Goal: Task Accomplishment & Management: Manage account settings

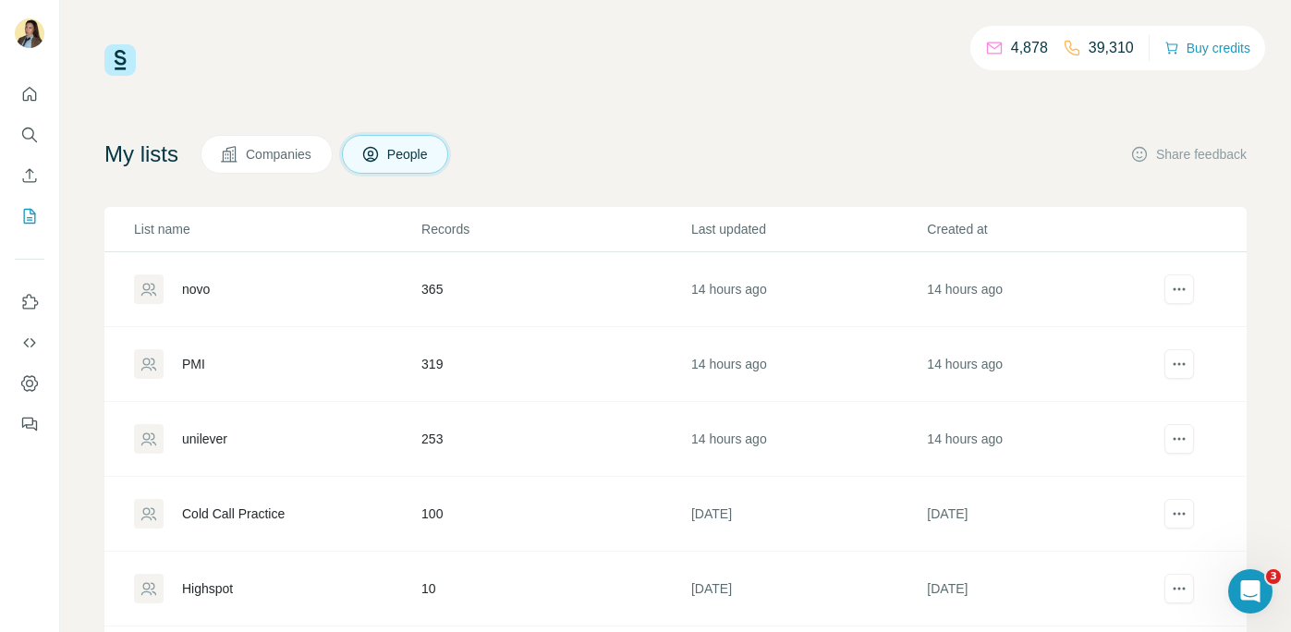
scroll to position [82, 0]
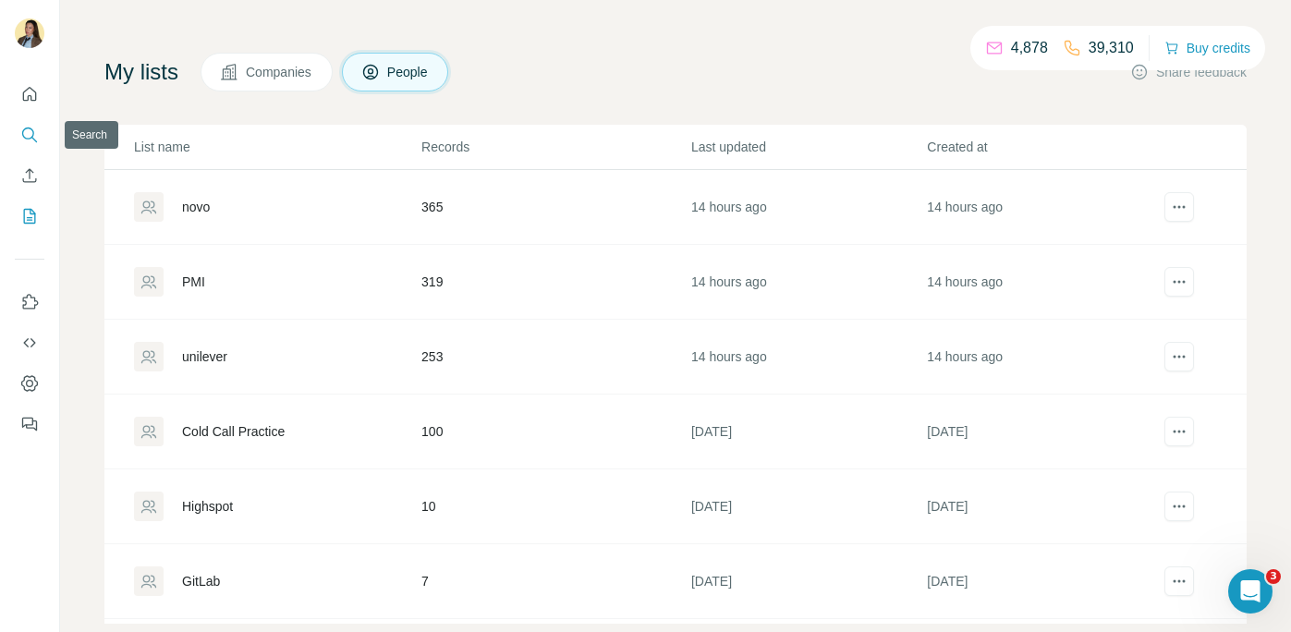
click at [30, 139] on icon "Search" at bounding box center [29, 135] width 18 height 18
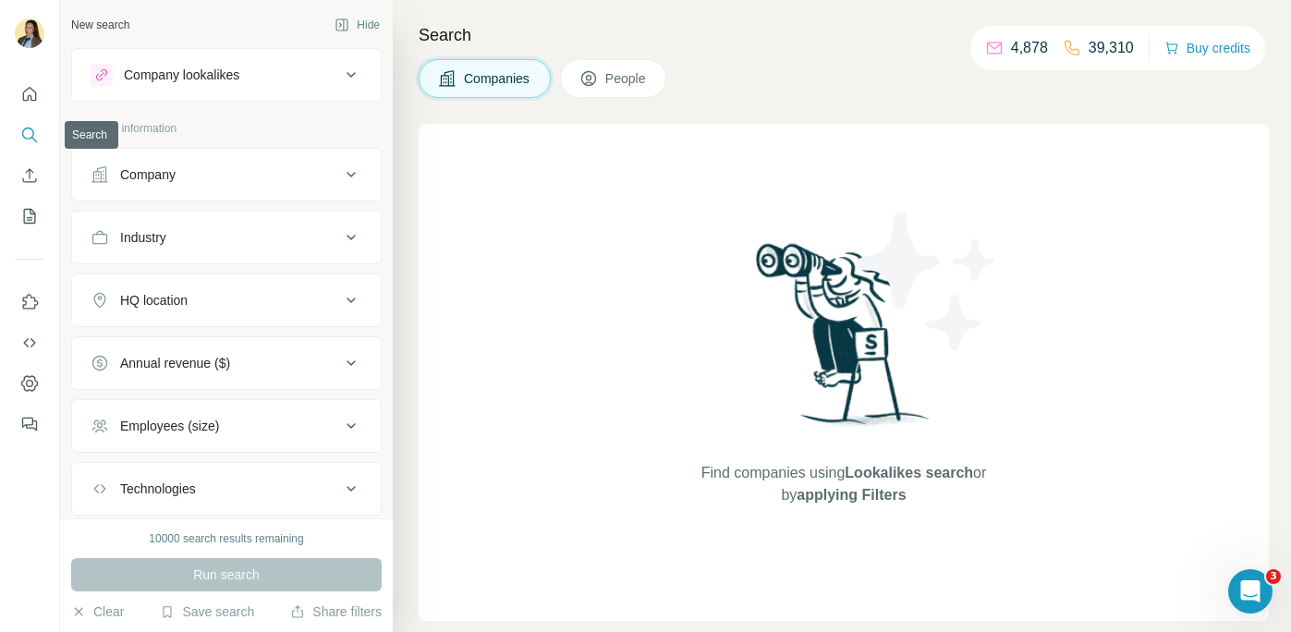
click at [212, 193] on button "Company" at bounding box center [226, 174] width 309 height 44
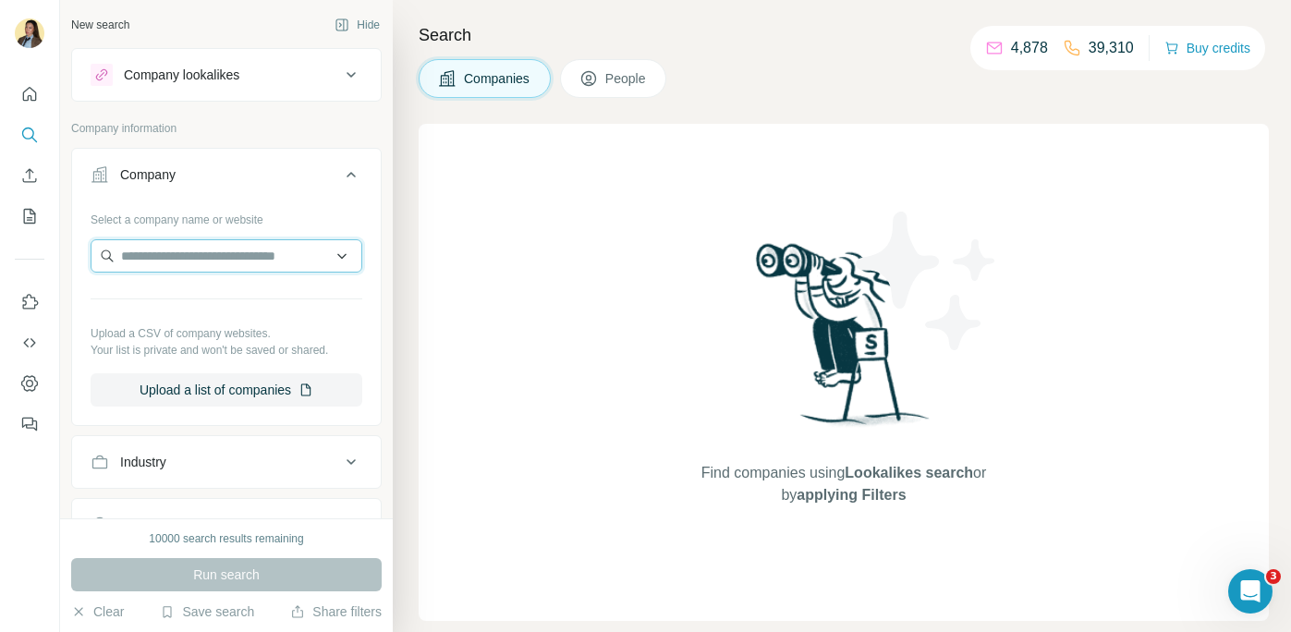
click at [184, 250] on input "text" at bounding box center [227, 255] width 272 height 33
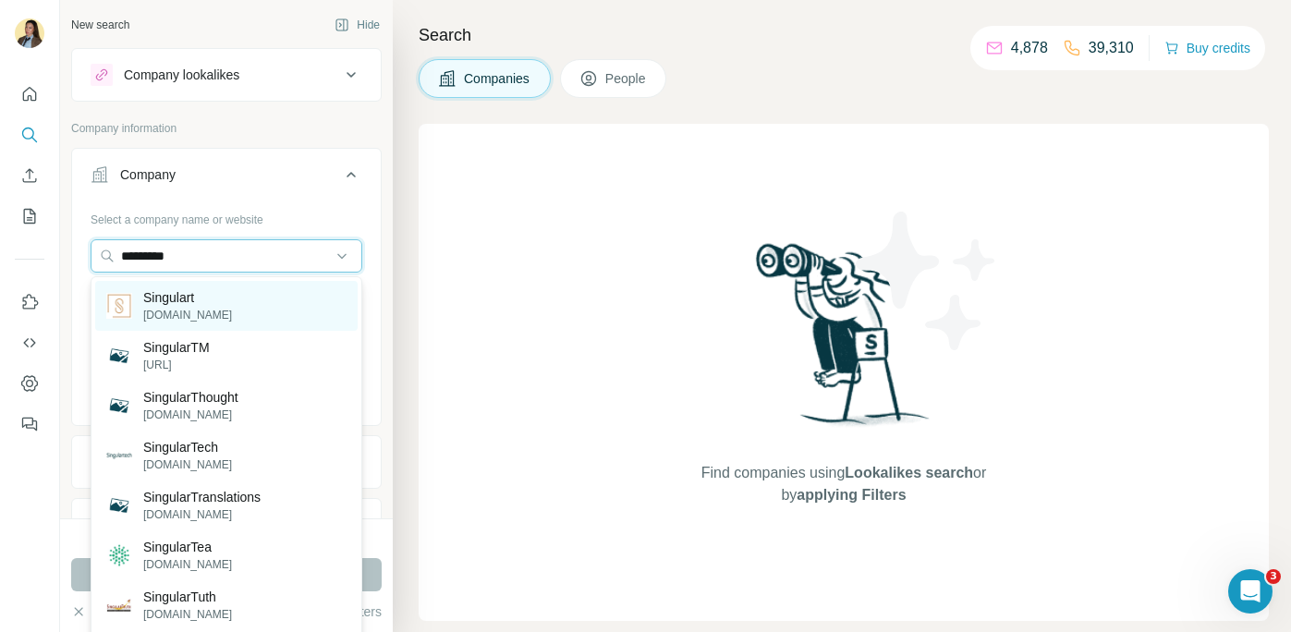
type input "*********"
click at [263, 311] on div "Singulart [DOMAIN_NAME]" at bounding box center [226, 306] width 262 height 50
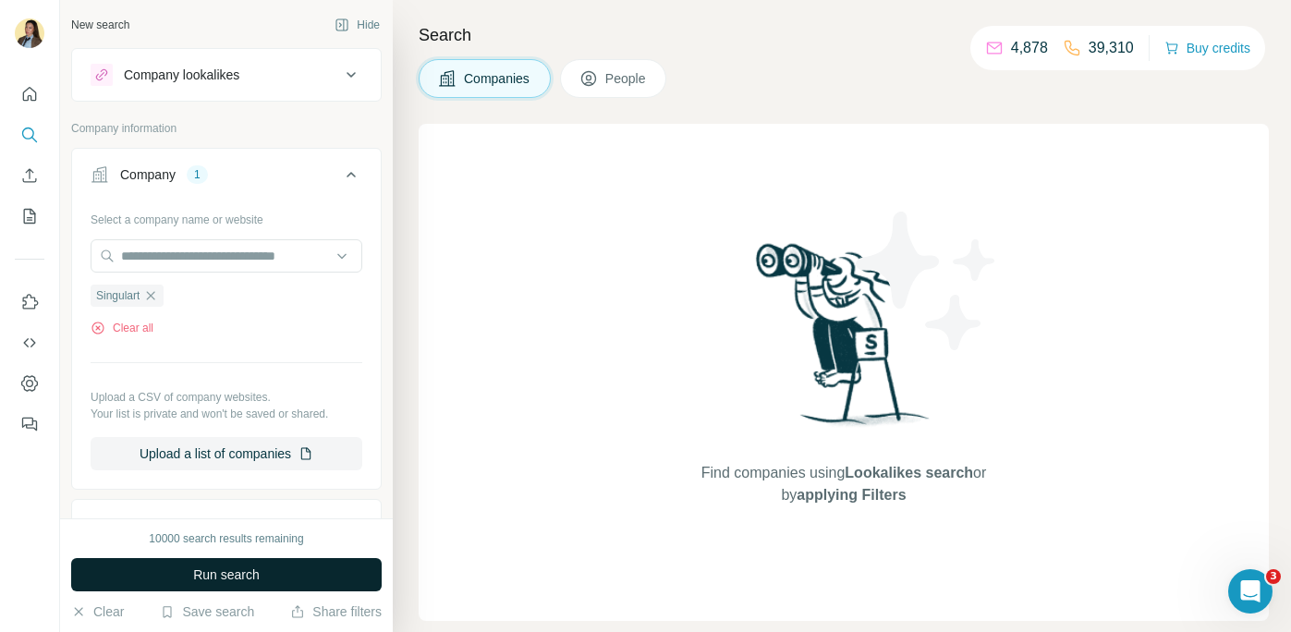
click at [271, 577] on button "Run search" at bounding box center [226, 574] width 310 height 33
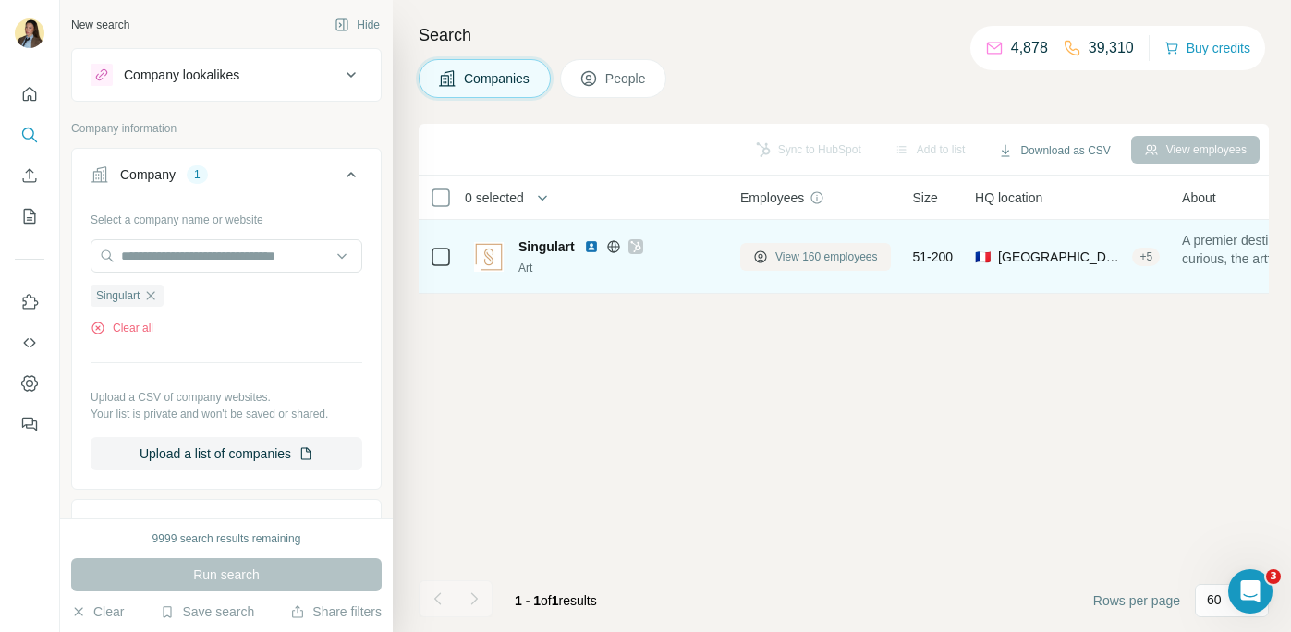
click at [820, 261] on span "View 160 employees" at bounding box center [826, 257] width 103 height 17
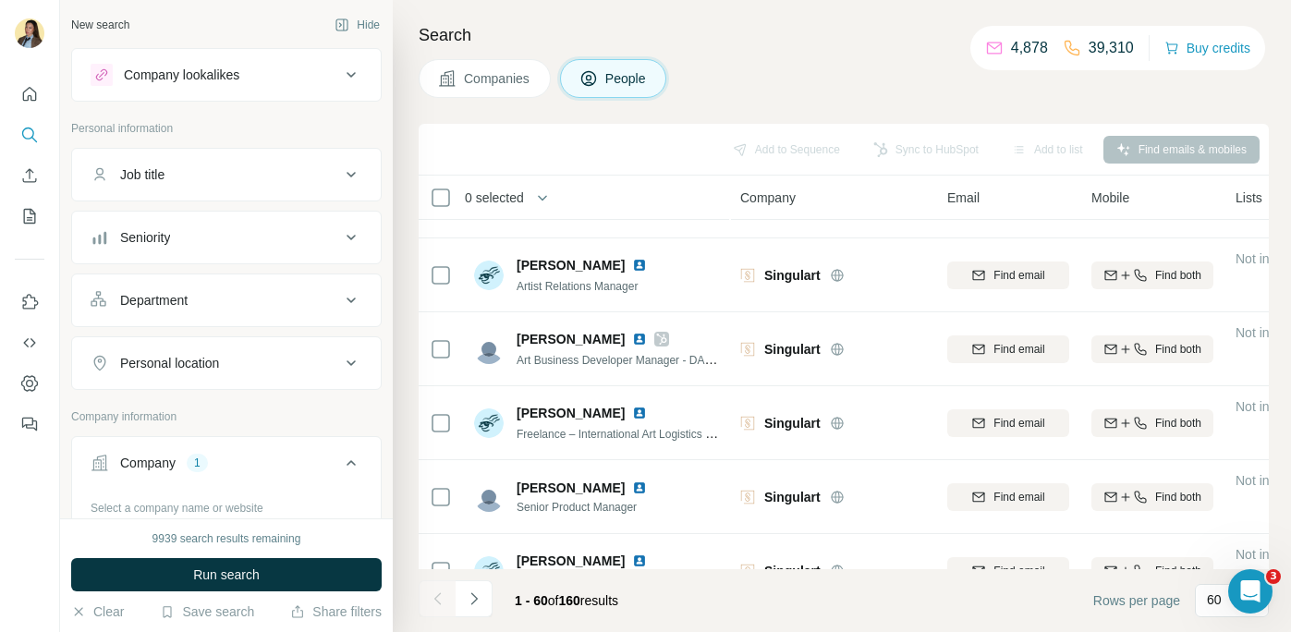
scroll to position [2314, 0]
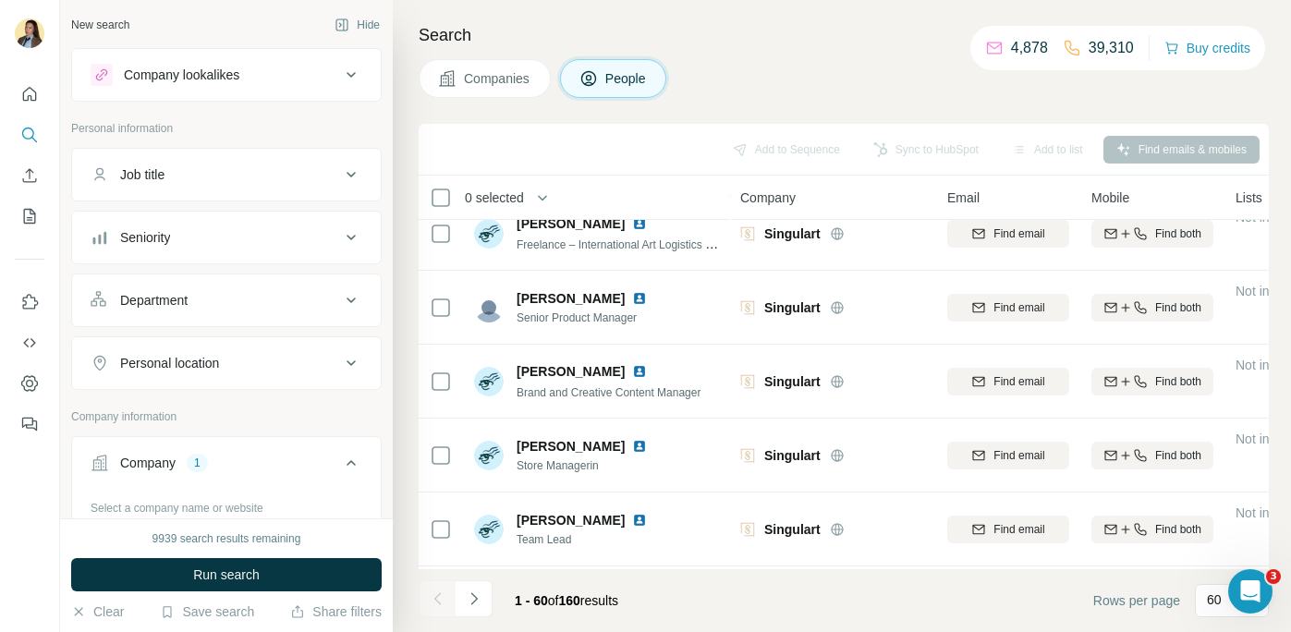
click at [282, 181] on div "Job title" at bounding box center [215, 174] width 249 height 18
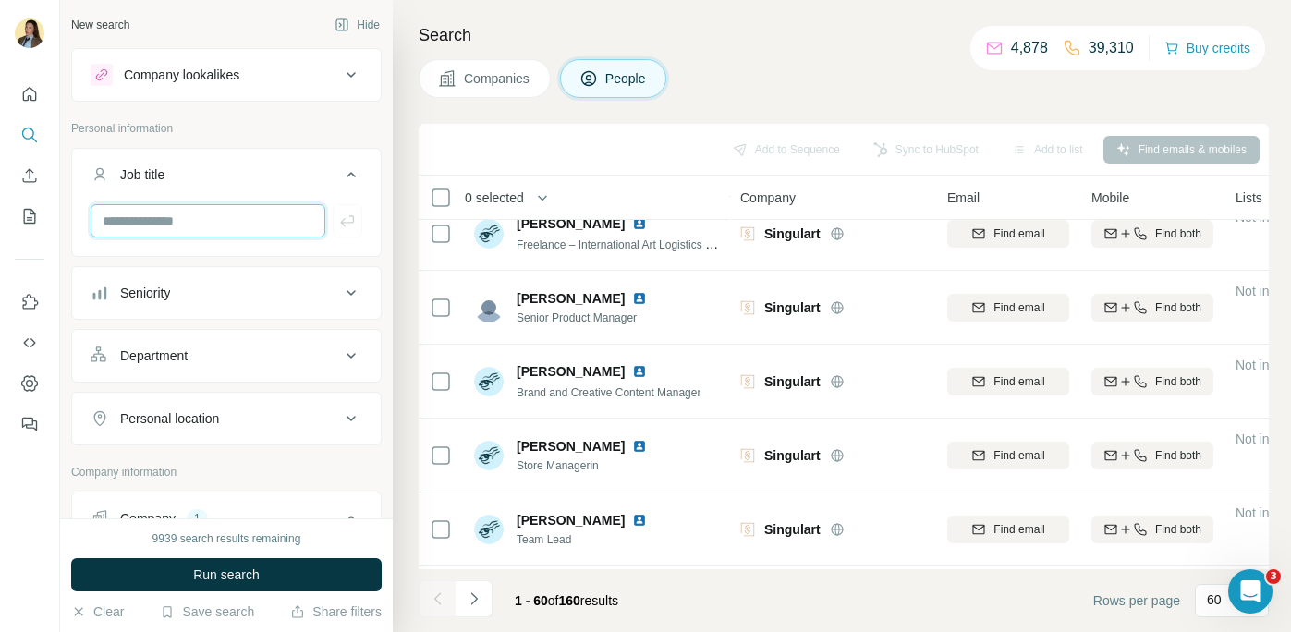
click at [218, 217] on input "text" at bounding box center [208, 220] width 235 height 33
type input "**********"
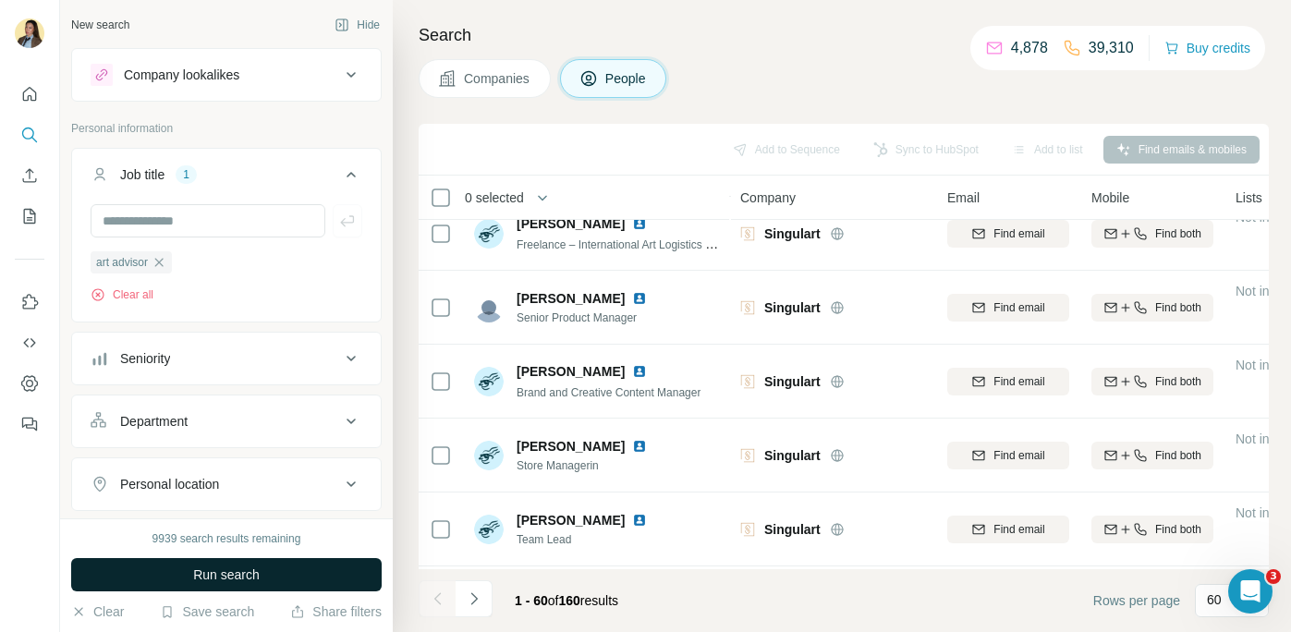
click at [235, 566] on span "Run search" at bounding box center [226, 574] width 67 height 18
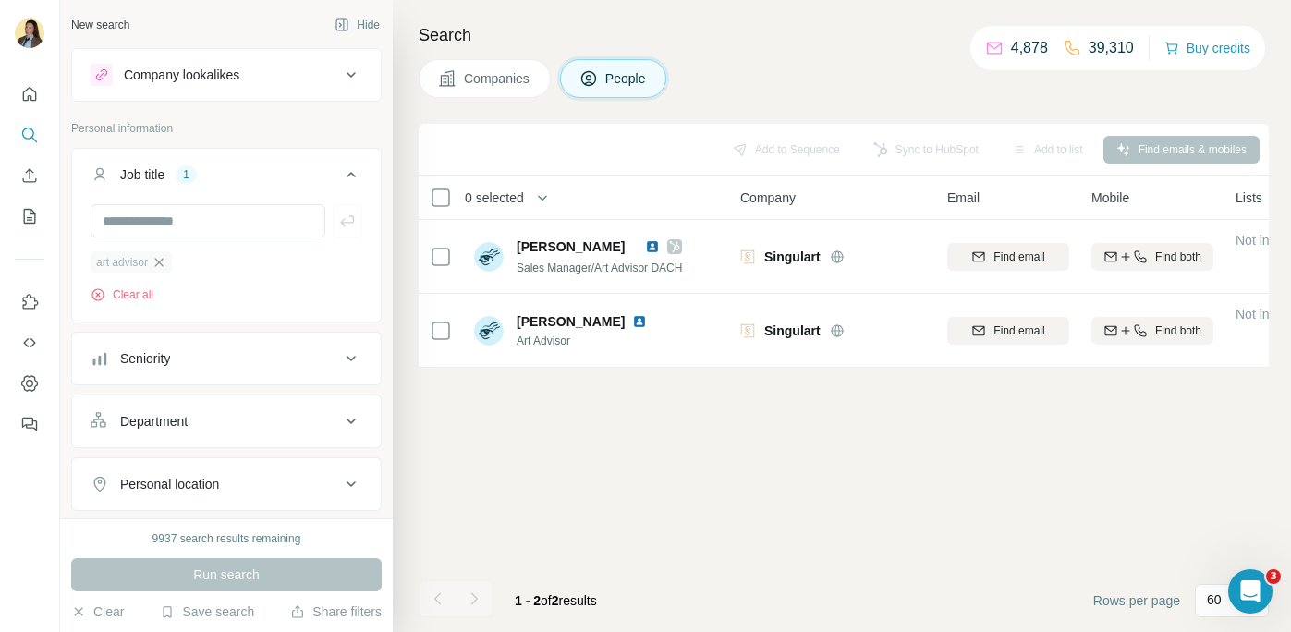
click at [162, 268] on icon "button" at bounding box center [159, 262] width 15 height 15
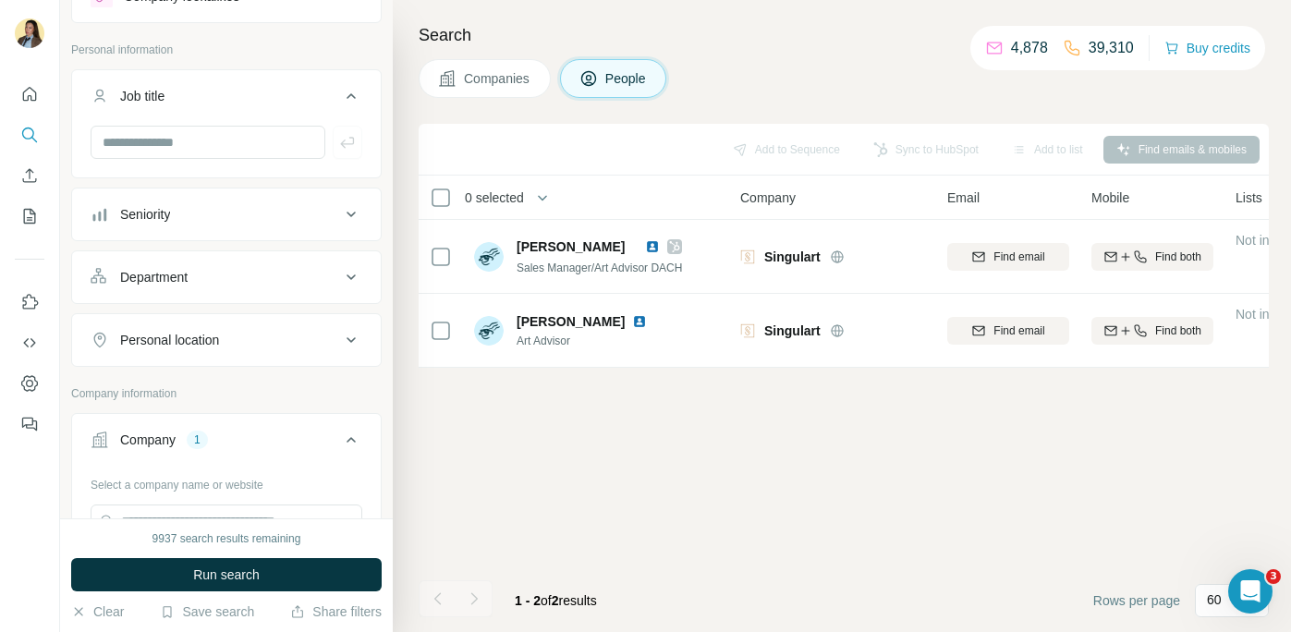
scroll to position [85, 0]
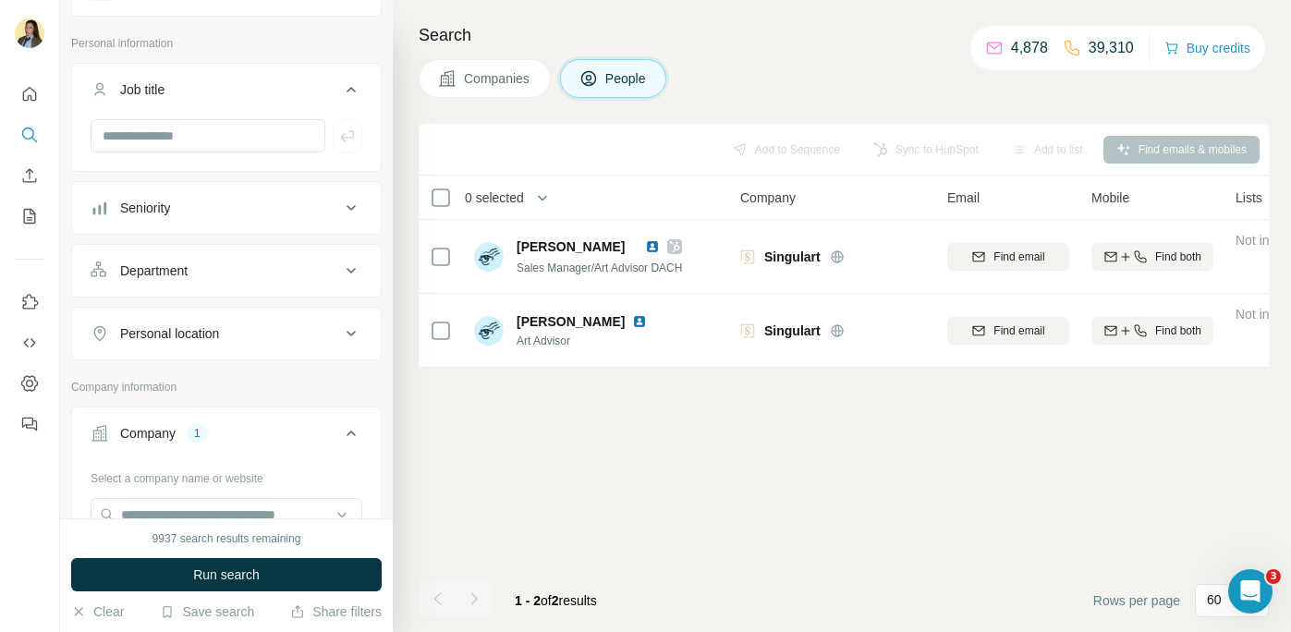
click at [243, 313] on button "Personal location" at bounding box center [226, 333] width 309 height 44
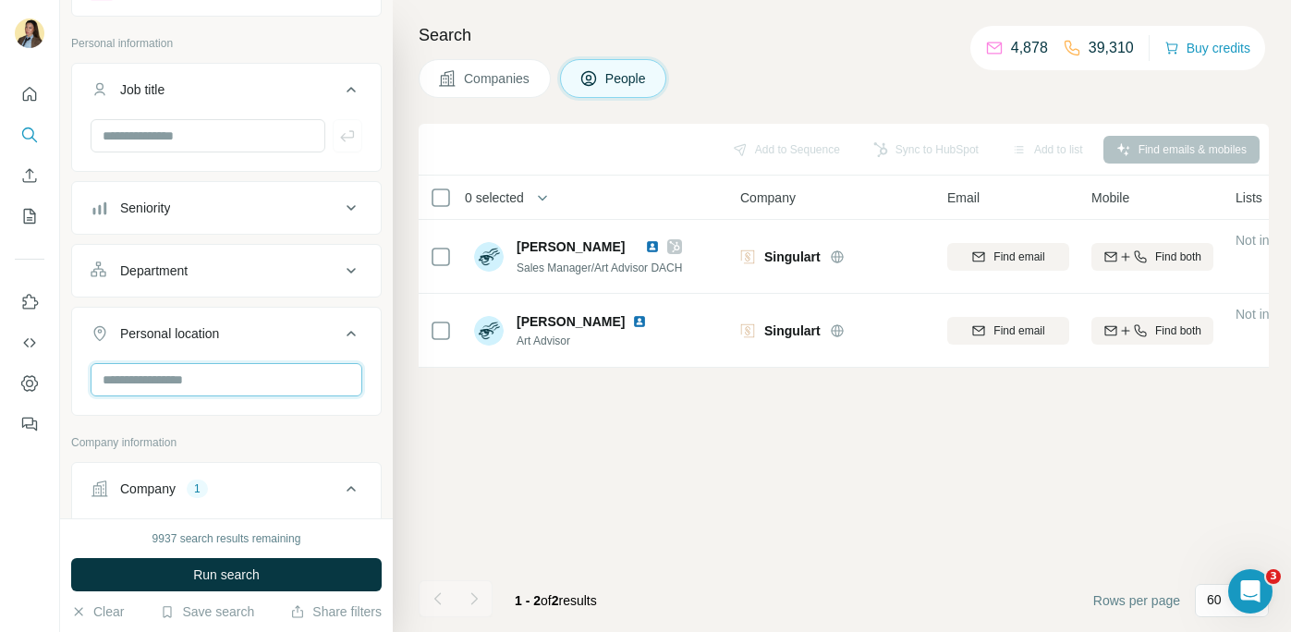
click at [211, 379] on input "text" at bounding box center [227, 379] width 272 height 33
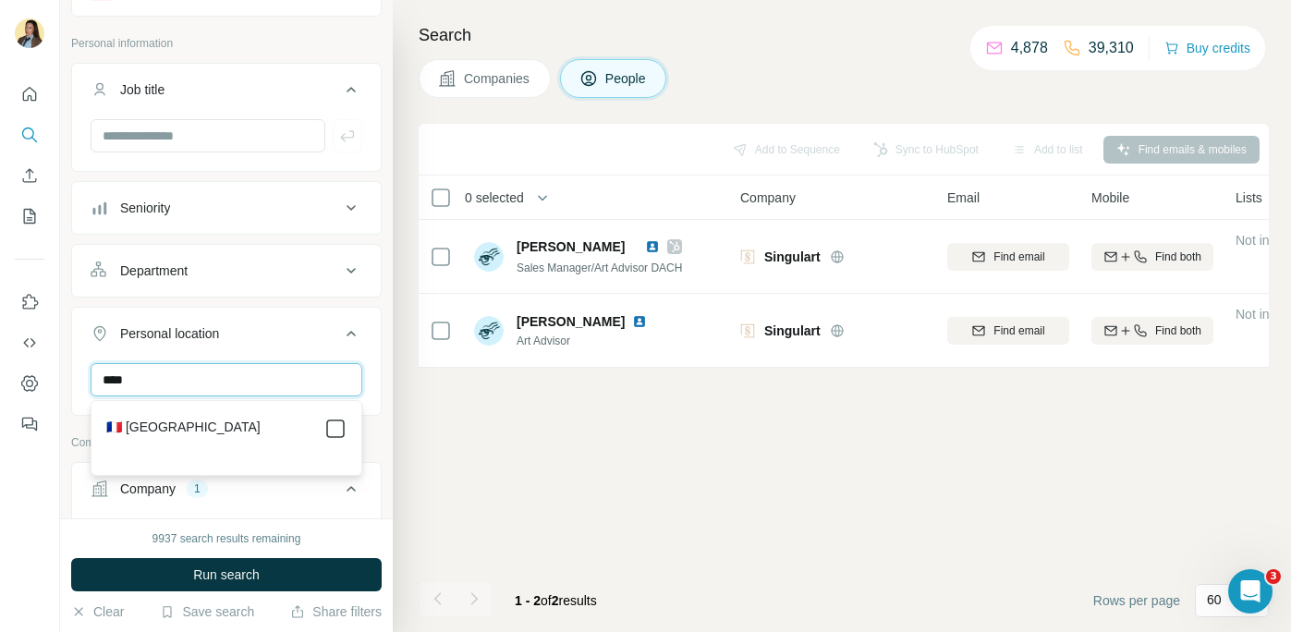
type input "****"
click at [334, 438] on icon at bounding box center [335, 429] width 22 height 22
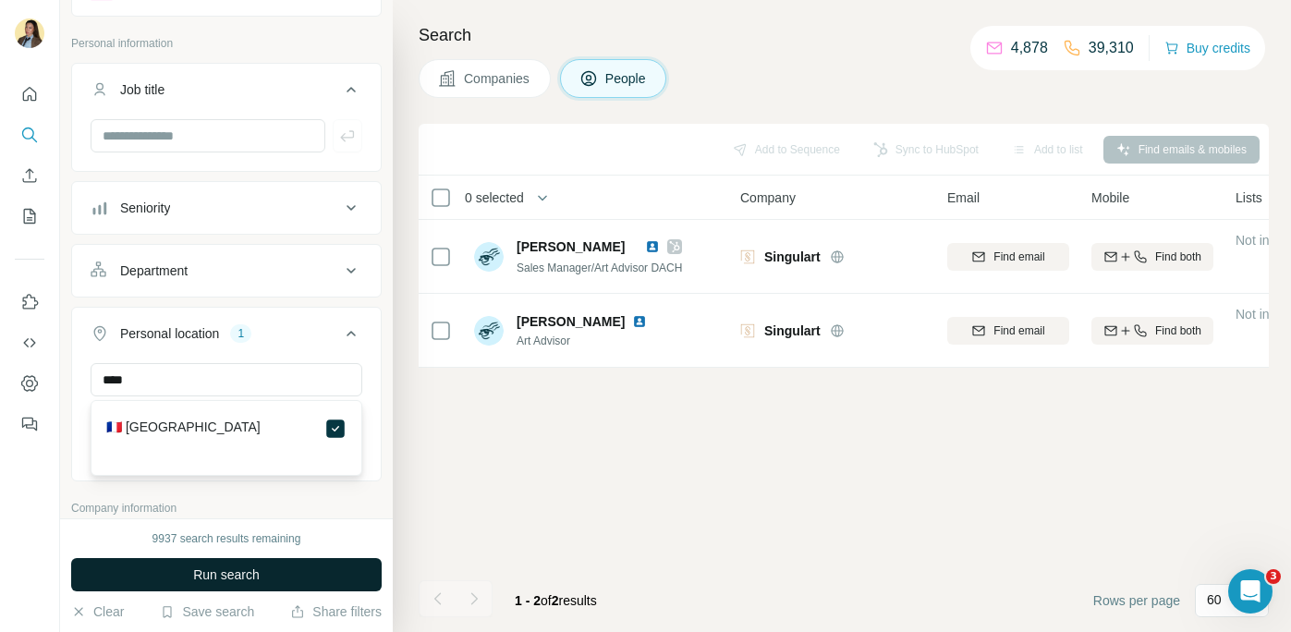
click at [290, 572] on button "Run search" at bounding box center [226, 574] width 310 height 33
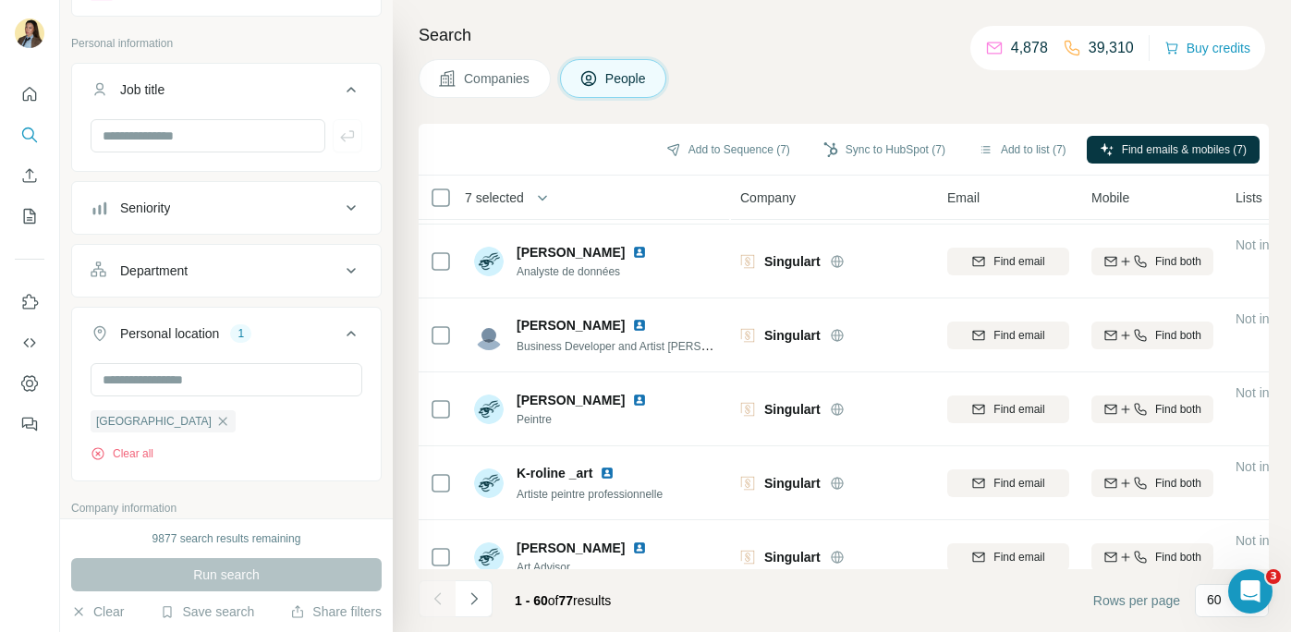
scroll to position [4085, 0]
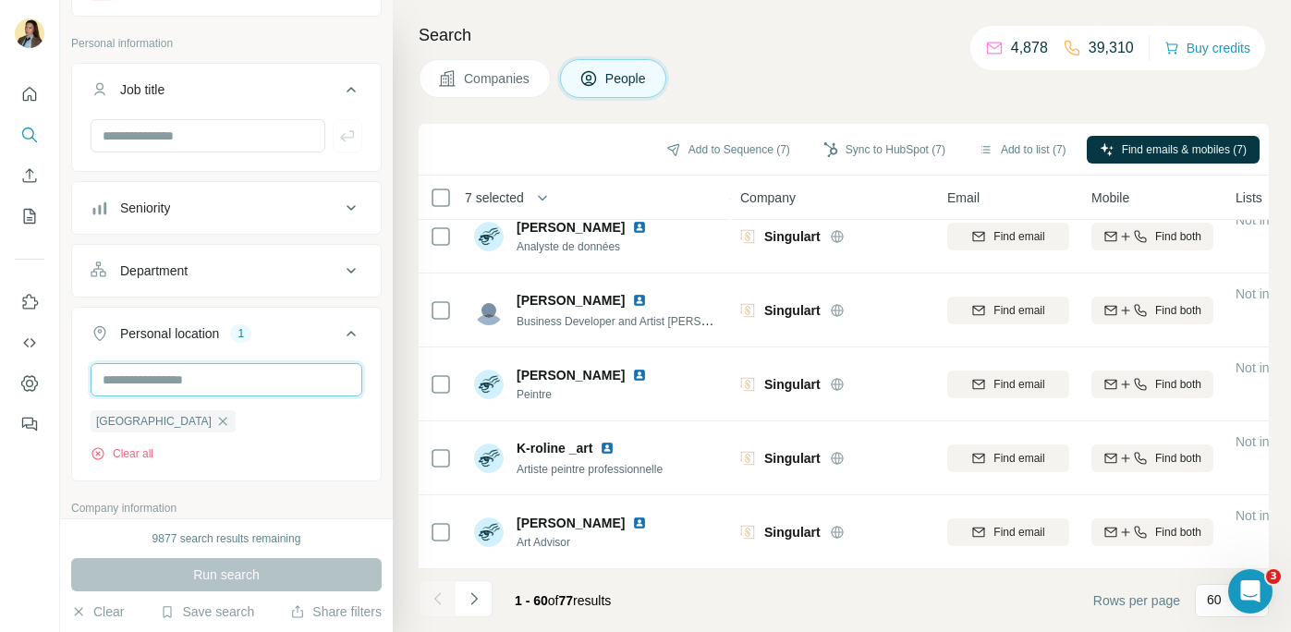
click at [253, 388] on input "text" at bounding box center [227, 379] width 272 height 33
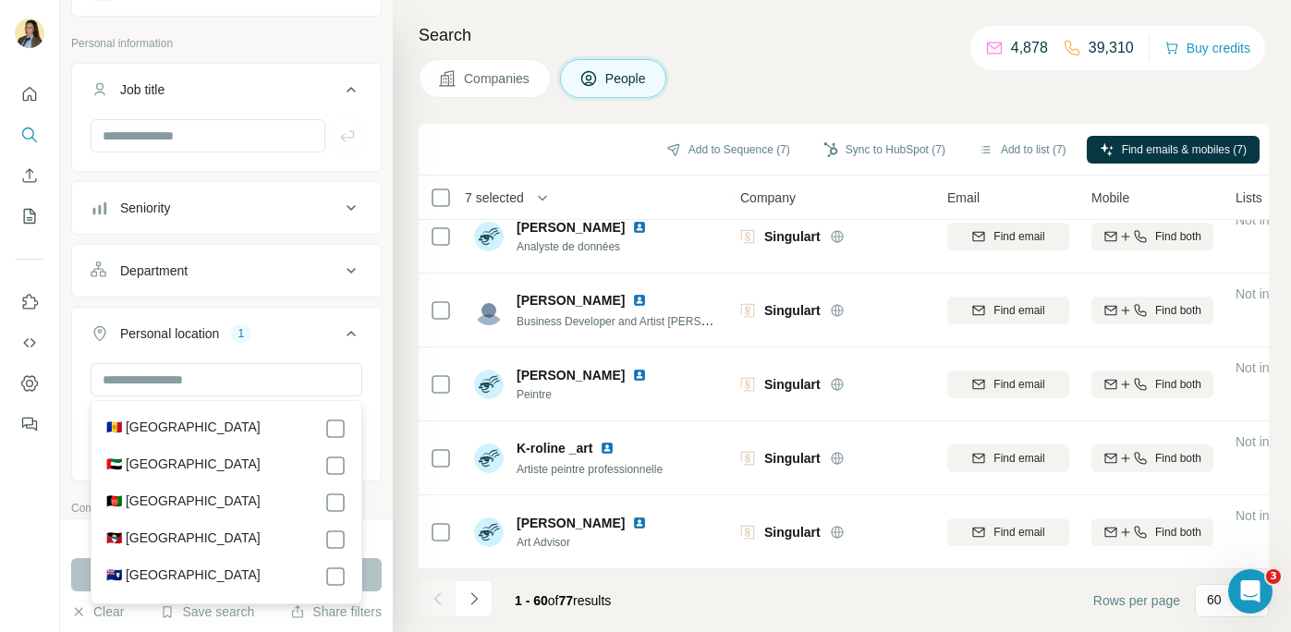
click at [266, 278] on div "Department" at bounding box center [215, 270] width 249 height 18
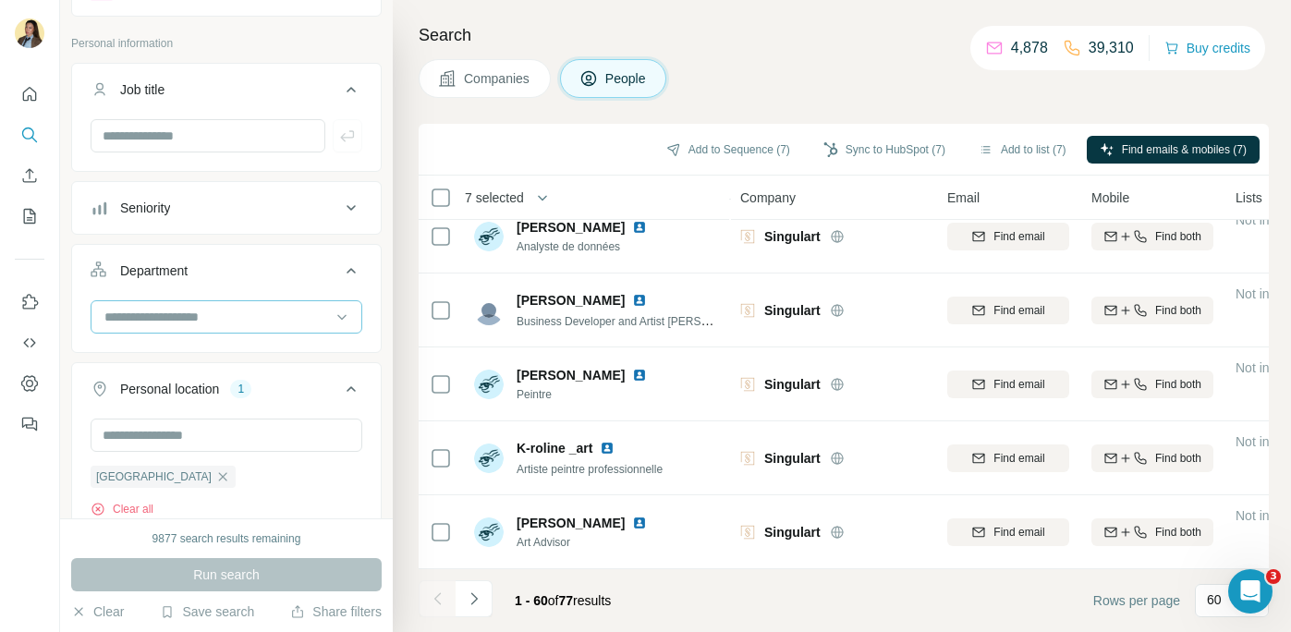
click at [228, 325] on input at bounding box center [217, 317] width 228 height 20
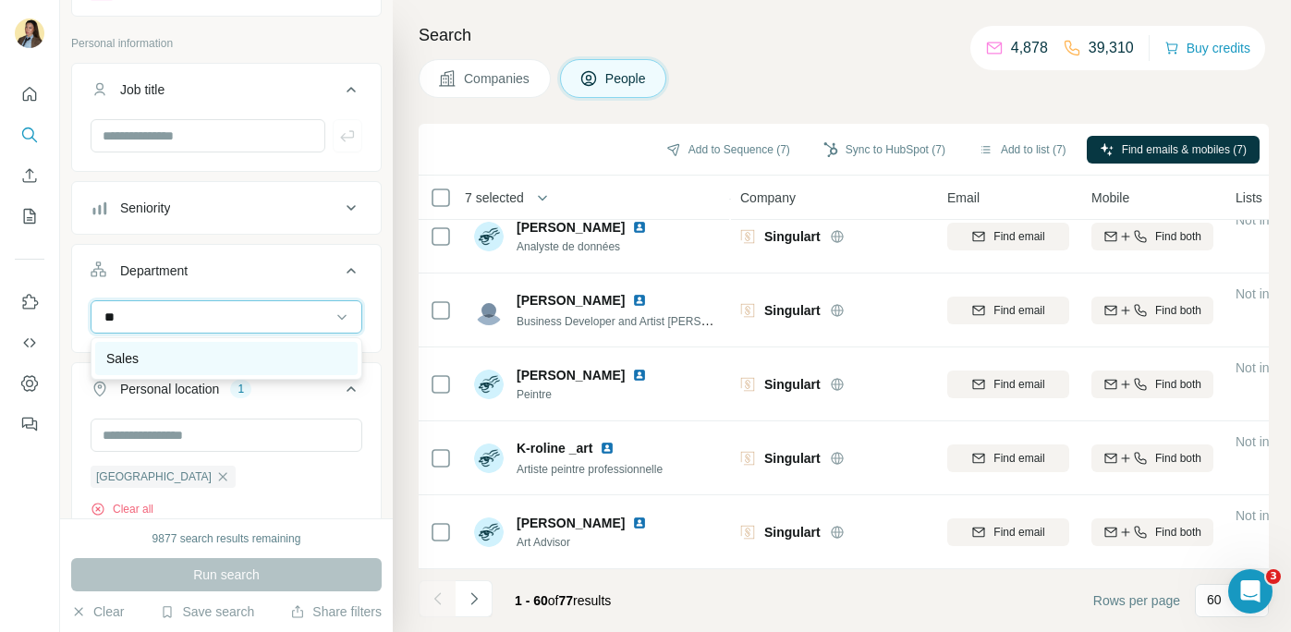
type input "**"
click at [229, 372] on div "Sales" at bounding box center [226, 358] width 262 height 33
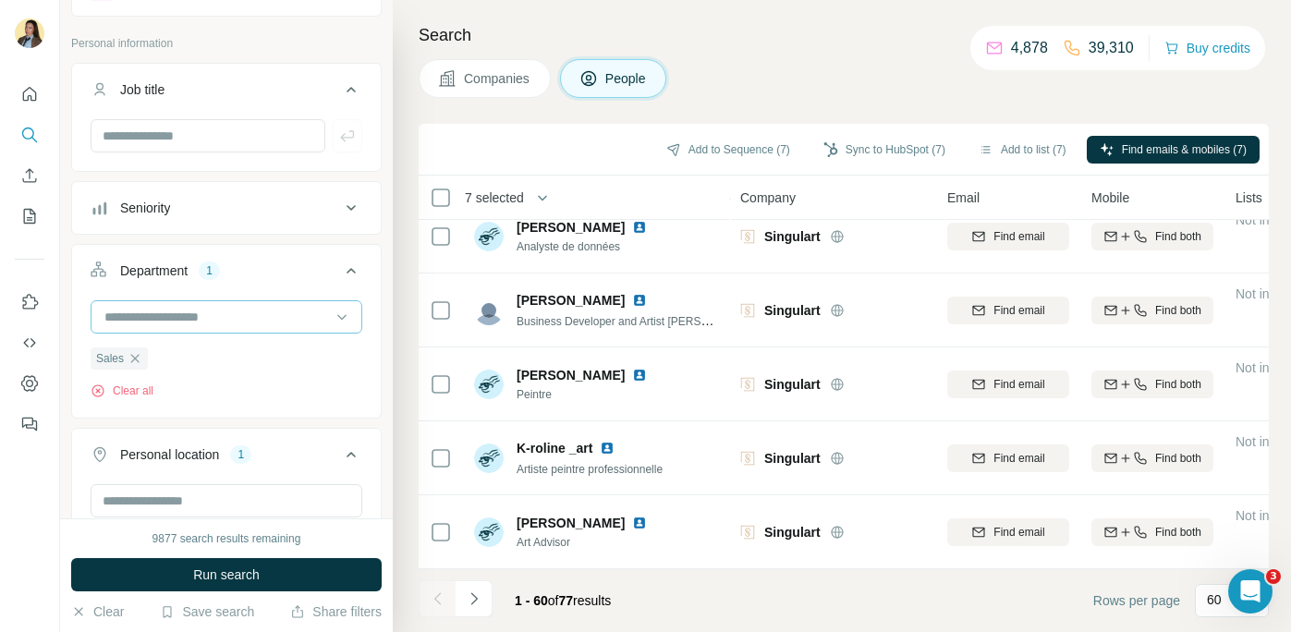
click at [229, 314] on input at bounding box center [217, 317] width 228 height 20
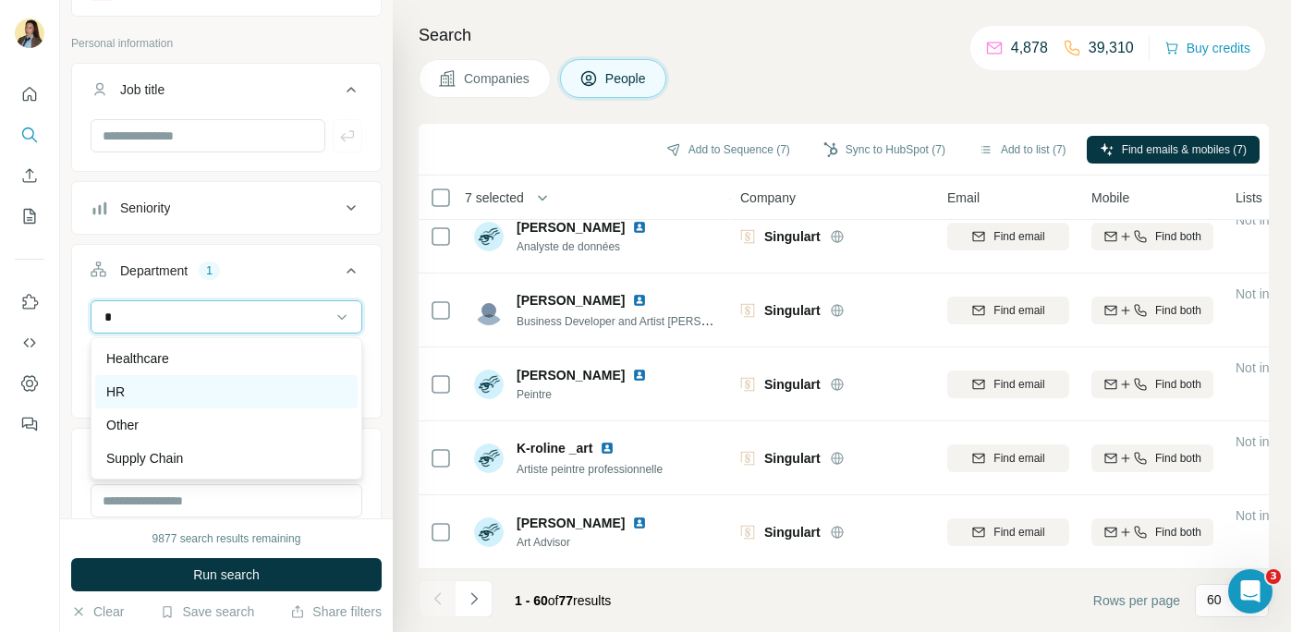
type input "*"
click at [232, 389] on div "HR" at bounding box center [226, 391] width 240 height 18
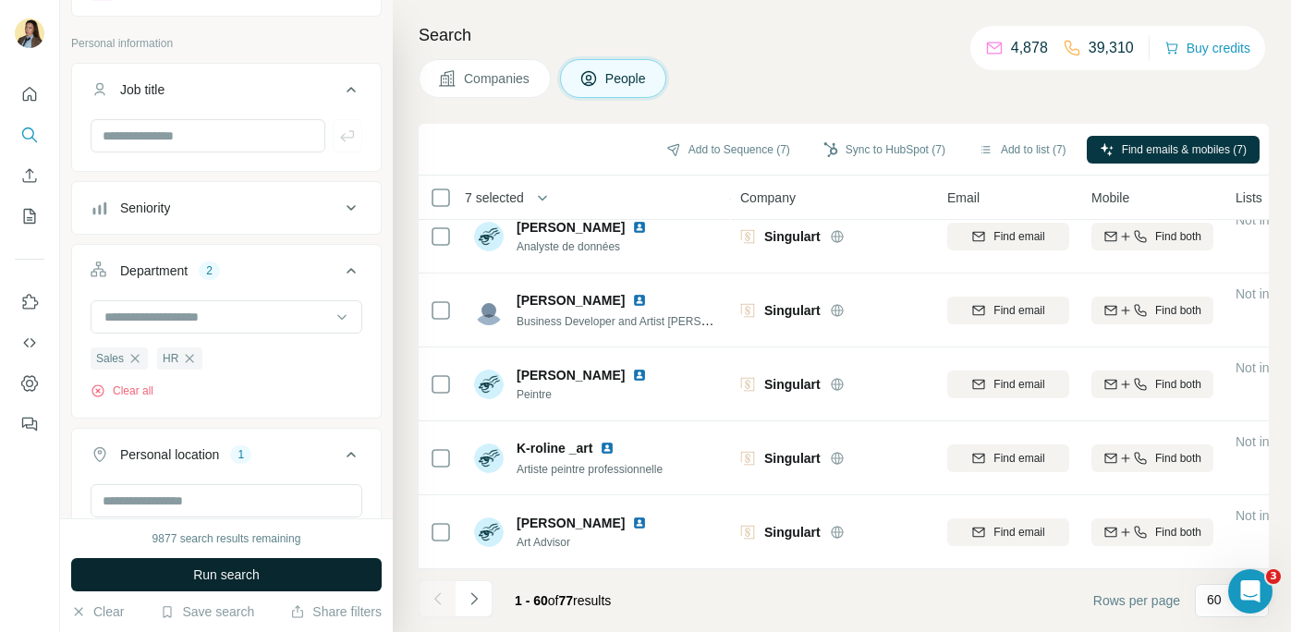
click at [218, 579] on span "Run search" at bounding box center [226, 574] width 67 height 18
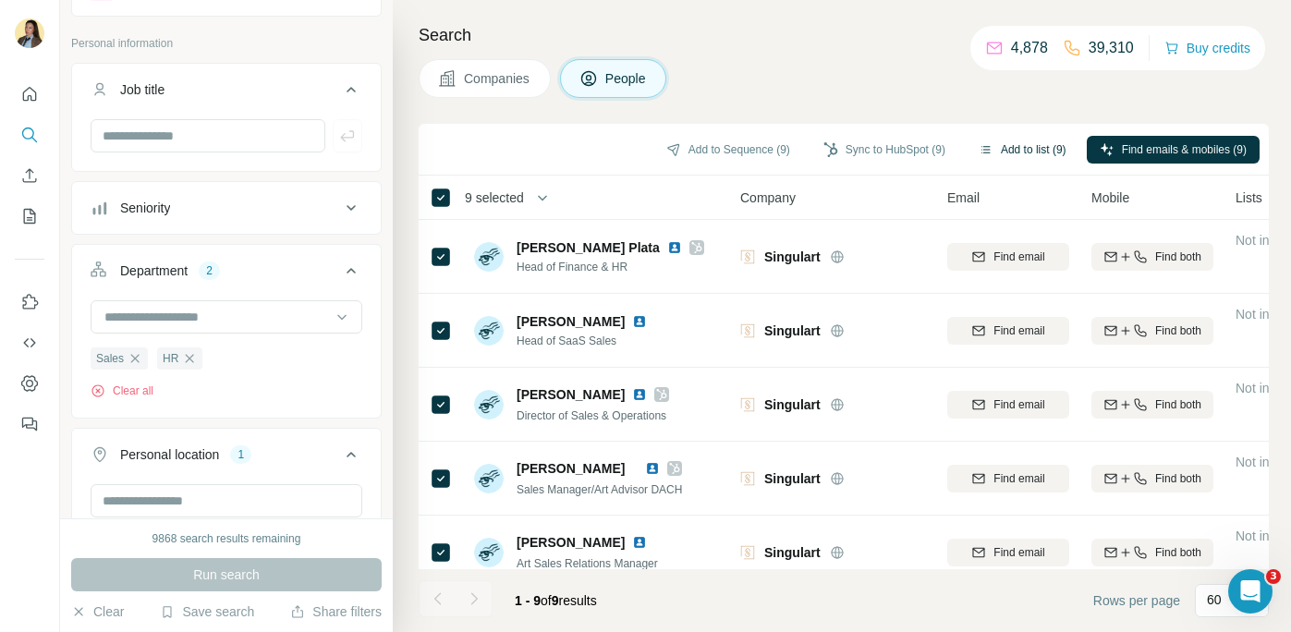
click at [1001, 145] on button "Add to list (9)" at bounding box center [1022, 150] width 114 height 28
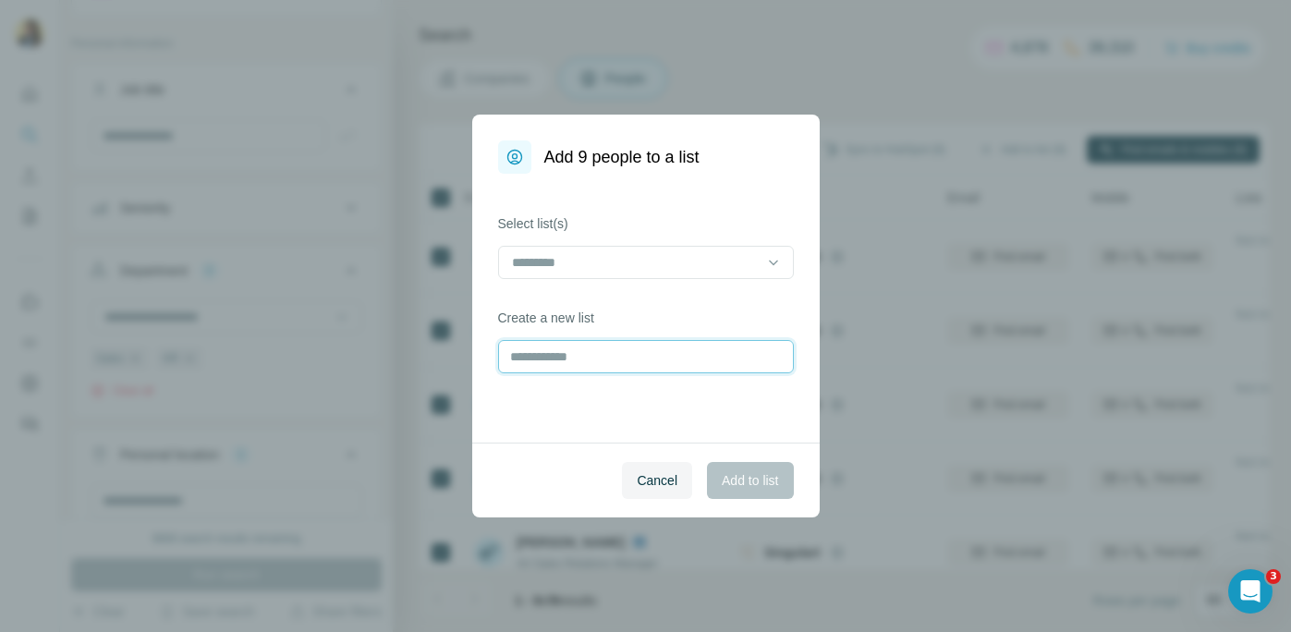
click at [580, 369] on input "text" at bounding box center [646, 356] width 296 height 33
type input "*********"
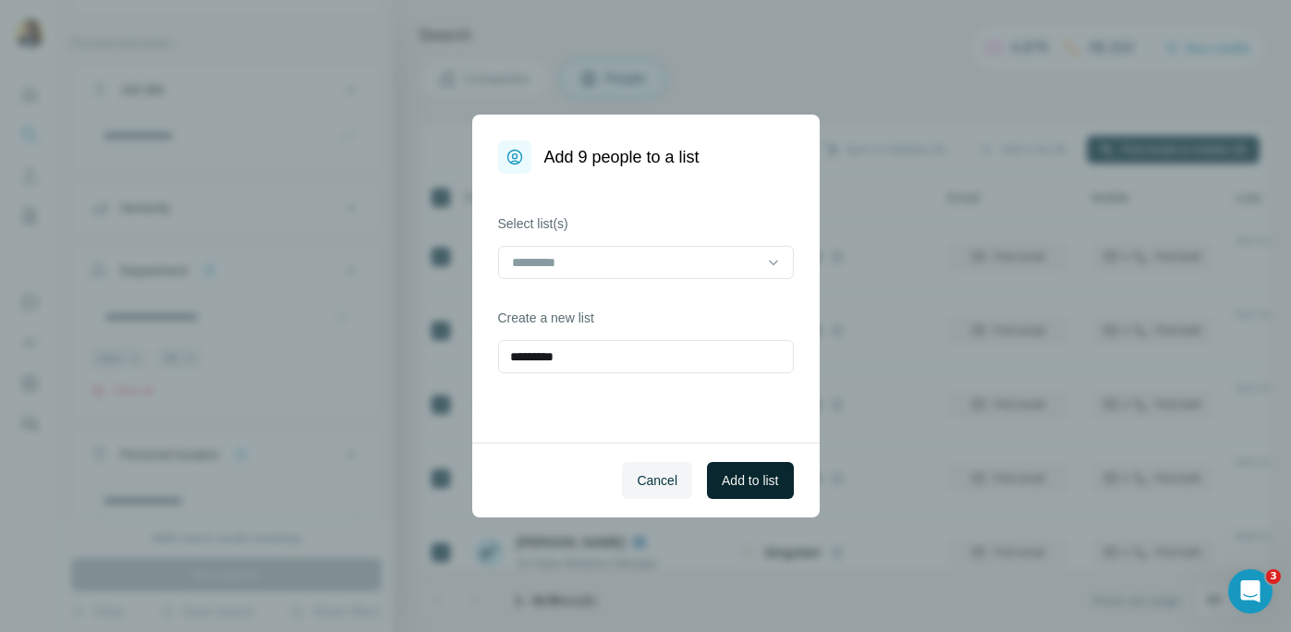
click at [742, 485] on span "Add to list" at bounding box center [750, 480] width 56 height 18
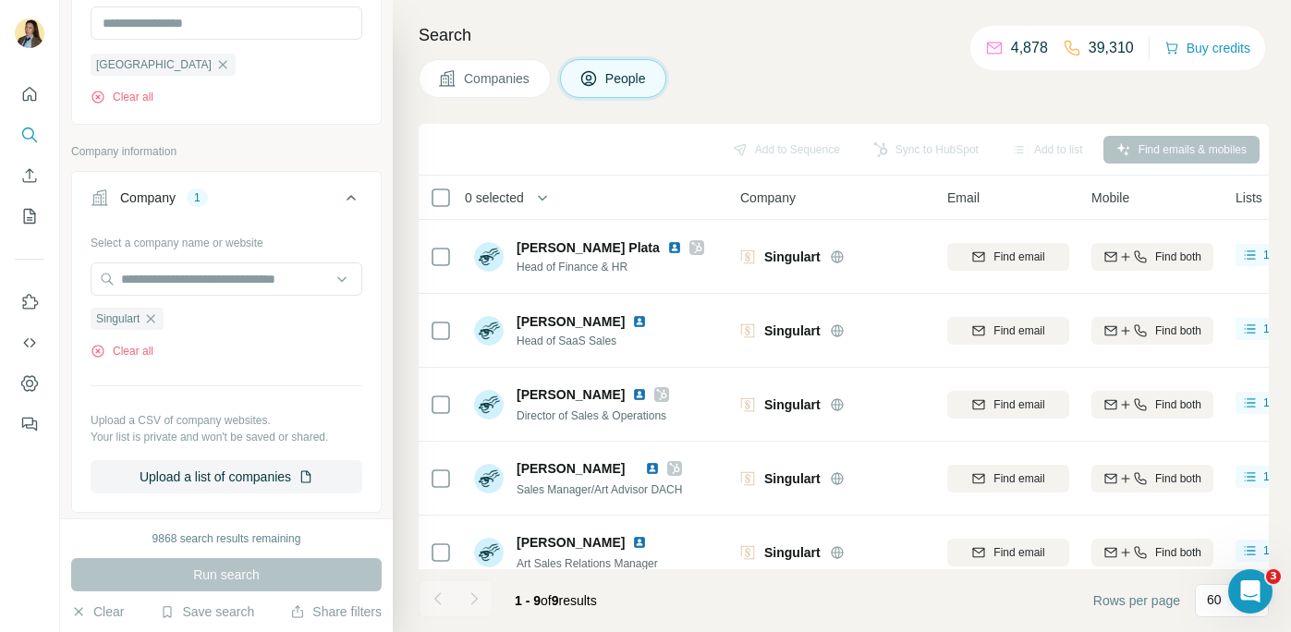
scroll to position [324, 0]
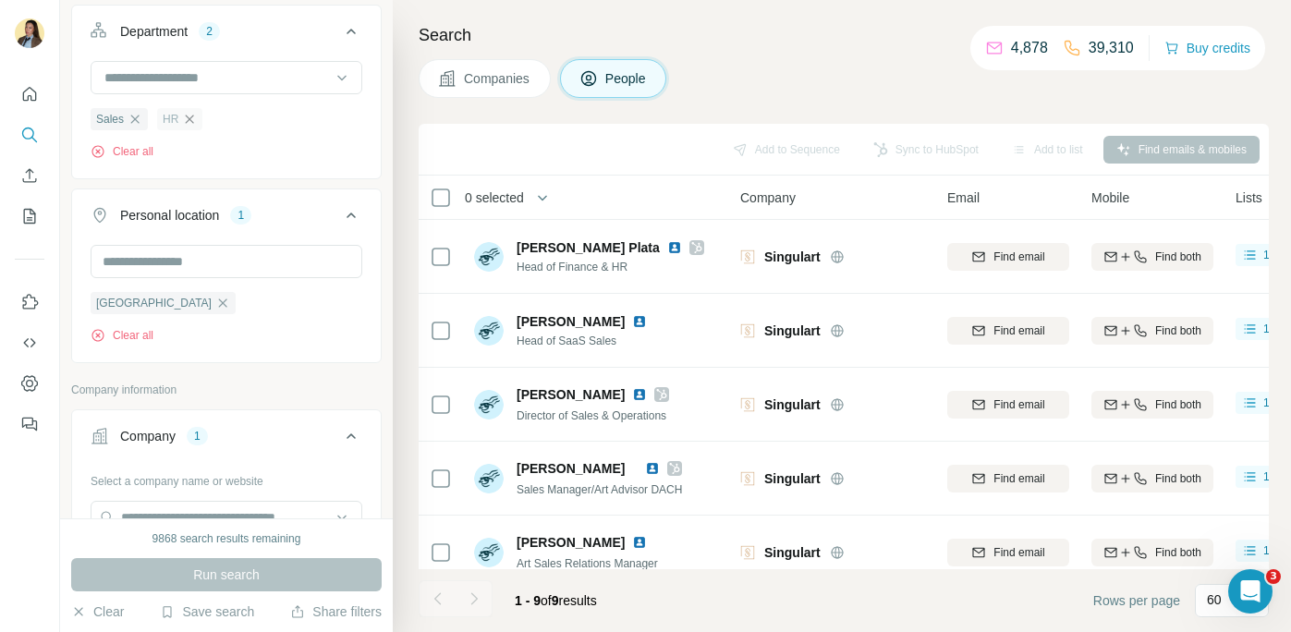
click at [191, 127] on icon "button" at bounding box center [189, 119] width 15 height 15
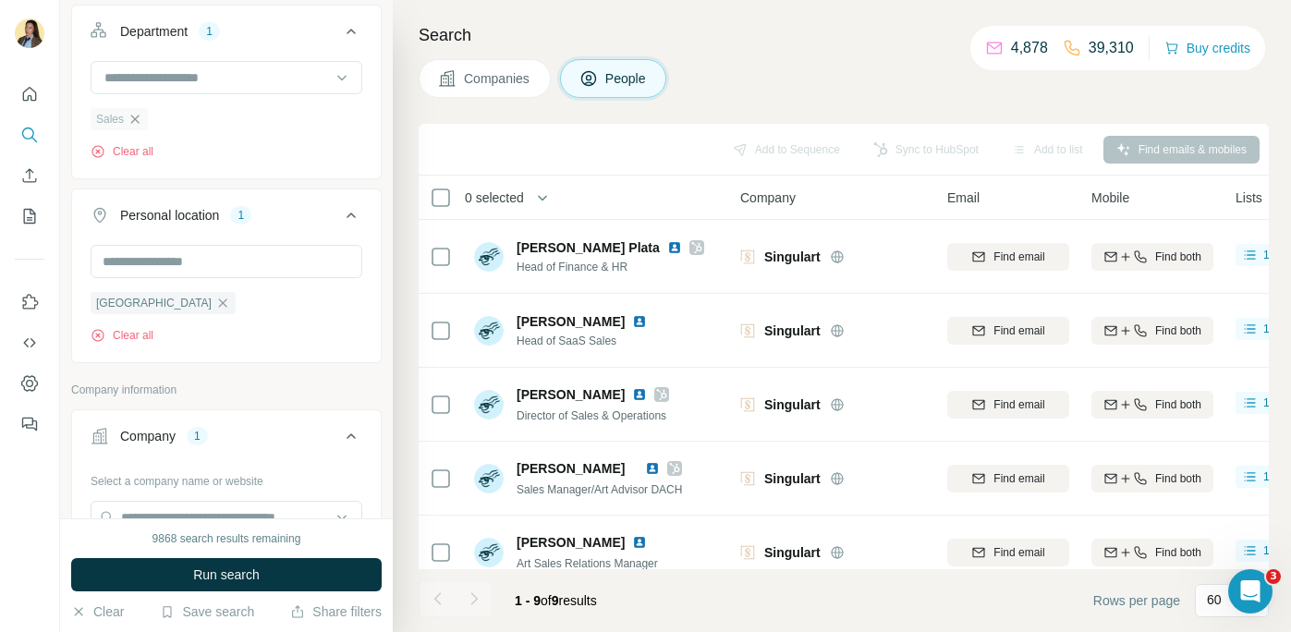
click at [138, 122] on icon "button" at bounding box center [135, 119] width 8 height 8
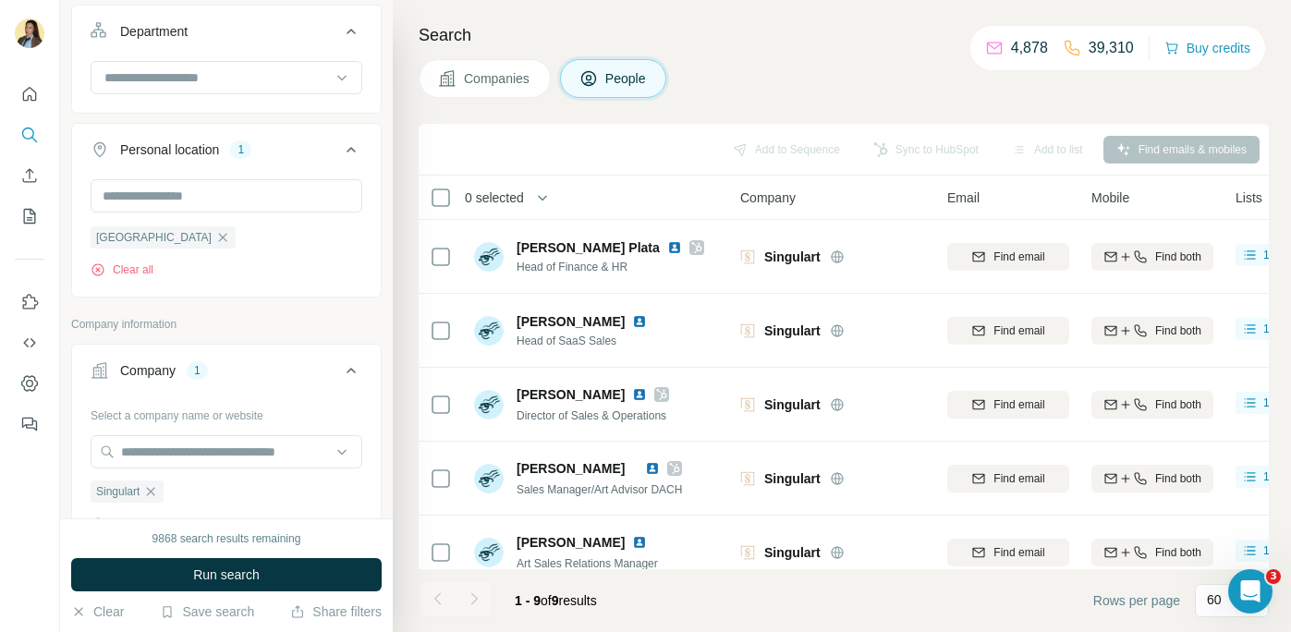
click at [236, 574] on span "Run search" at bounding box center [226, 574] width 67 height 18
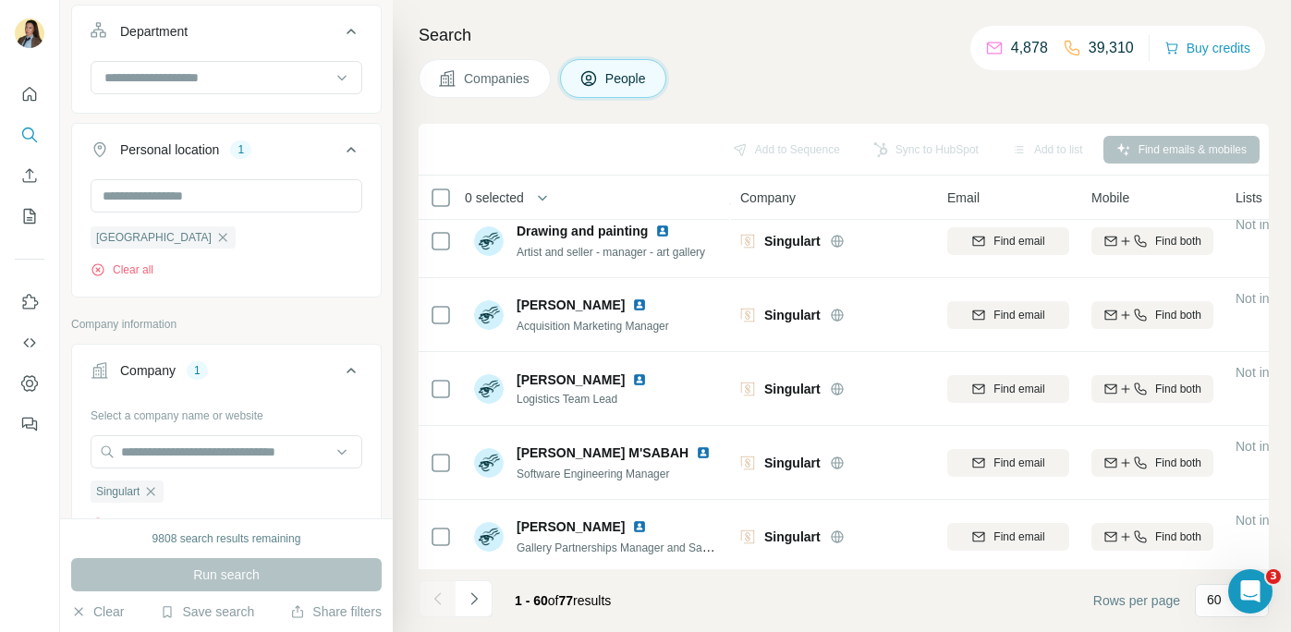
scroll to position [1067, 0]
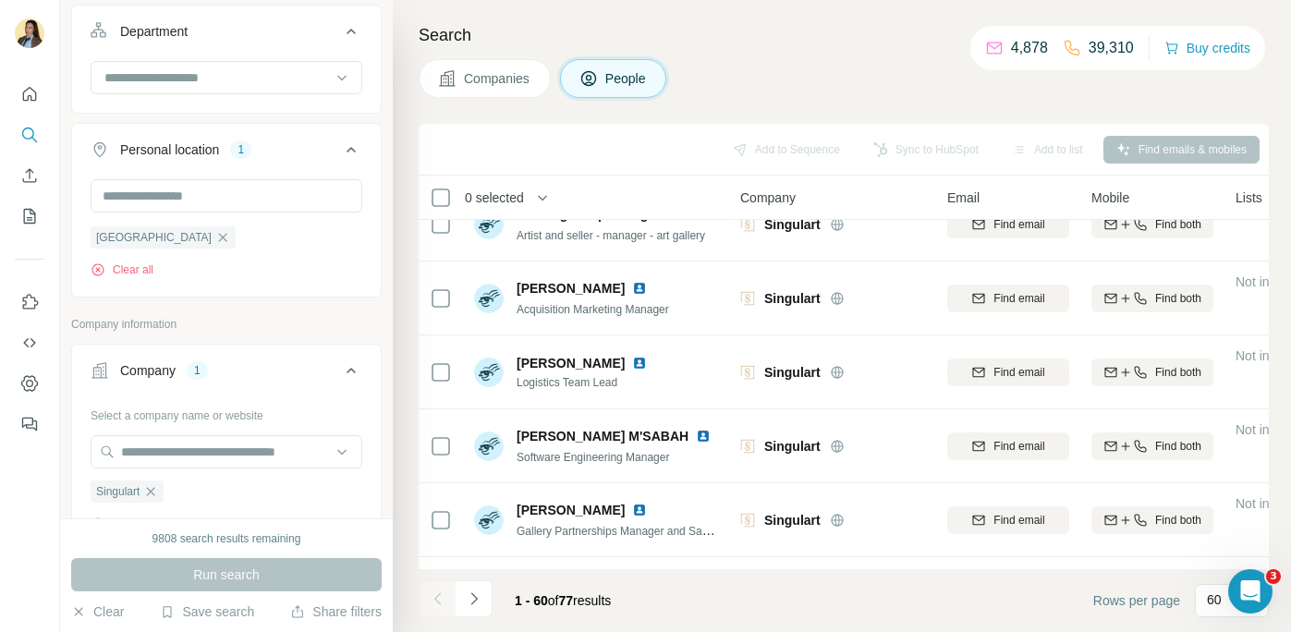
click at [30, 210] on icon "My lists" at bounding box center [31, 215] width 9 height 12
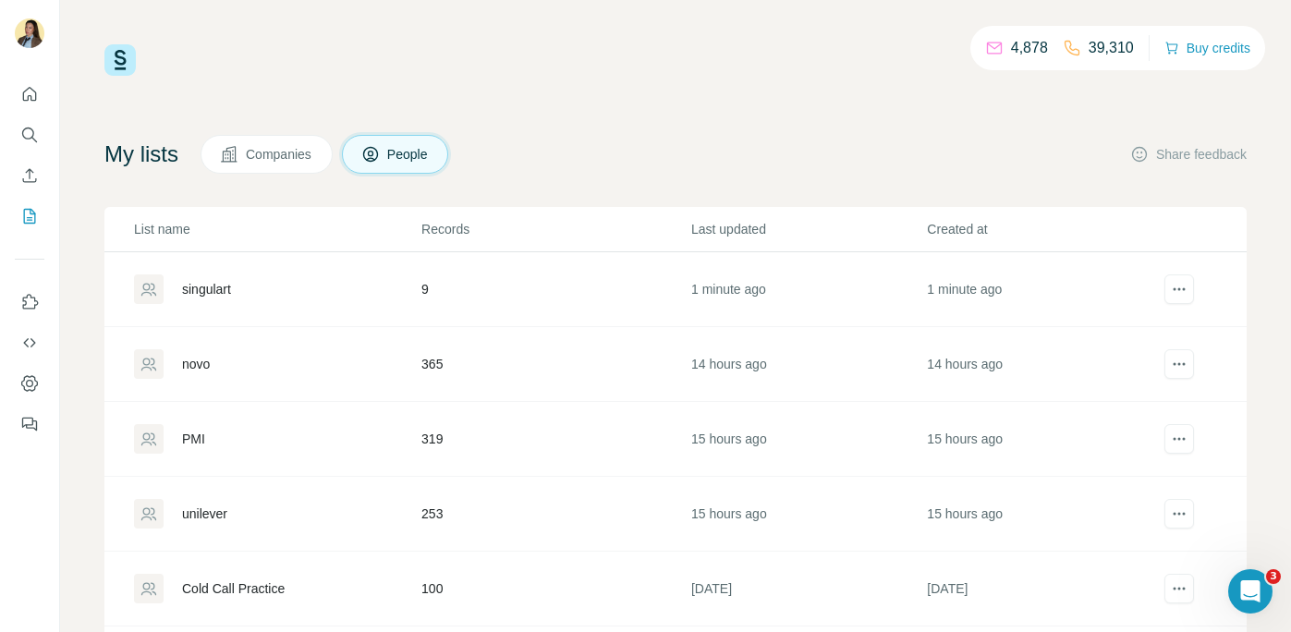
click at [228, 292] on div "singulart" at bounding box center [206, 289] width 49 height 18
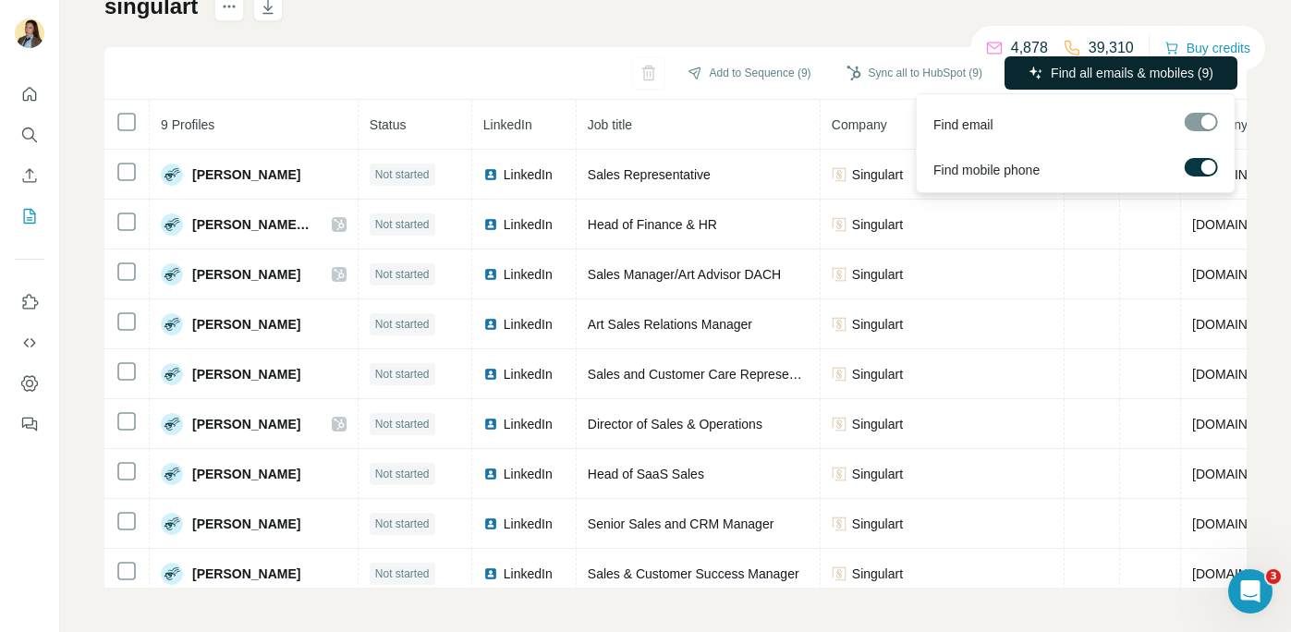
click at [1122, 79] on span "Find all emails & mobiles (9)" at bounding box center [1131, 73] width 163 height 18
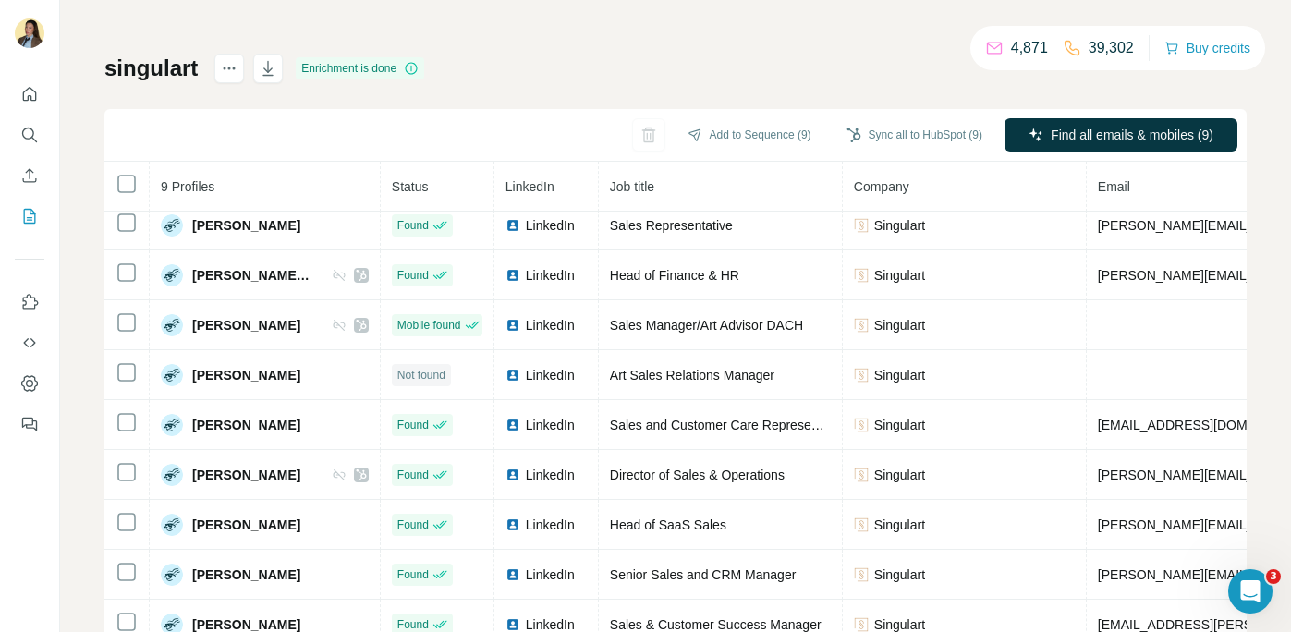
scroll to position [83, 0]
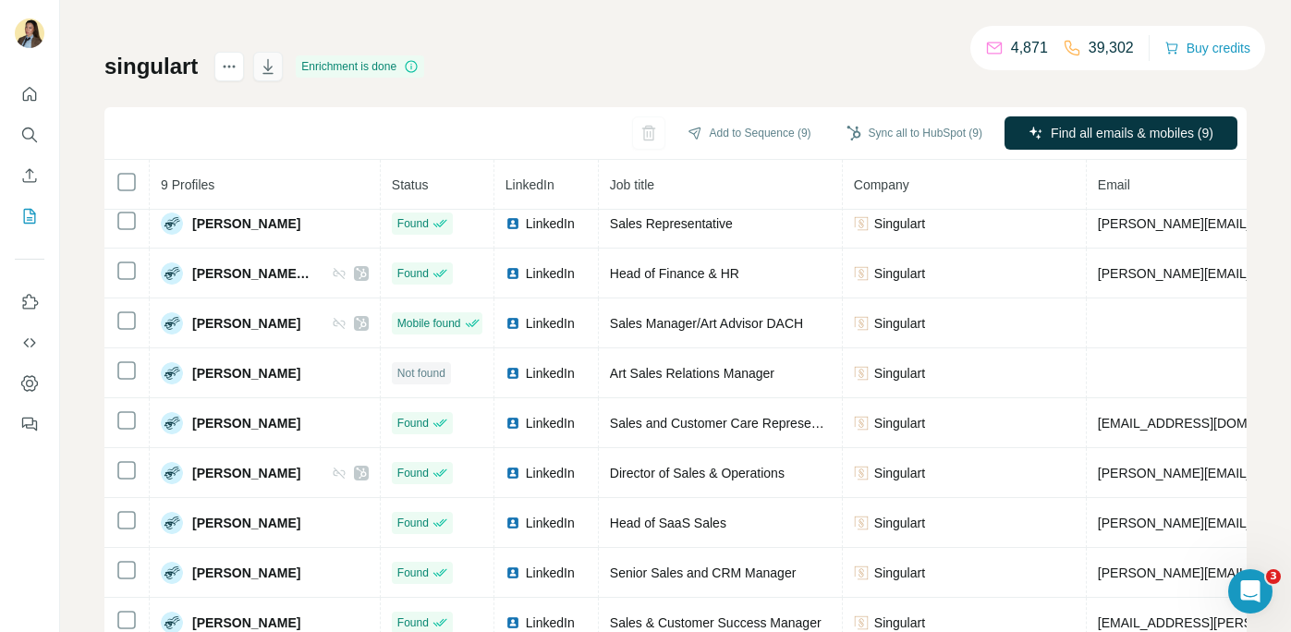
click at [272, 72] on icon "button" at bounding box center [268, 66] width 18 height 18
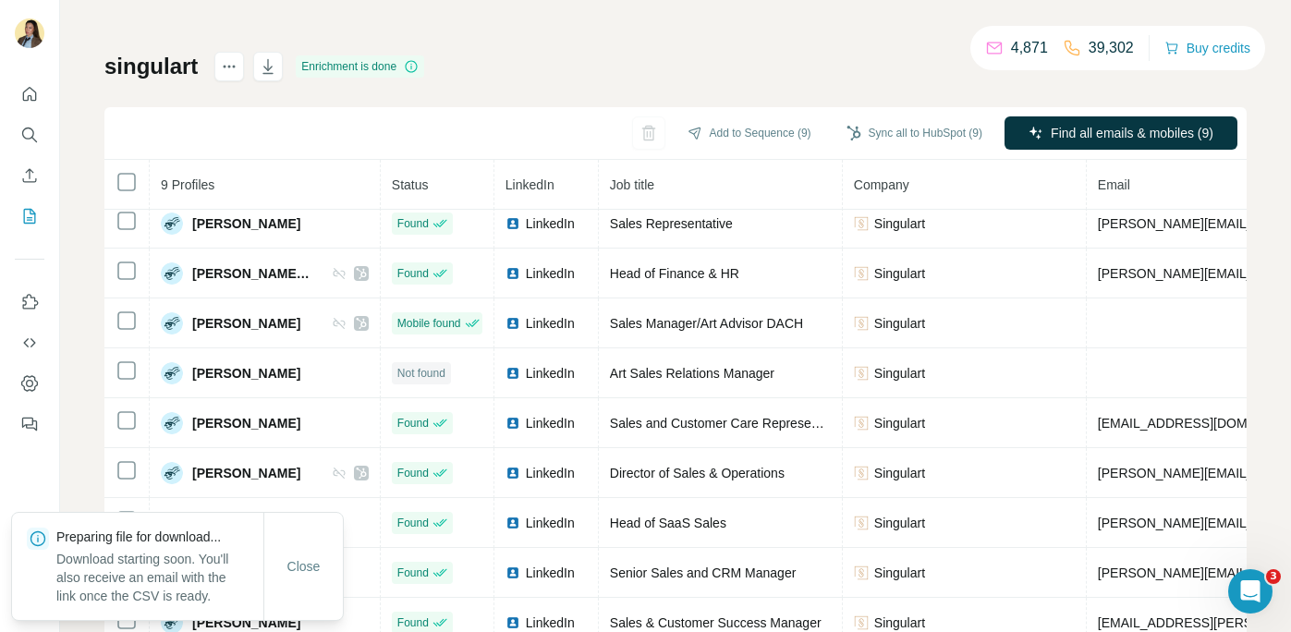
click at [893, 77] on div "singulart Enrichment is done Add to Sequence (9) Sync all to HubSpot (9) Find a…" at bounding box center [675, 350] width 1142 height 596
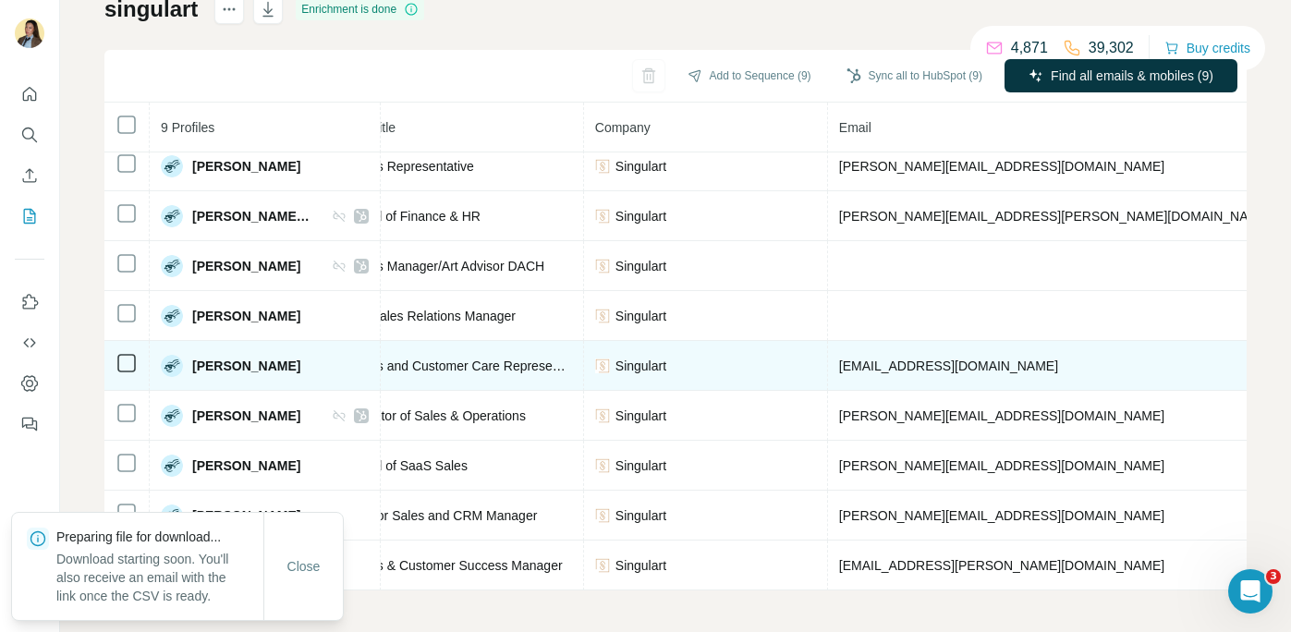
scroll to position [143, 0]
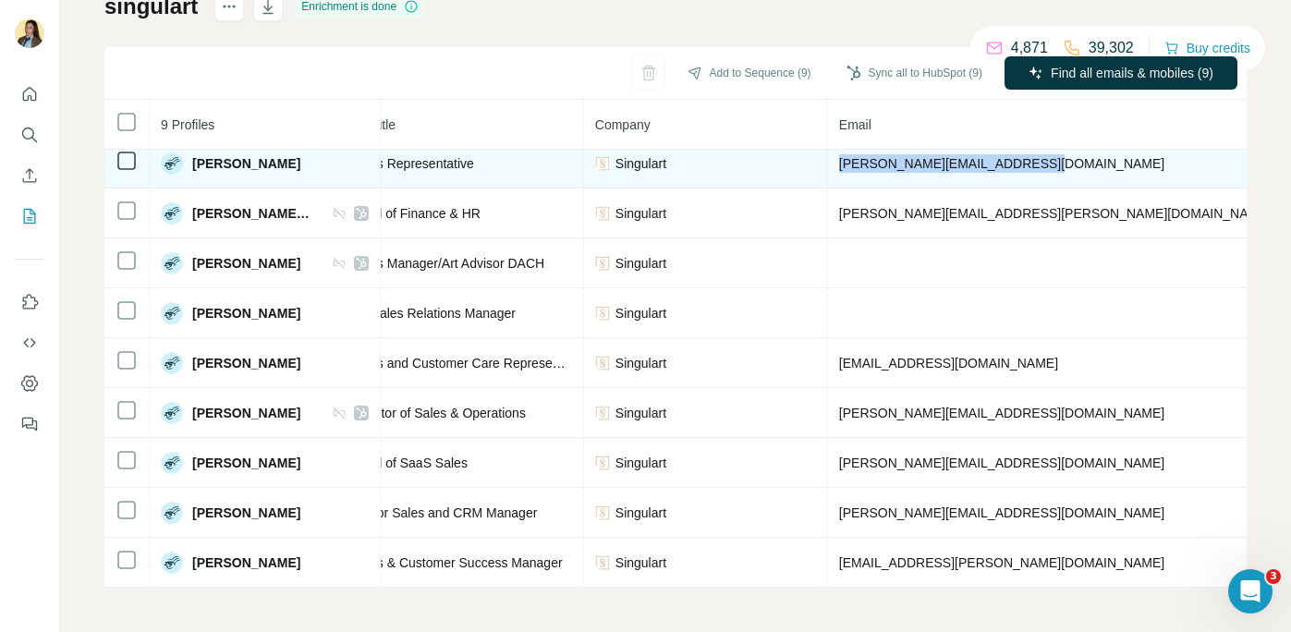
drag, startPoint x: 854, startPoint y: 169, endPoint x: 1053, endPoint y: 166, distance: 199.6
click at [1054, 166] on td "[PERSON_NAME][EMAIL_ADDRESS][DOMAIN_NAME]" at bounding box center [1055, 164] width 455 height 50
copy span "[PERSON_NAME][EMAIL_ADDRESS][DOMAIN_NAME]"
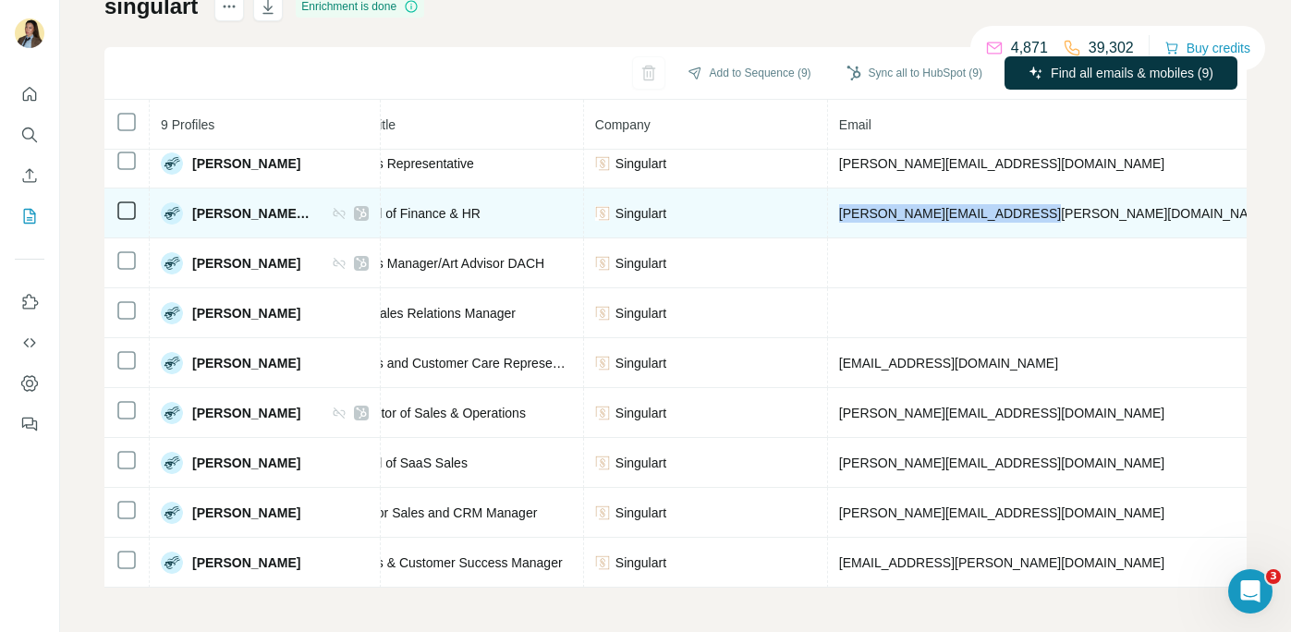
drag, startPoint x: 852, startPoint y: 214, endPoint x: 1050, endPoint y: 217, distance: 197.7
click at [1050, 217] on td "[PERSON_NAME][EMAIL_ADDRESS][PERSON_NAME][DOMAIN_NAME]" at bounding box center [1055, 213] width 455 height 50
copy span "[PERSON_NAME][EMAIL_ADDRESS][PERSON_NAME][DOMAIN_NAME]"
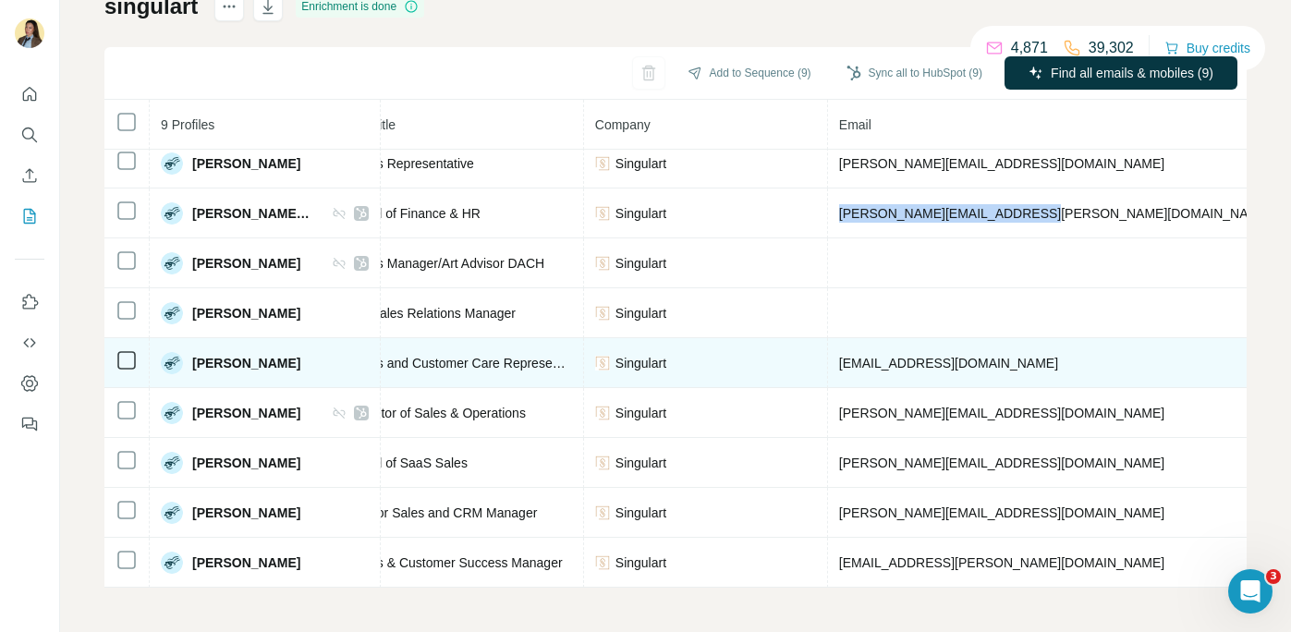
drag, startPoint x: 855, startPoint y: 366, endPoint x: 1067, endPoint y: 370, distance: 212.5
click at [1067, 370] on td "[EMAIL_ADDRESS][DOMAIN_NAME]" at bounding box center [1055, 363] width 455 height 50
copy span "[EMAIL_ADDRESS][DOMAIN_NAME]"
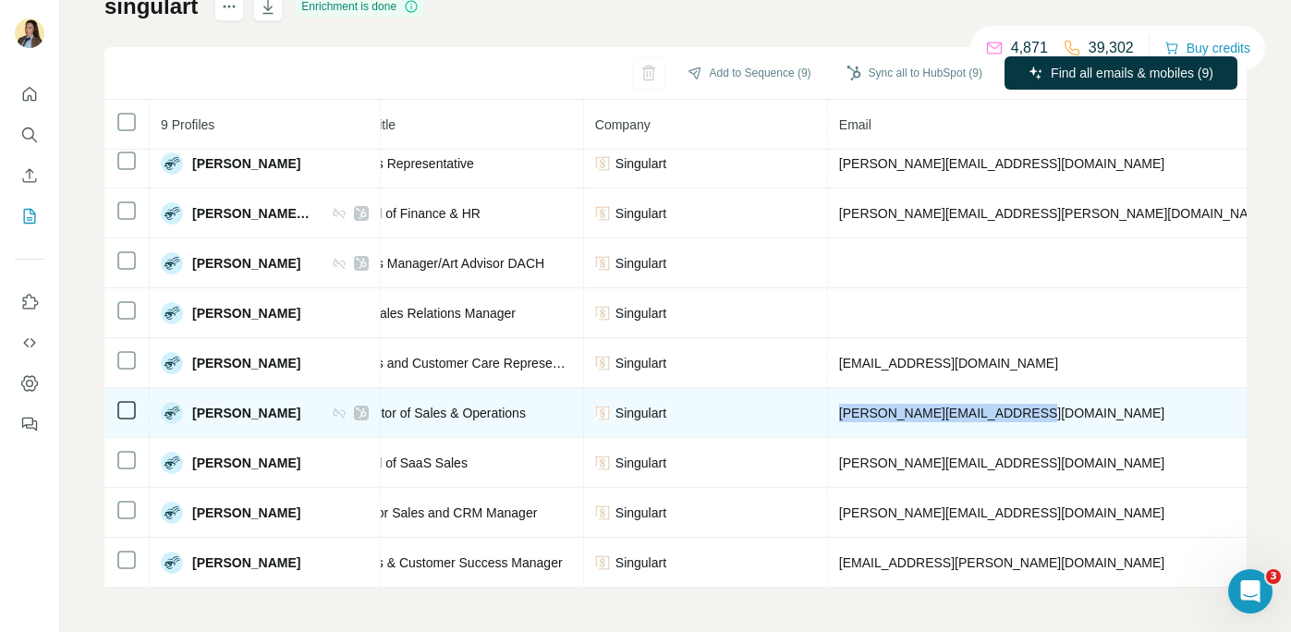
drag, startPoint x: 854, startPoint y: 414, endPoint x: 1048, endPoint y: 416, distance: 194.0
click at [1048, 416] on td "[PERSON_NAME][EMAIL_ADDRESS][DOMAIN_NAME]" at bounding box center [1055, 413] width 455 height 50
copy span "[PERSON_NAME][EMAIL_ADDRESS][DOMAIN_NAME]"
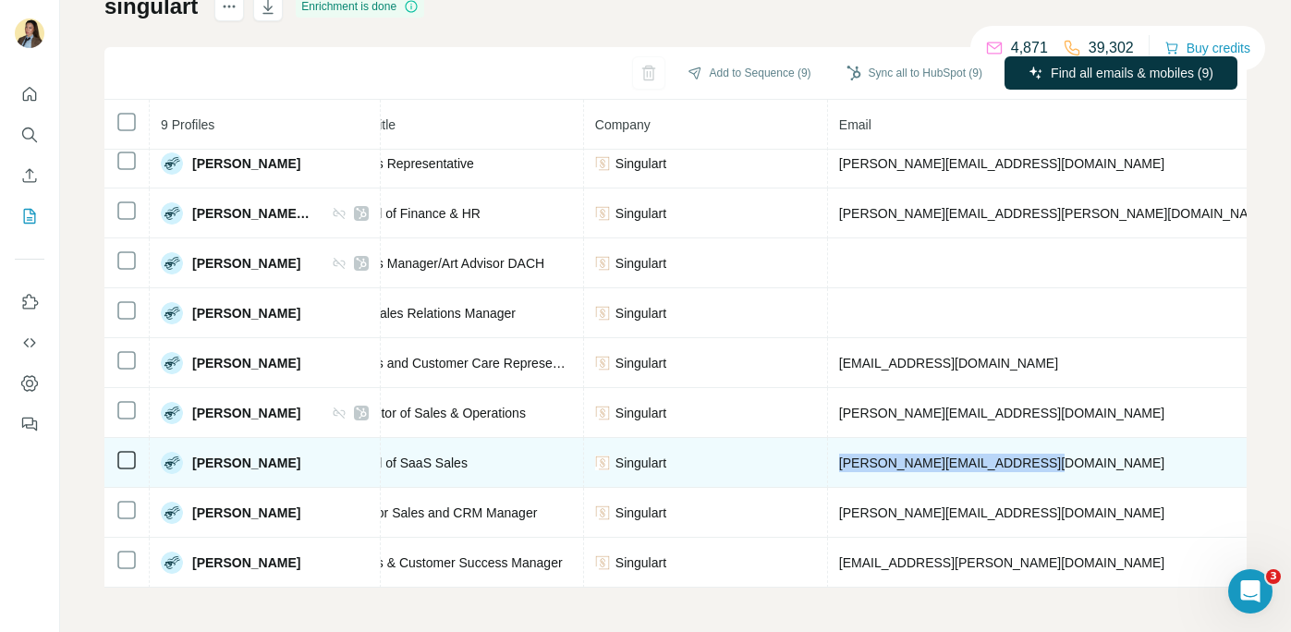
drag, startPoint x: 859, startPoint y: 463, endPoint x: 1044, endPoint y: 461, distance: 184.8
click at [1046, 463] on td "[PERSON_NAME][EMAIL_ADDRESS][DOMAIN_NAME]" at bounding box center [1055, 463] width 455 height 50
copy span "[PERSON_NAME][EMAIL_ADDRESS][DOMAIN_NAME]"
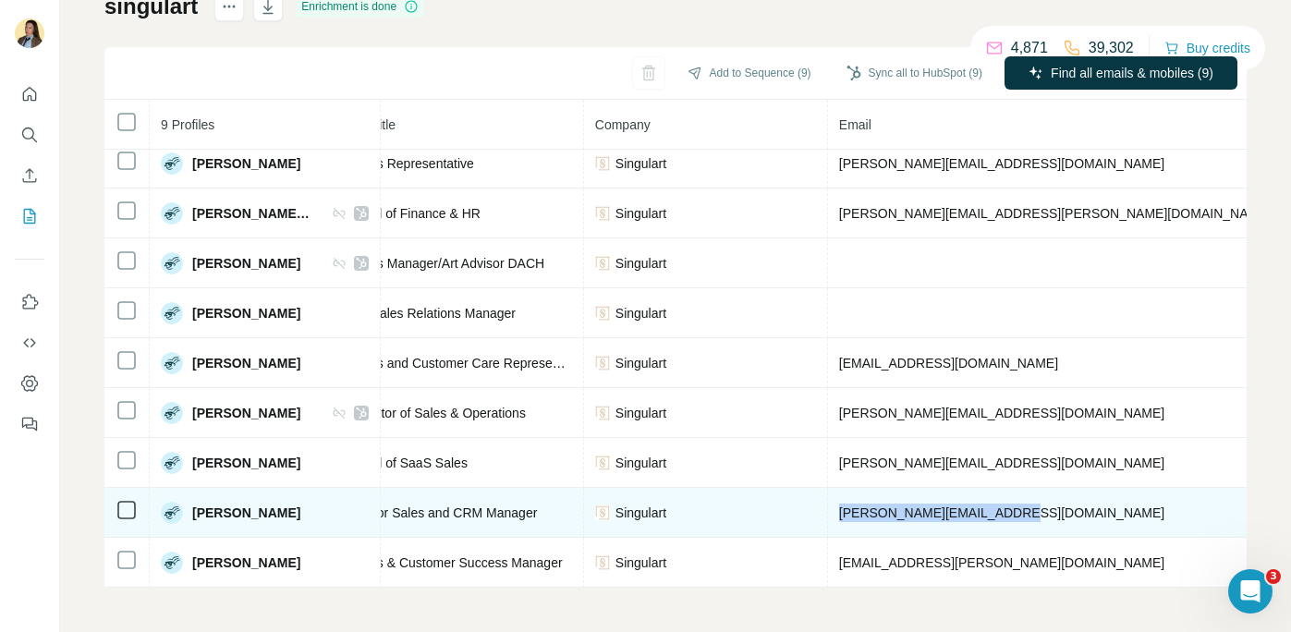
drag, startPoint x: 856, startPoint y: 512, endPoint x: 1047, endPoint y: 509, distance: 190.3
click at [1050, 512] on td "[PERSON_NAME][EMAIL_ADDRESS][DOMAIN_NAME]" at bounding box center [1055, 513] width 455 height 50
copy span "[PERSON_NAME][EMAIL_ADDRESS][DOMAIN_NAME]"
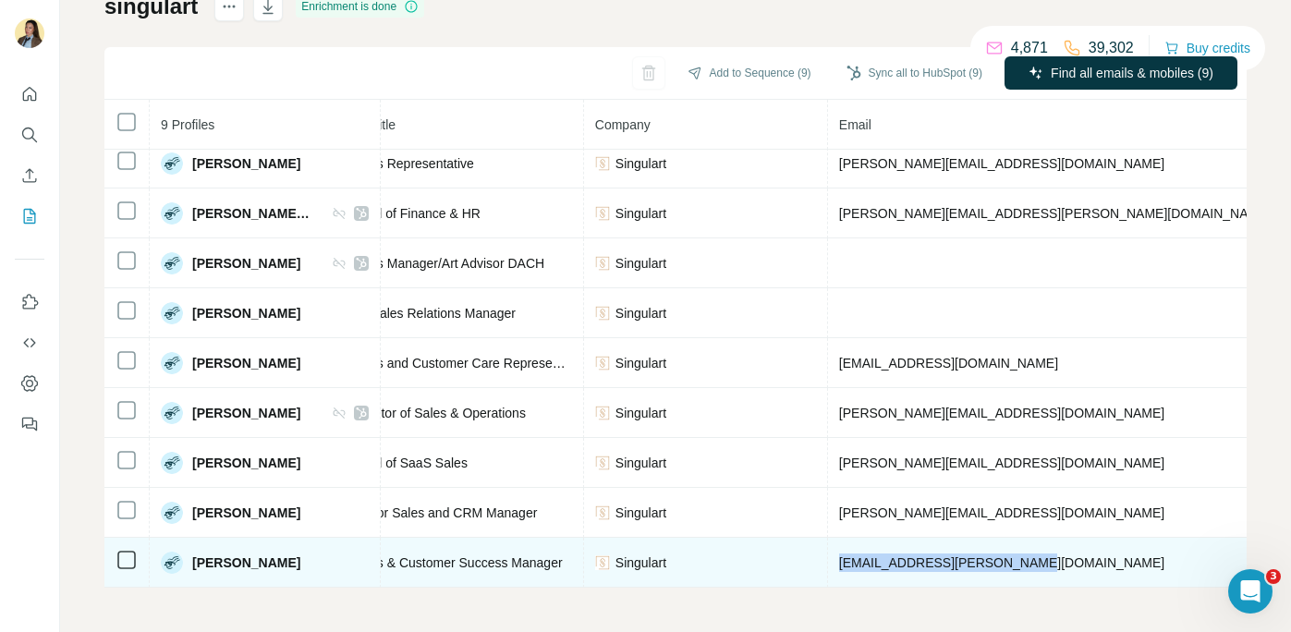
drag, startPoint x: 855, startPoint y: 564, endPoint x: 1058, endPoint y: 563, distance: 202.3
click at [1061, 564] on td "[EMAIL_ADDRESS][PERSON_NAME][DOMAIN_NAME]" at bounding box center [1055, 563] width 455 height 50
copy span "[EMAIL_ADDRESS][PERSON_NAME][DOMAIN_NAME]"
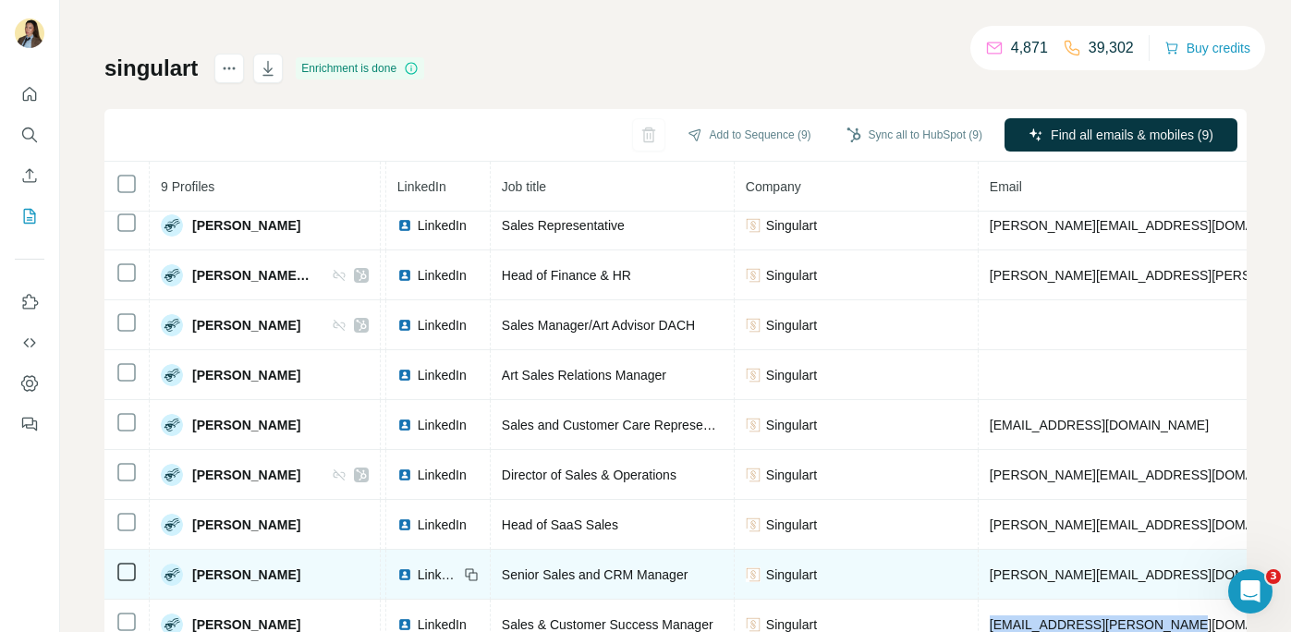
scroll to position [11, 0]
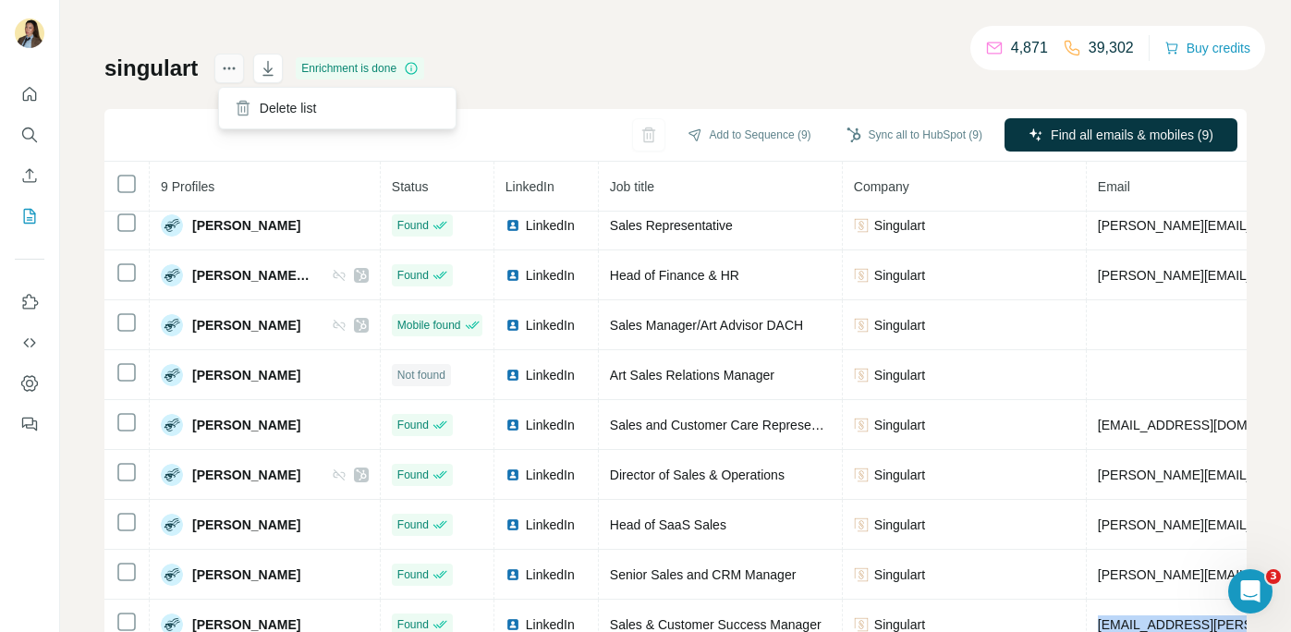
click at [224, 77] on icon "actions" at bounding box center [229, 68] width 18 height 18
click at [277, 103] on div "Delete list" at bounding box center [337, 107] width 229 height 33
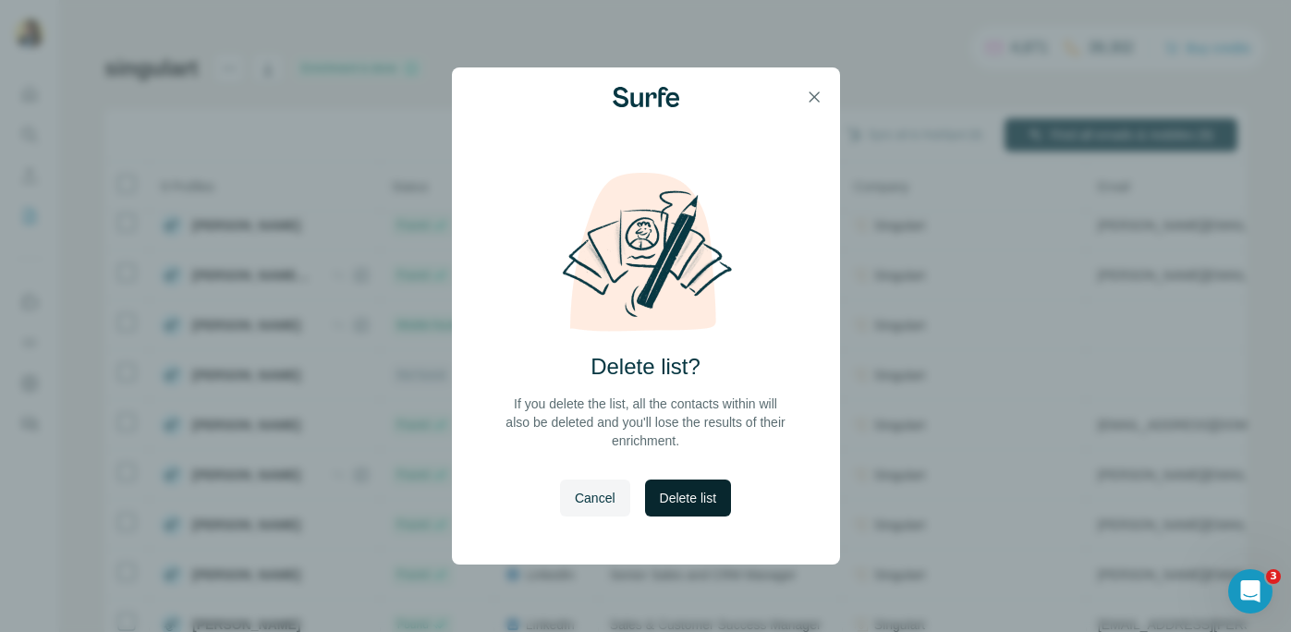
click at [685, 495] on span "Delete list" at bounding box center [688, 498] width 56 height 18
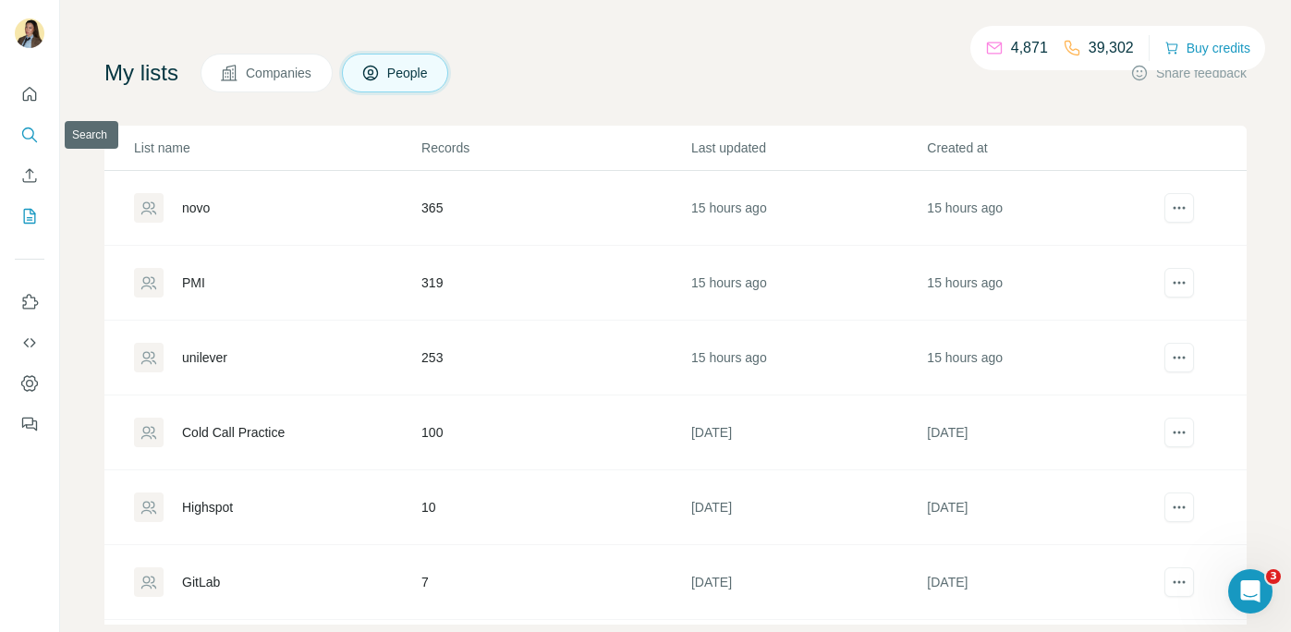
click at [25, 139] on icon "Search" at bounding box center [29, 135] width 18 height 18
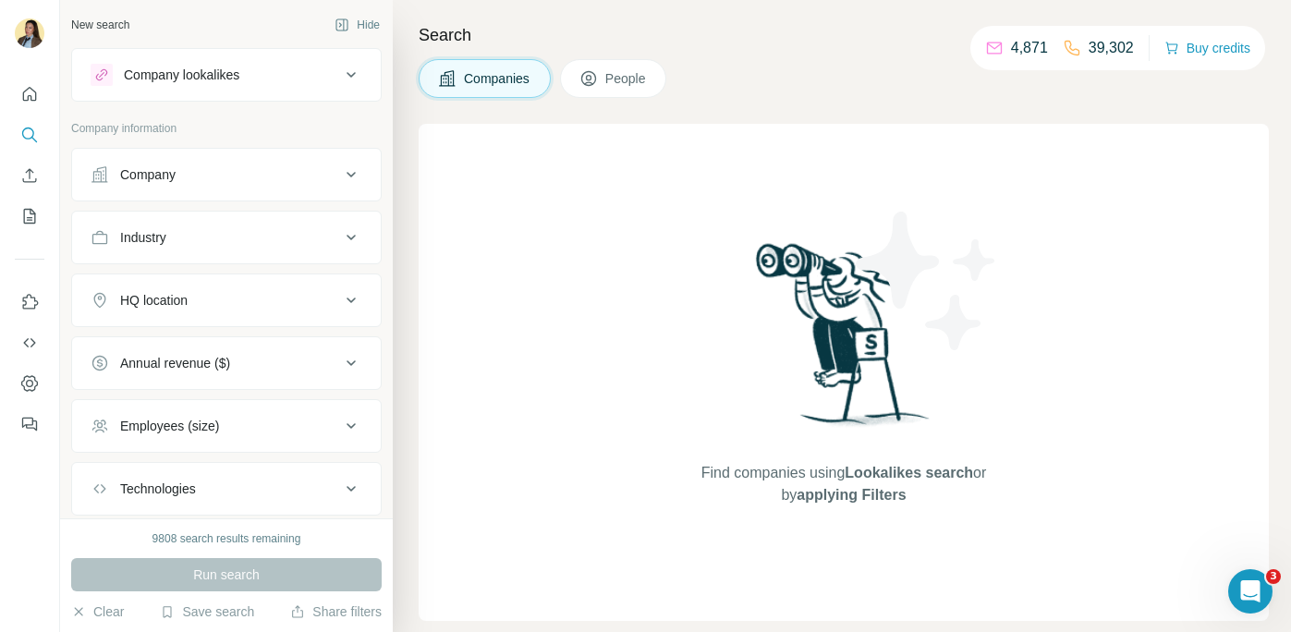
click at [188, 187] on button "Company" at bounding box center [226, 174] width 309 height 44
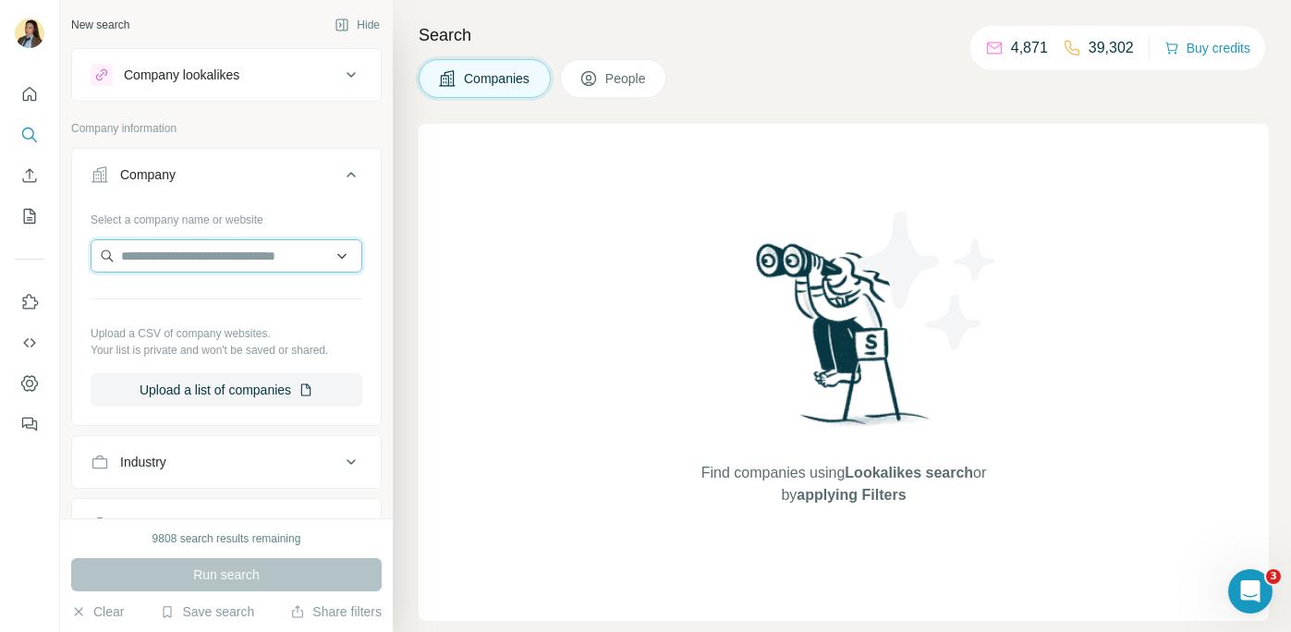
click at [186, 255] on input "text" at bounding box center [227, 255] width 272 height 33
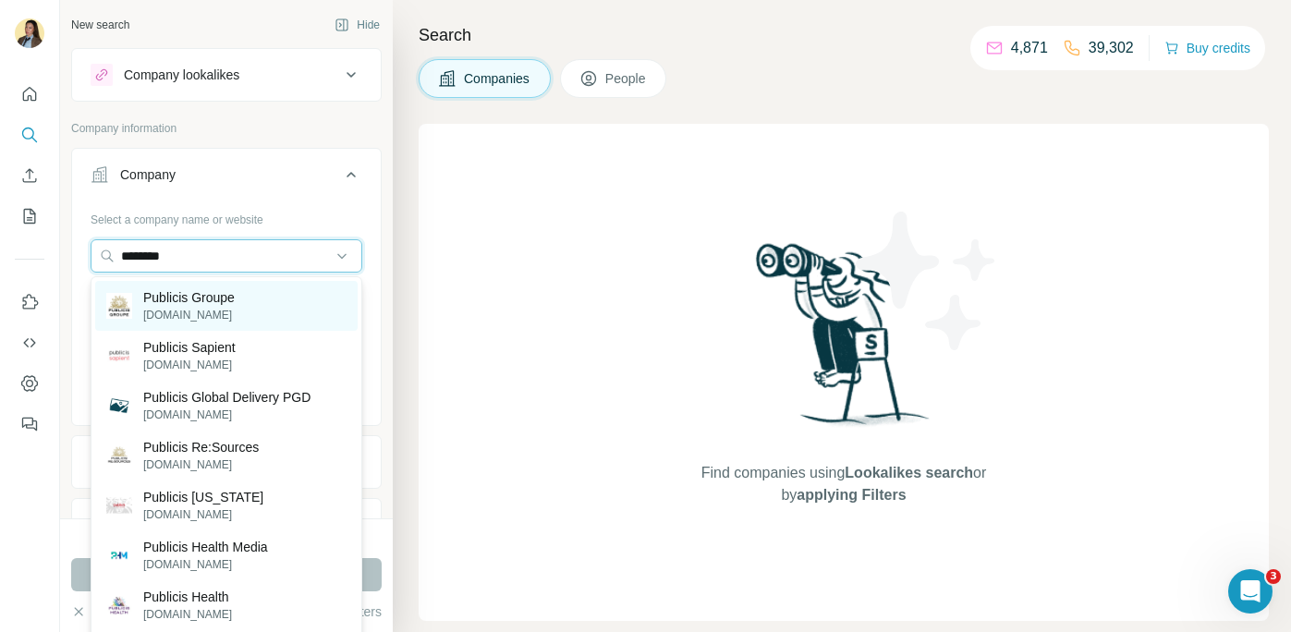
type input "********"
click at [215, 295] on p "Publicis Groupe" at bounding box center [188, 297] width 91 height 18
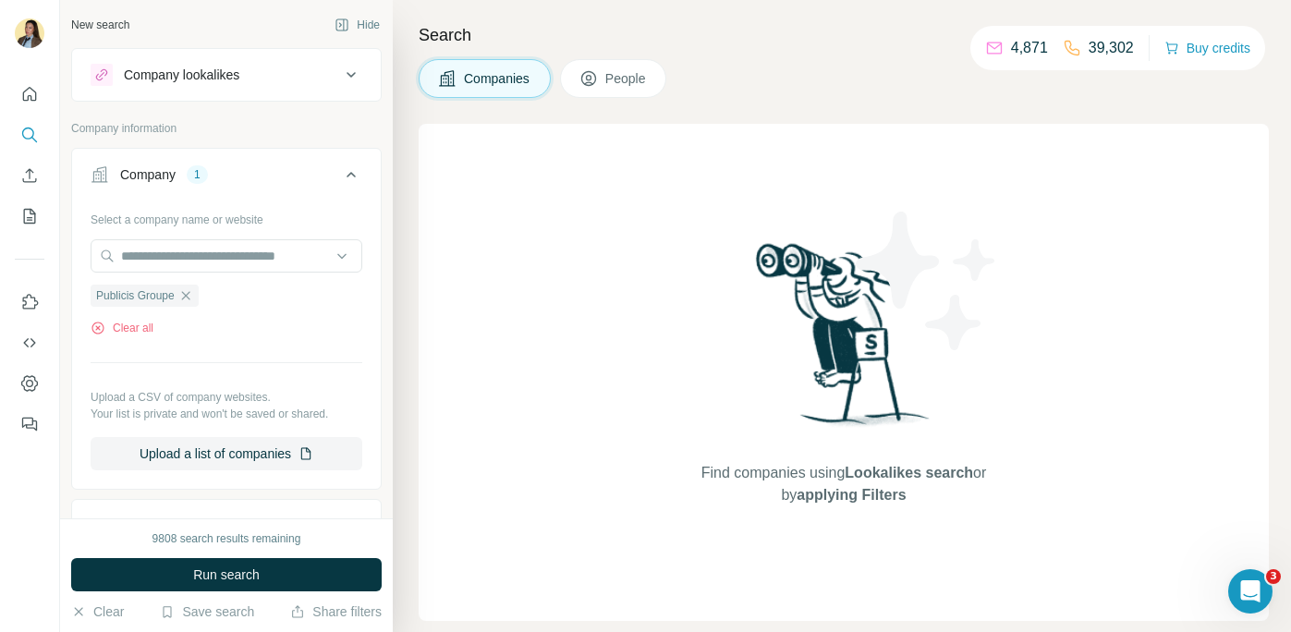
scroll to position [159, 0]
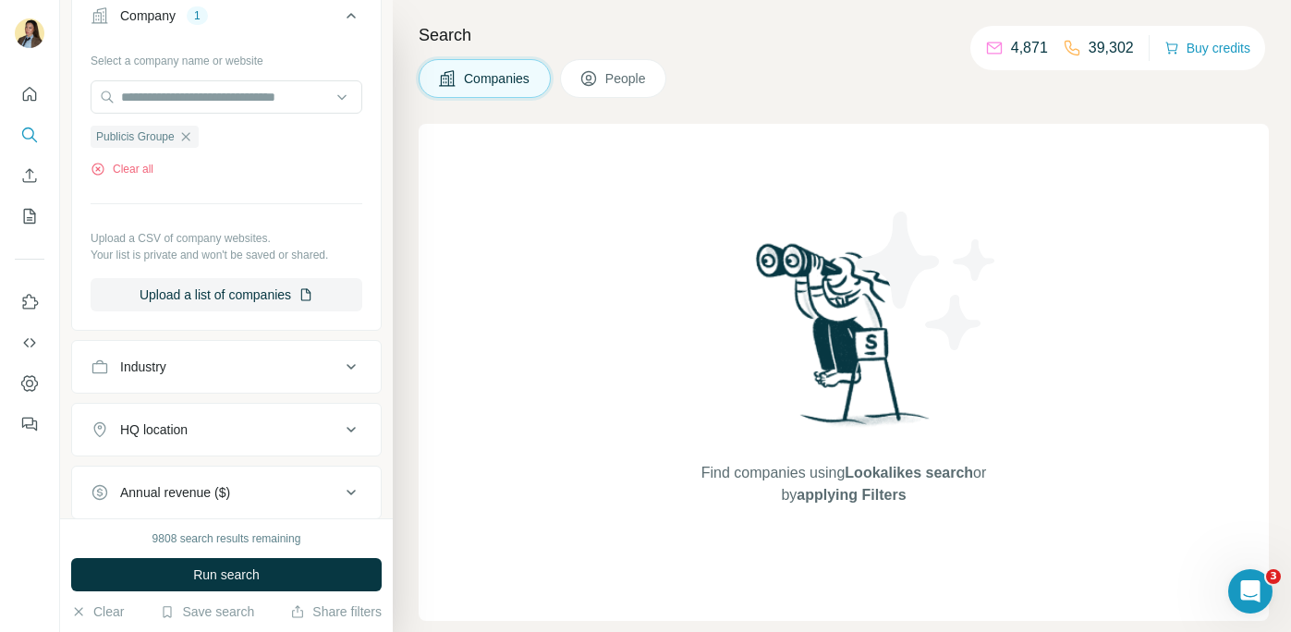
click at [629, 84] on span "People" at bounding box center [626, 78] width 42 height 18
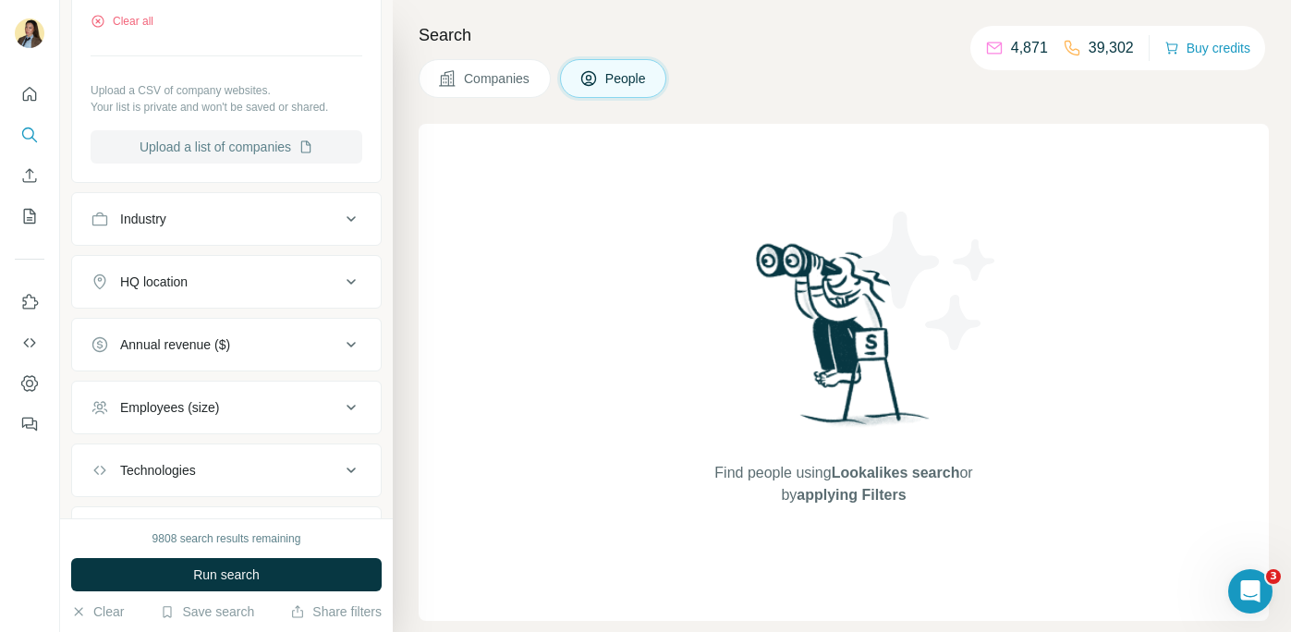
scroll to position [639, 0]
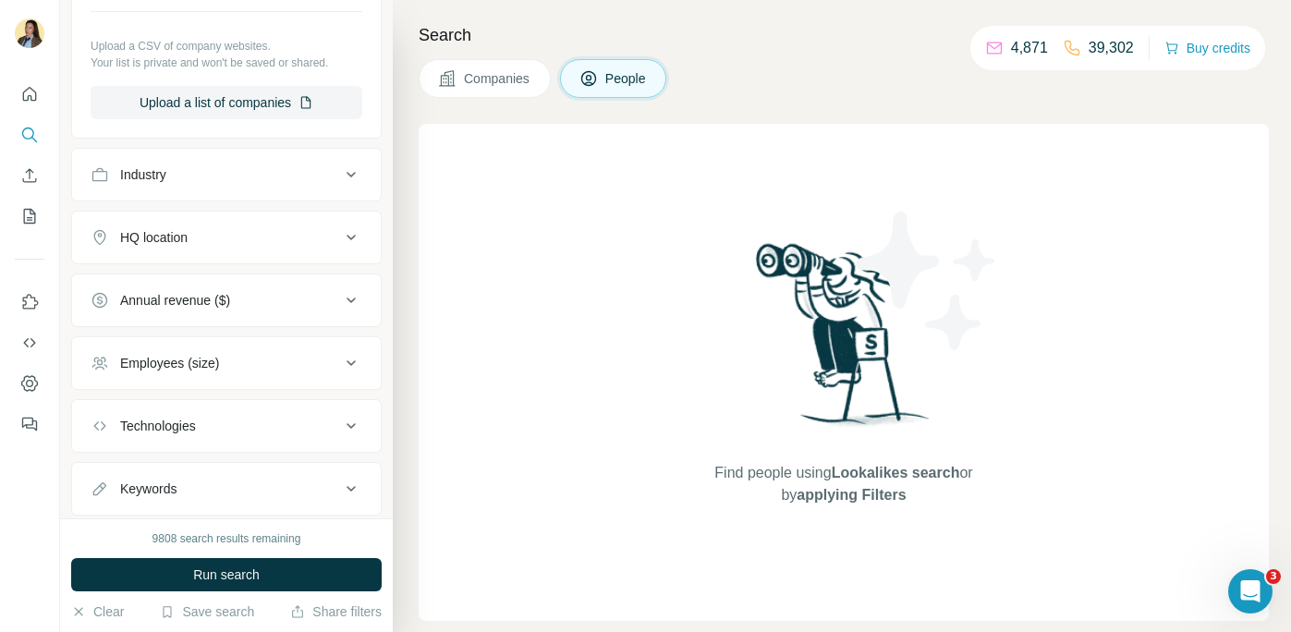
click at [264, 242] on div "HQ location" at bounding box center [215, 237] width 249 height 18
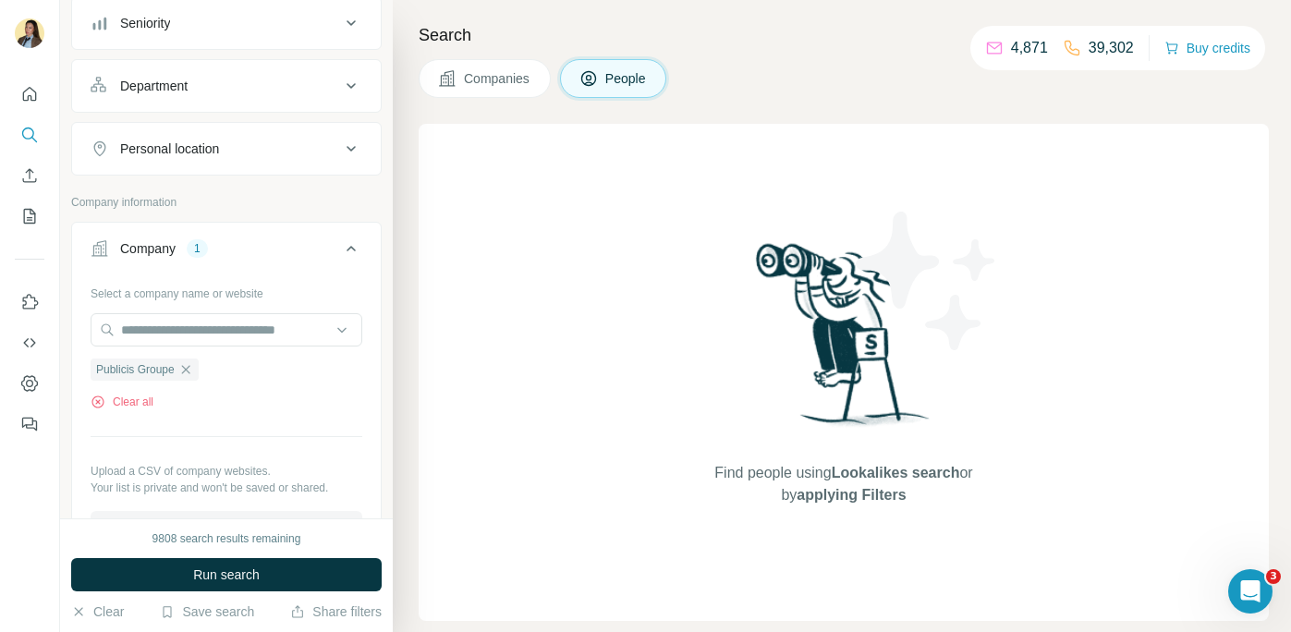
scroll to position [182, 0]
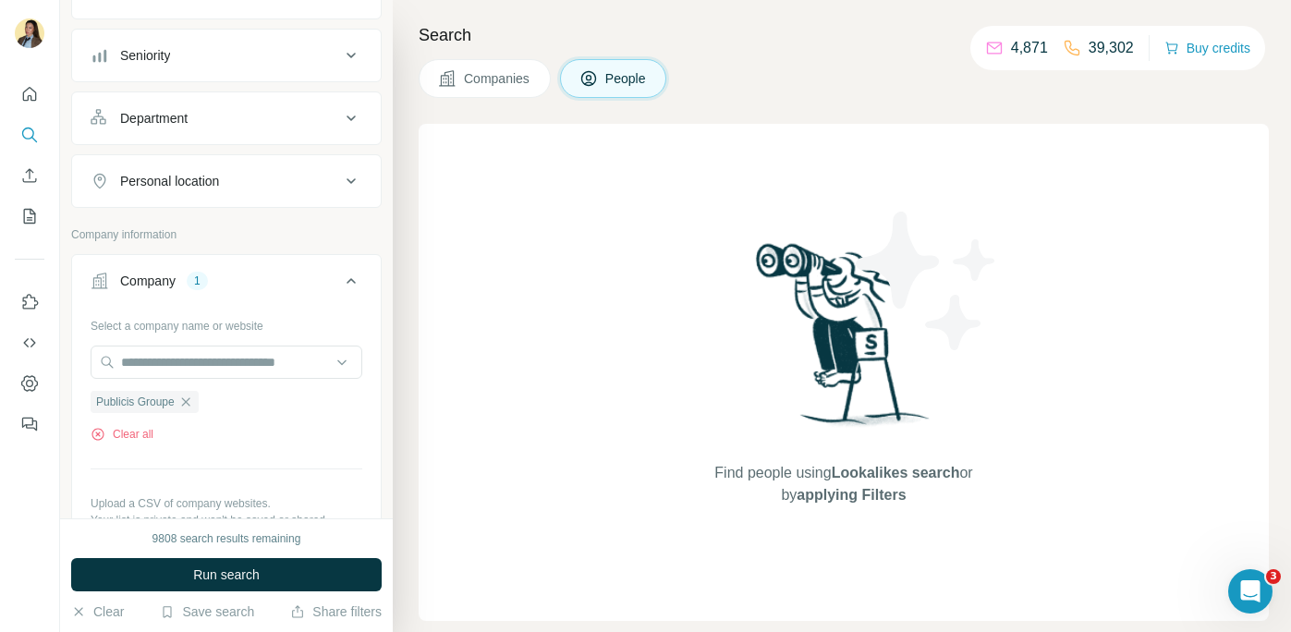
click at [271, 187] on div "Personal location" at bounding box center [215, 181] width 249 height 18
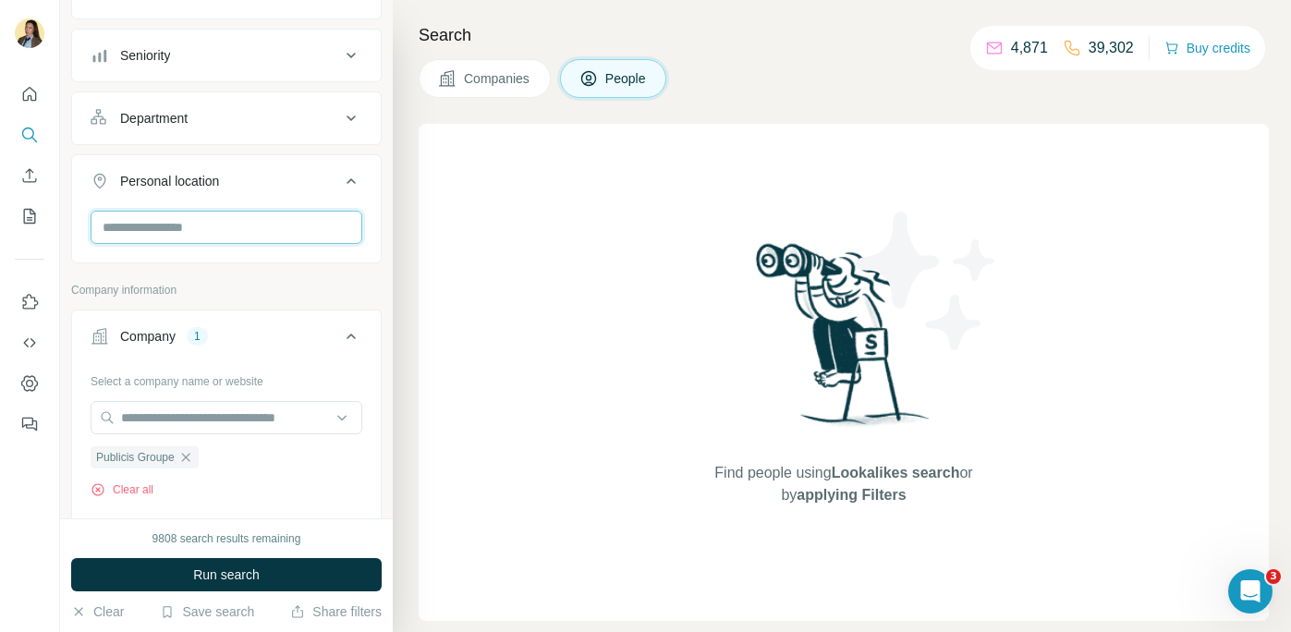
click at [228, 239] on input "text" at bounding box center [227, 227] width 272 height 33
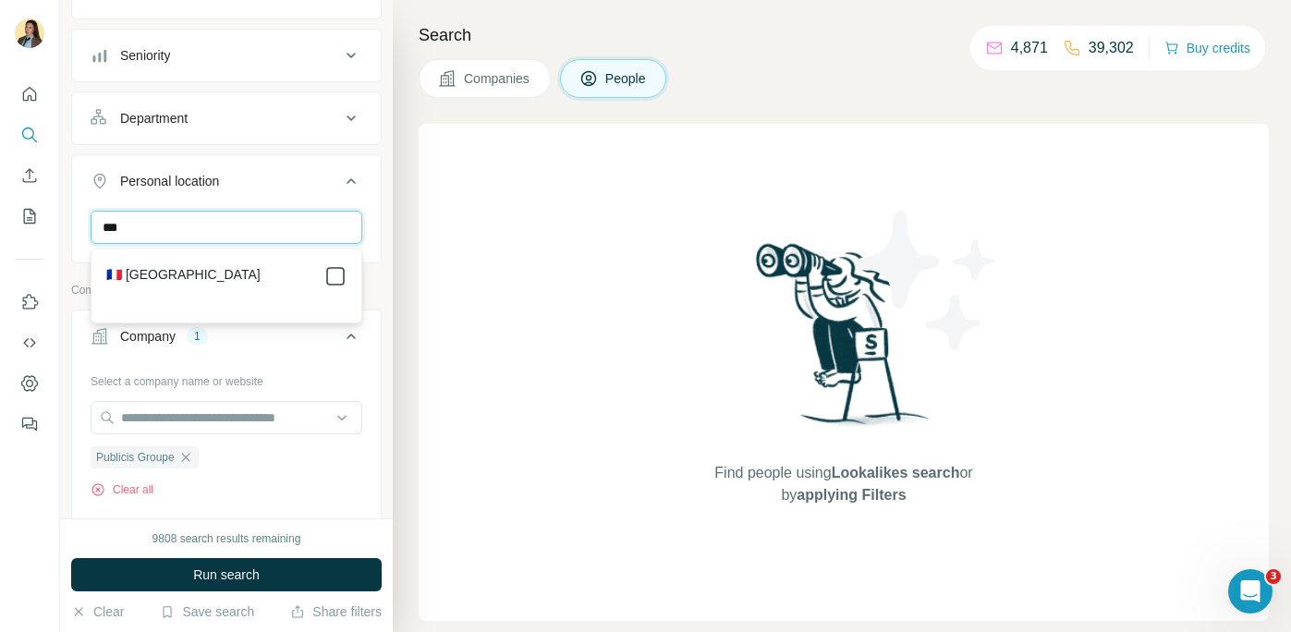
type input "***"
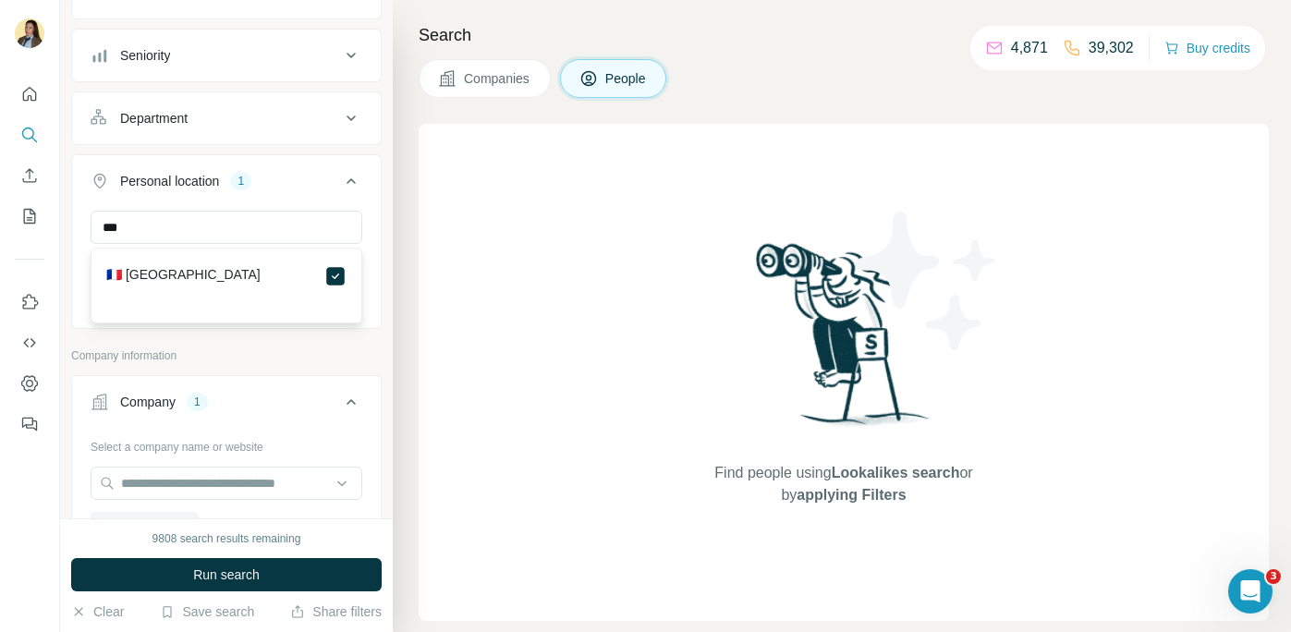
click at [304, 116] on div "Department" at bounding box center [215, 118] width 249 height 18
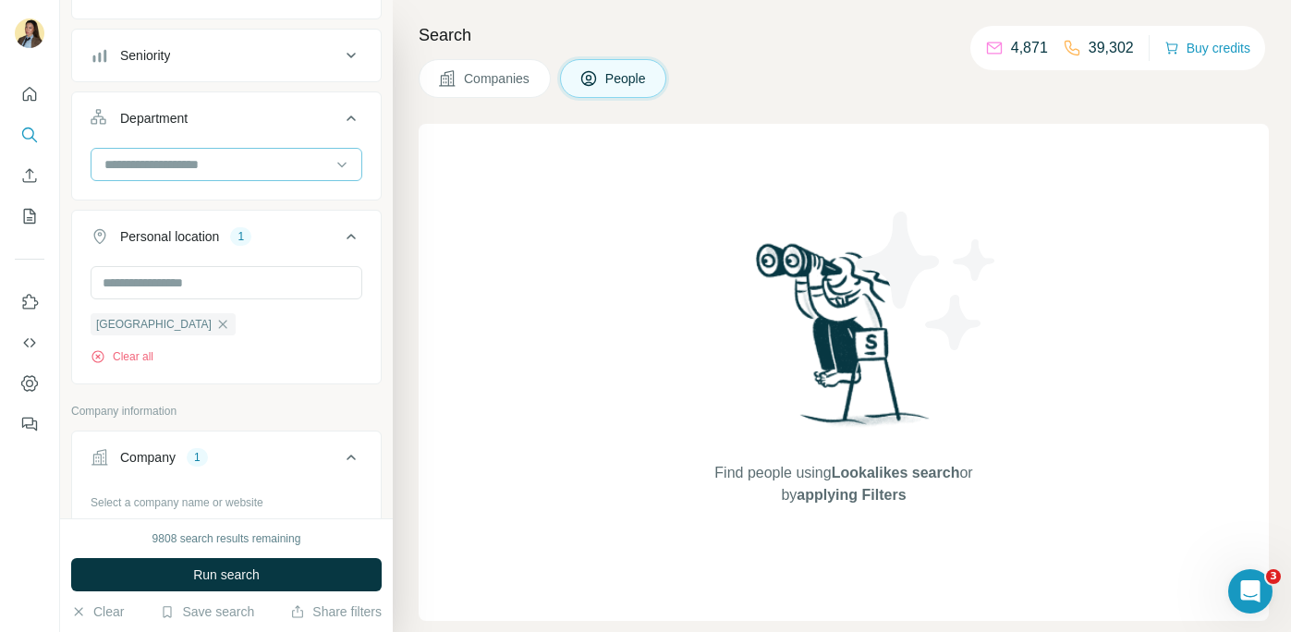
click at [239, 176] on div at bounding box center [217, 164] width 228 height 31
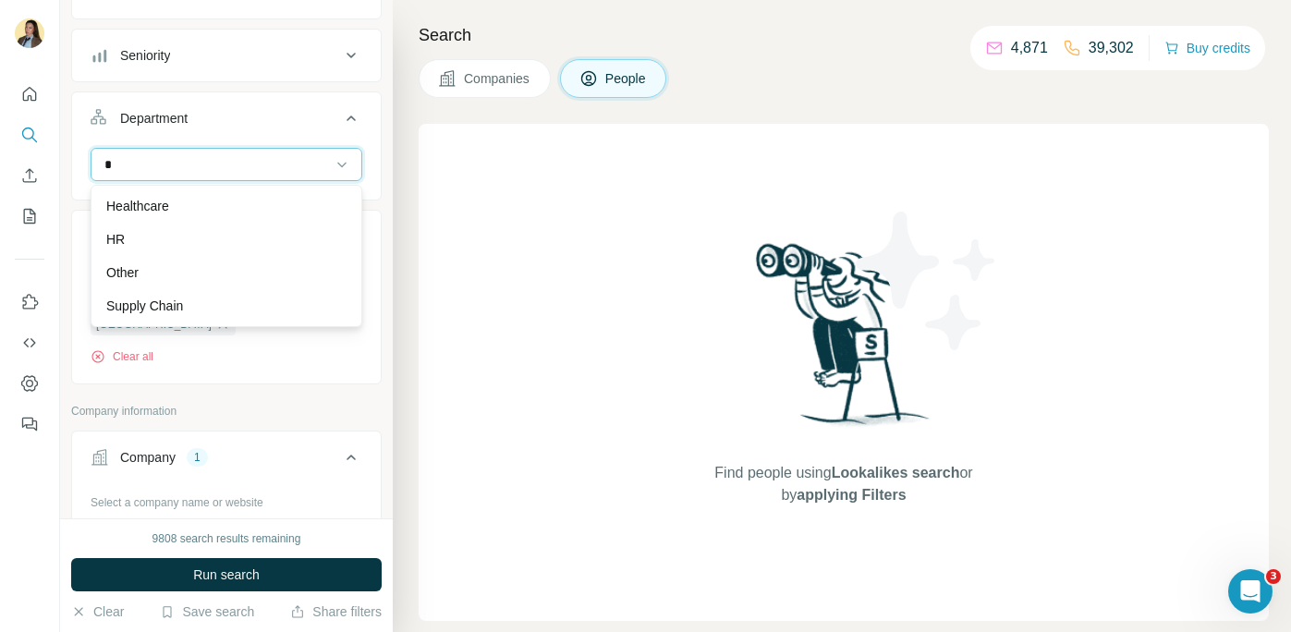
type input "*"
click at [251, 244] on div "HR" at bounding box center [226, 239] width 240 height 18
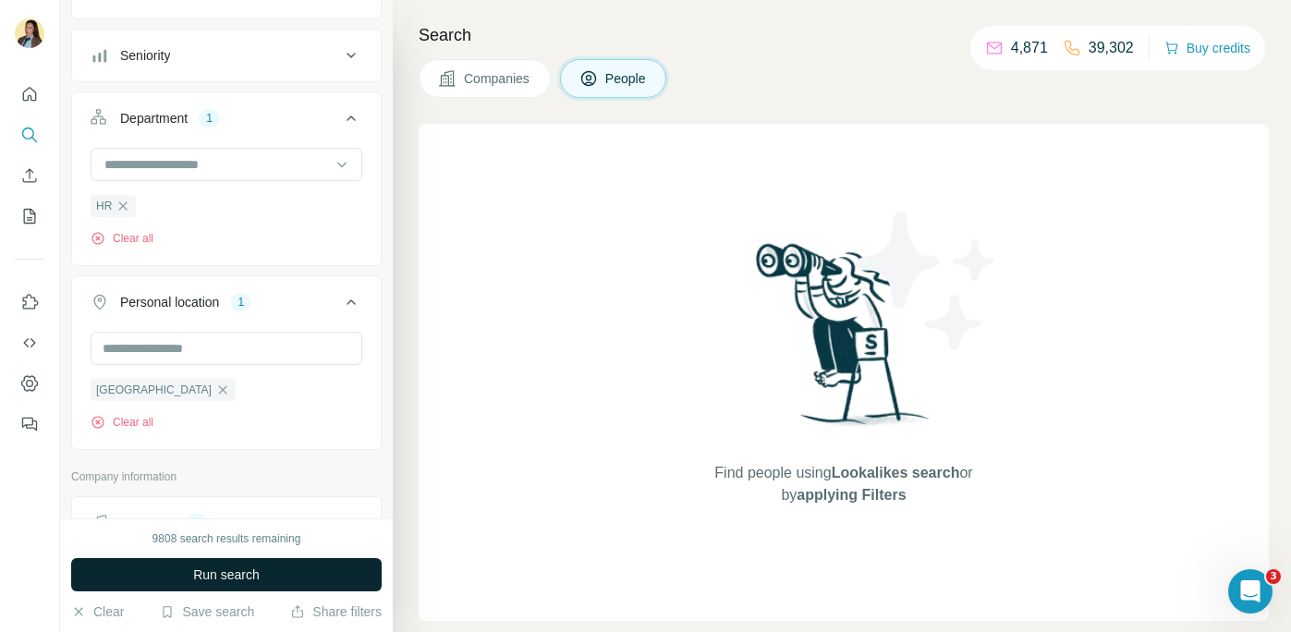
click at [261, 568] on button "Run search" at bounding box center [226, 574] width 310 height 33
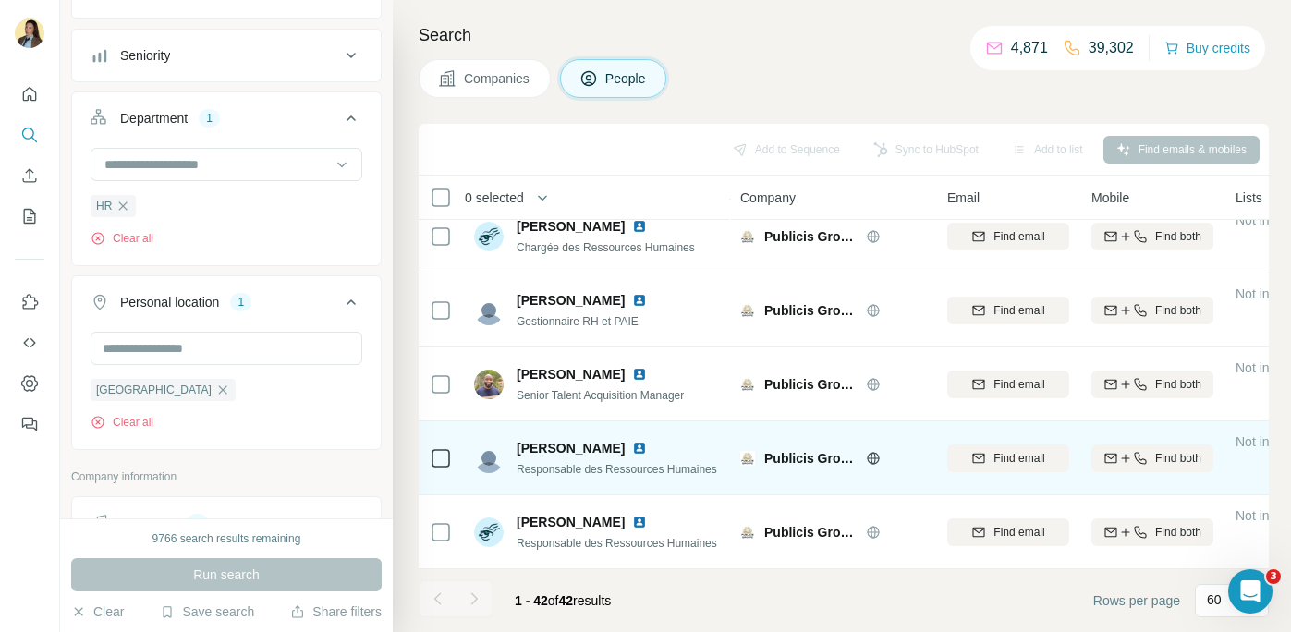
scroll to position [1501, 0]
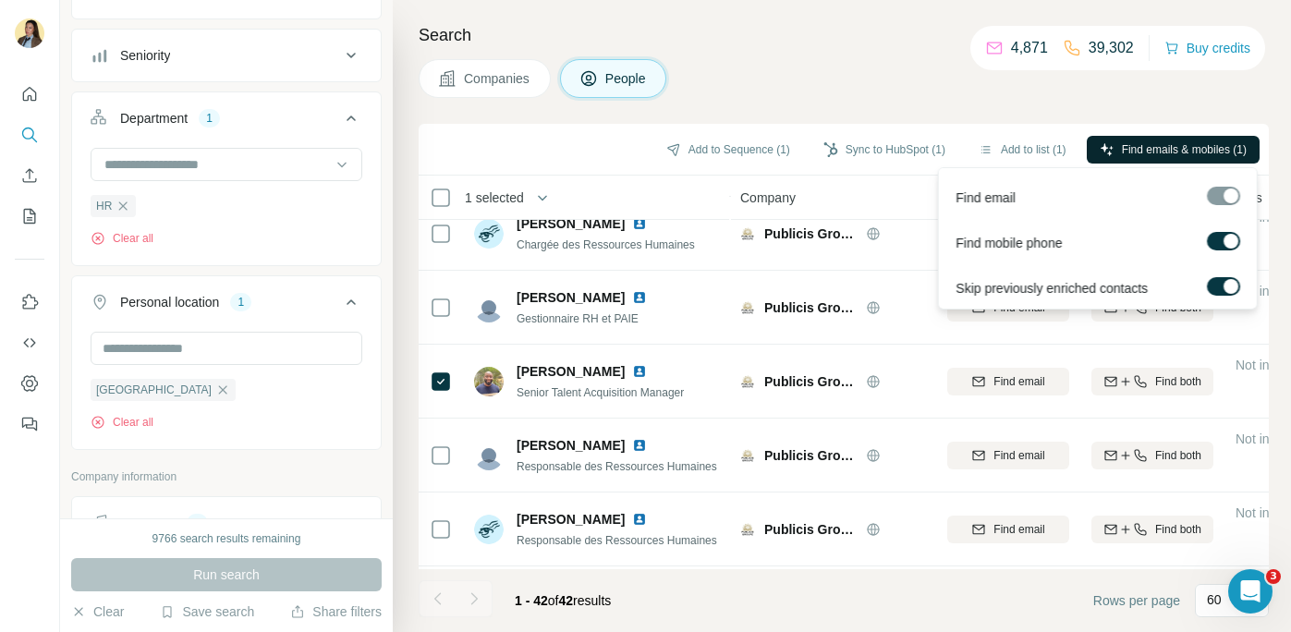
click at [1196, 148] on span "Find emails & mobiles (1)" at bounding box center [1184, 149] width 125 height 17
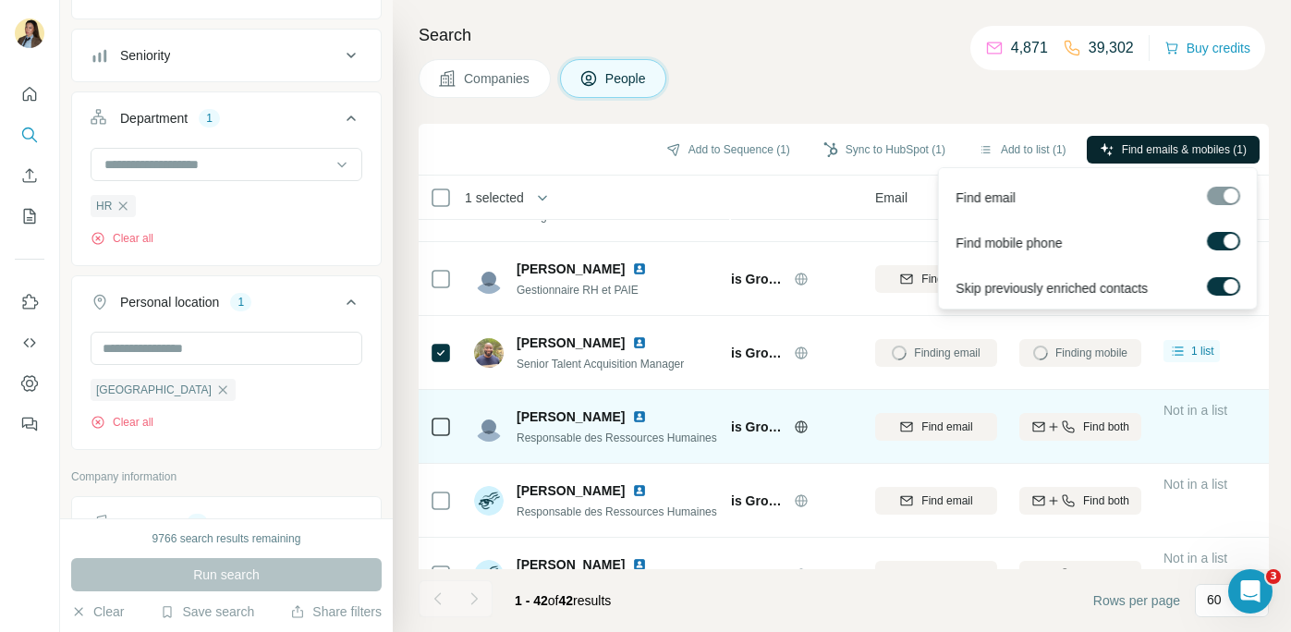
scroll to position [1496, 72]
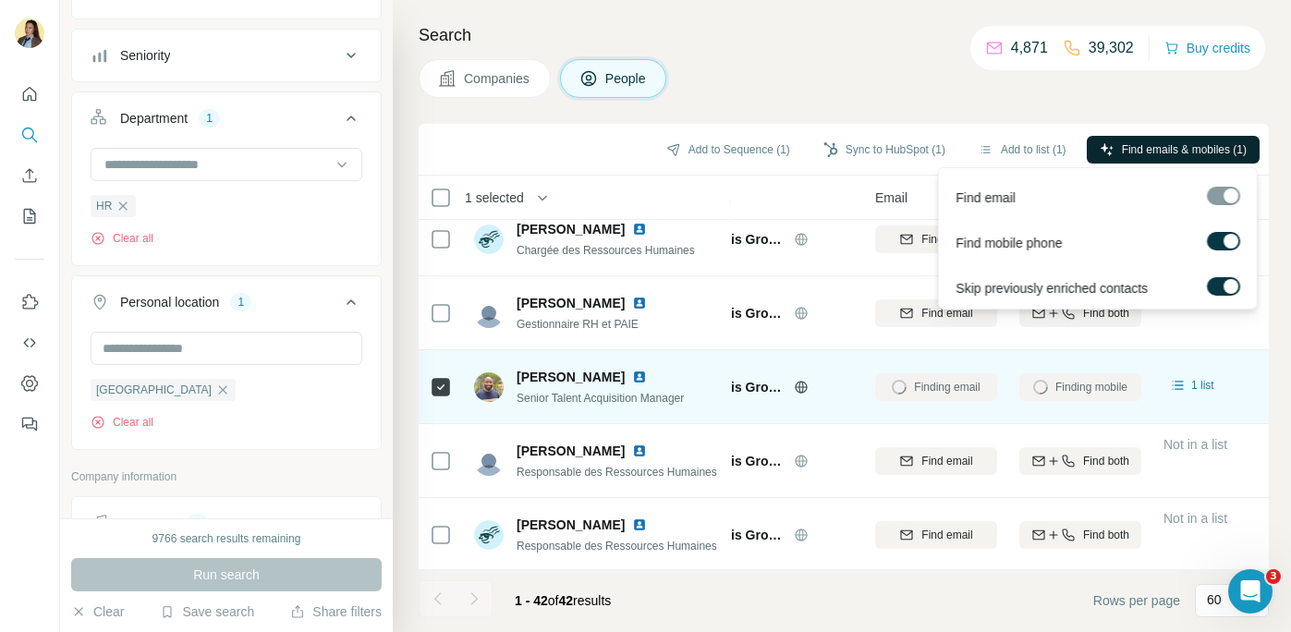
click at [633, 374] on img at bounding box center [639, 377] width 15 height 15
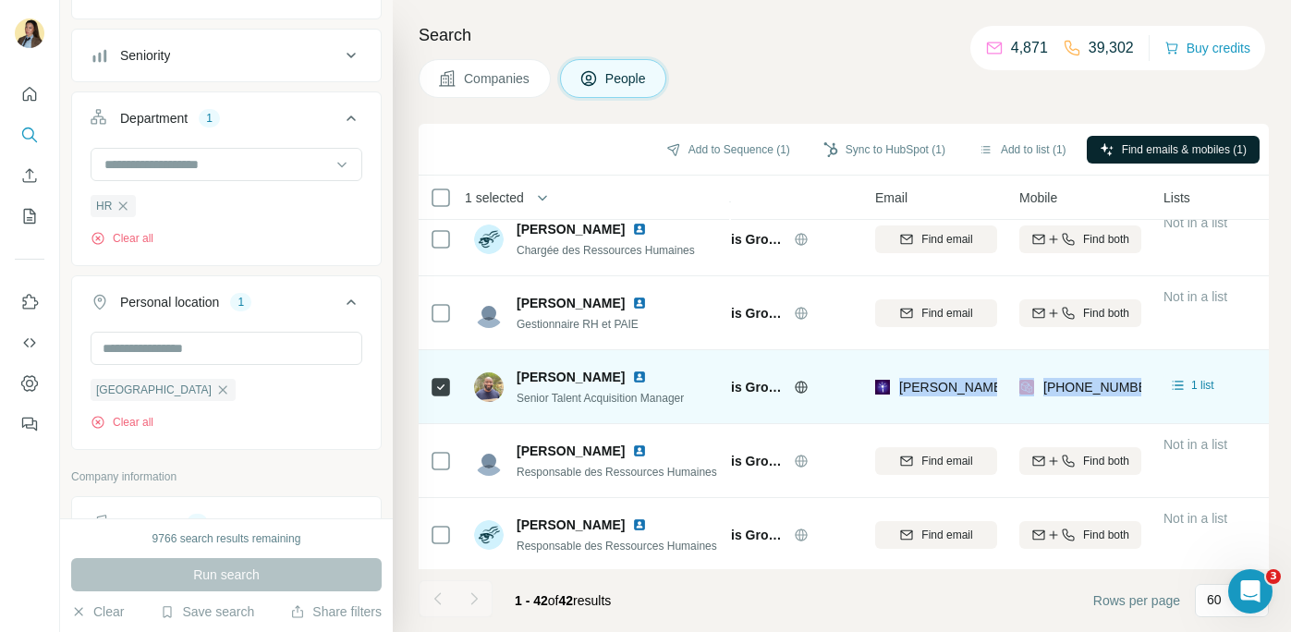
drag, startPoint x: 899, startPoint y: 389, endPoint x: 1053, endPoint y: 400, distance: 154.7
click at [0, 0] on tr "[PERSON_NAME] Senior Talent Acquisition Manager Publicis Groupe [PERSON_NAME][E…" at bounding box center [0, 0] width 0 height 0
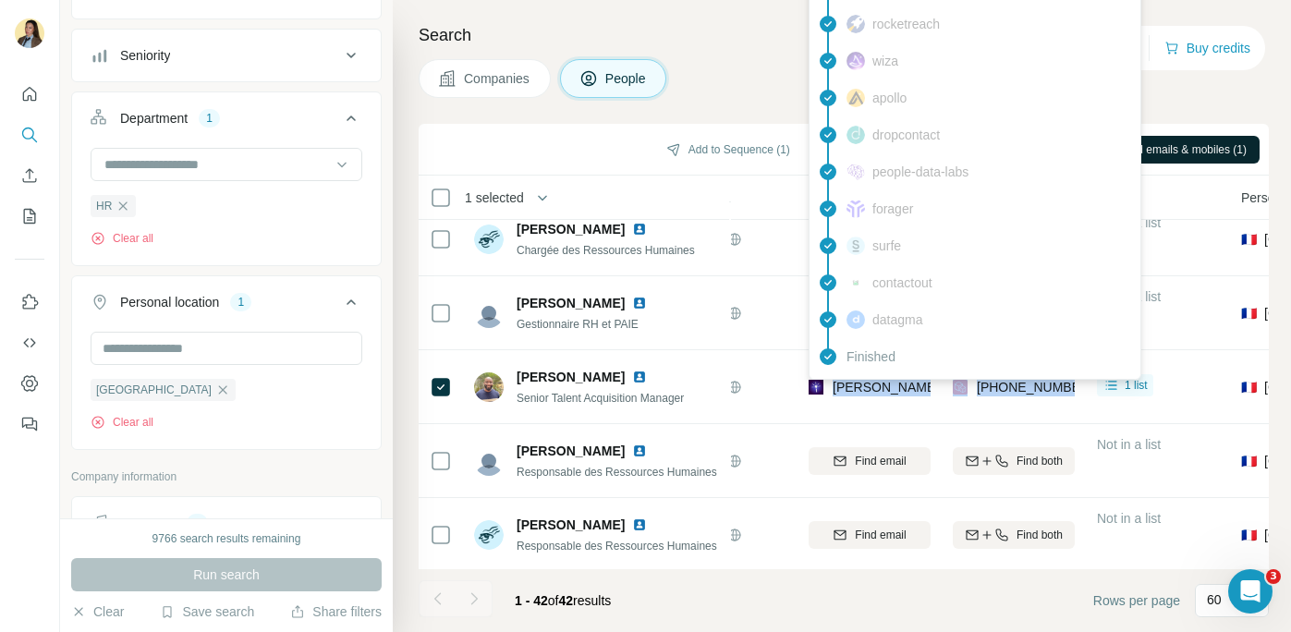
scroll to position [1086, 139]
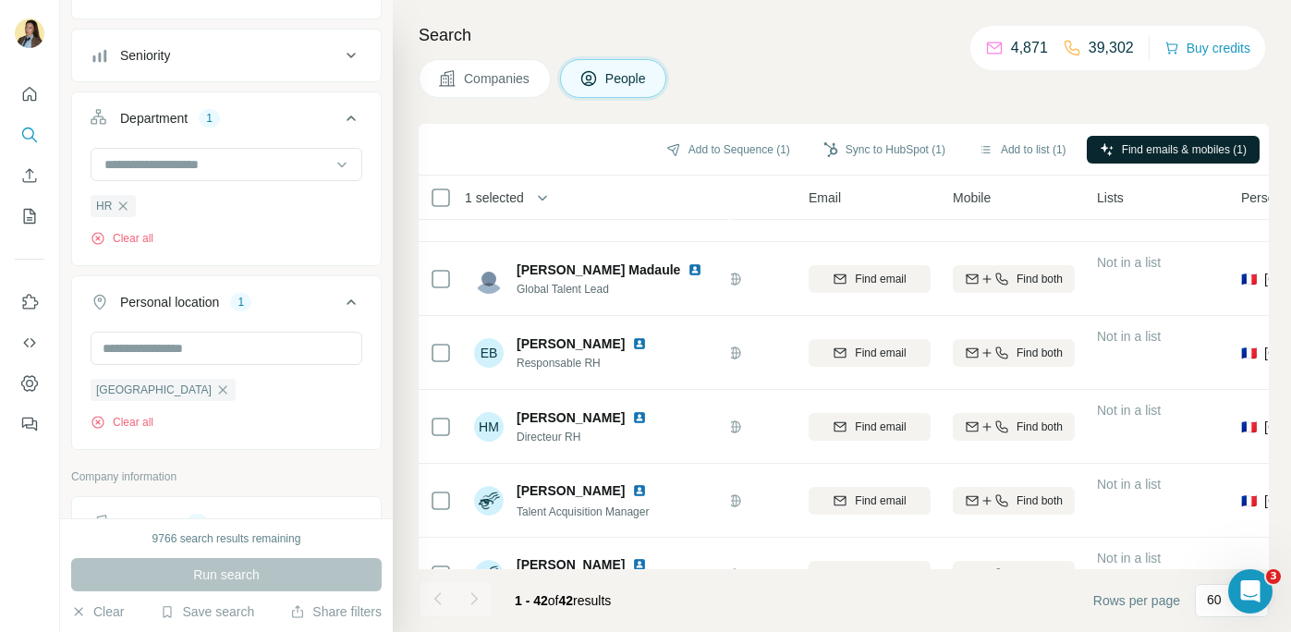
click at [732, 51] on div "Search Companies People Add to Sequence (1) Sync to HubSpot (1) Add to list (1)…" at bounding box center [842, 316] width 898 height 632
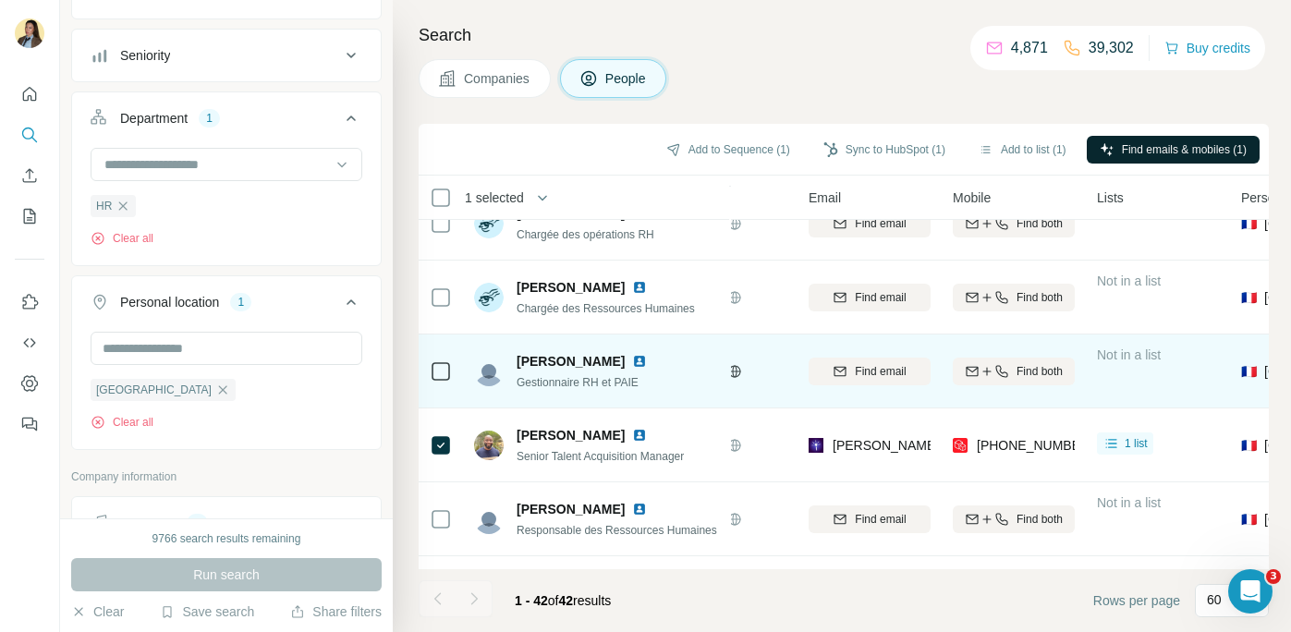
scroll to position [1474, 139]
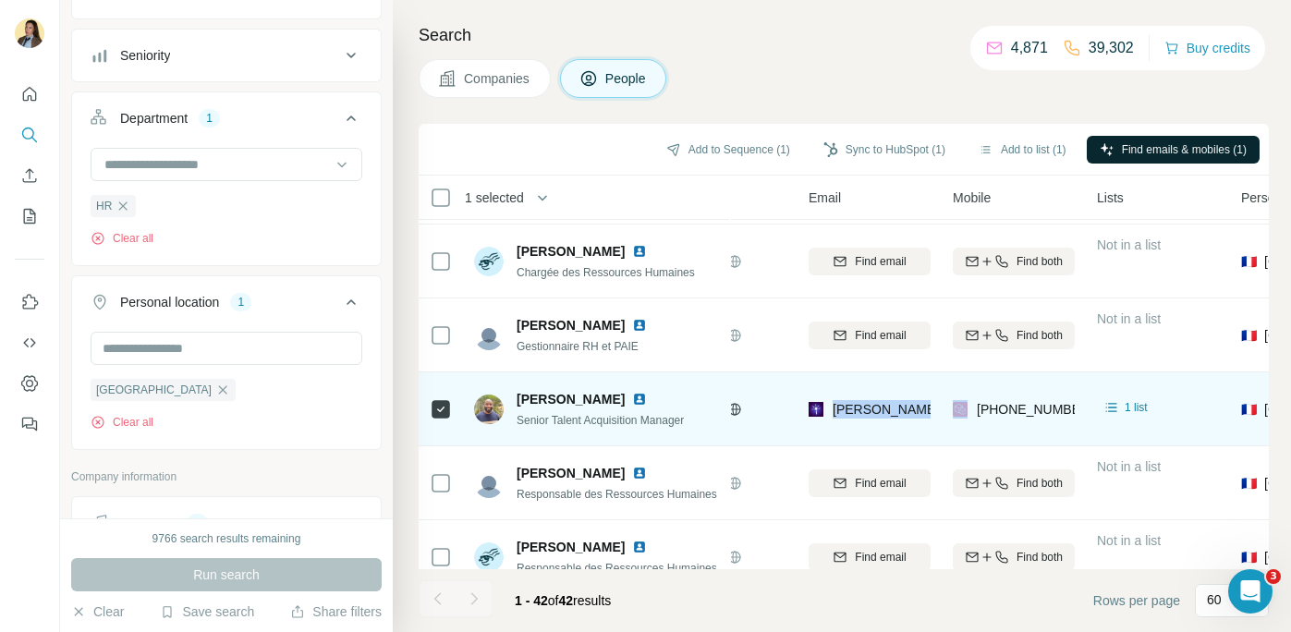
drag, startPoint x: 845, startPoint y: 412, endPoint x: 870, endPoint y: 440, distance: 37.3
click at [0, 0] on tr "[PERSON_NAME] Senior Talent Acquisition Manager Publicis Groupe [PERSON_NAME][E…" at bounding box center [0, 0] width 0 height 0
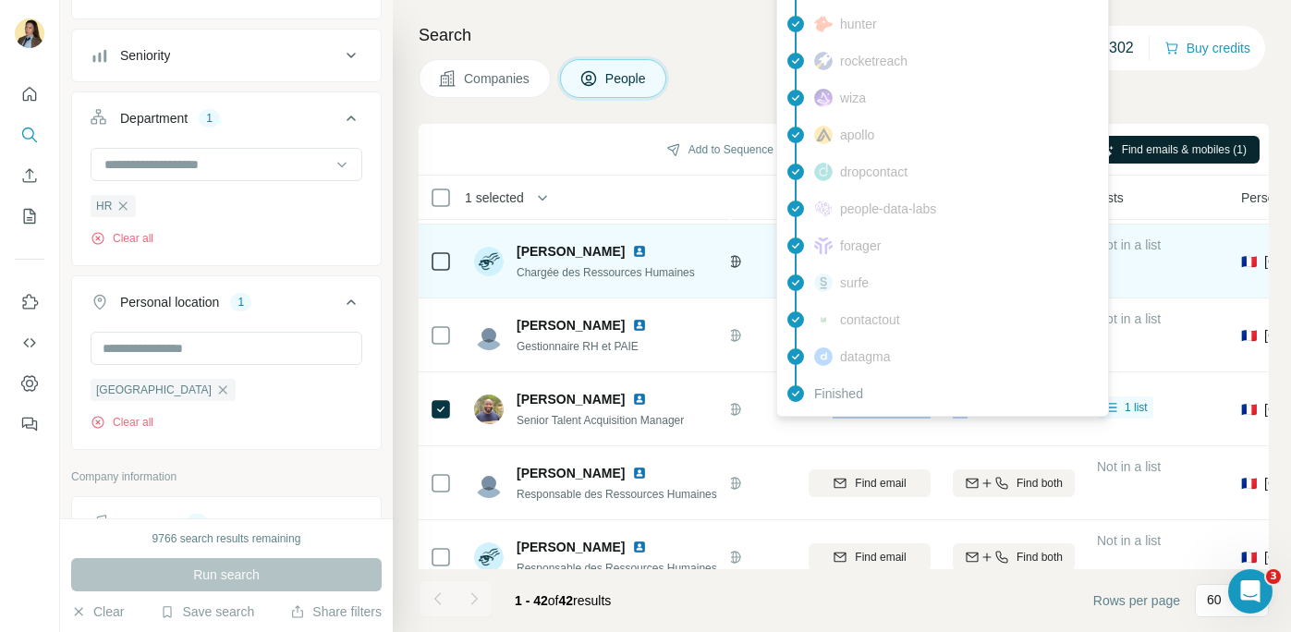
scroll to position [1474, 0]
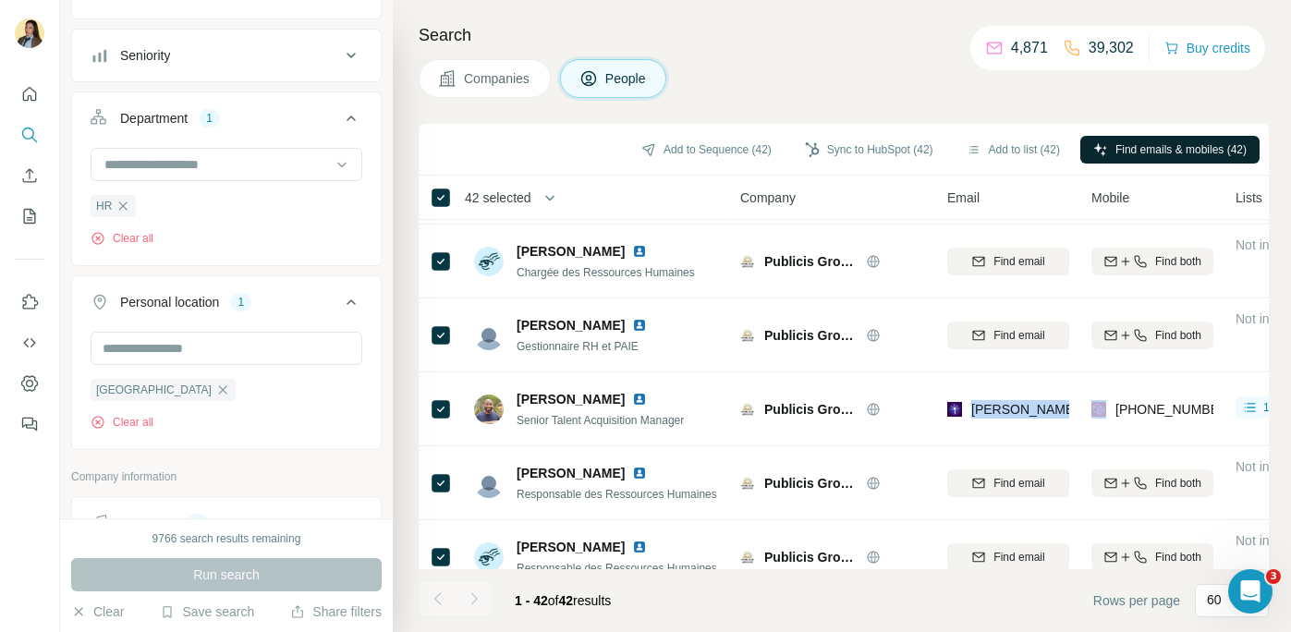
click at [1010, 153] on button "Add to list (42)" at bounding box center [1012, 150] width 119 height 28
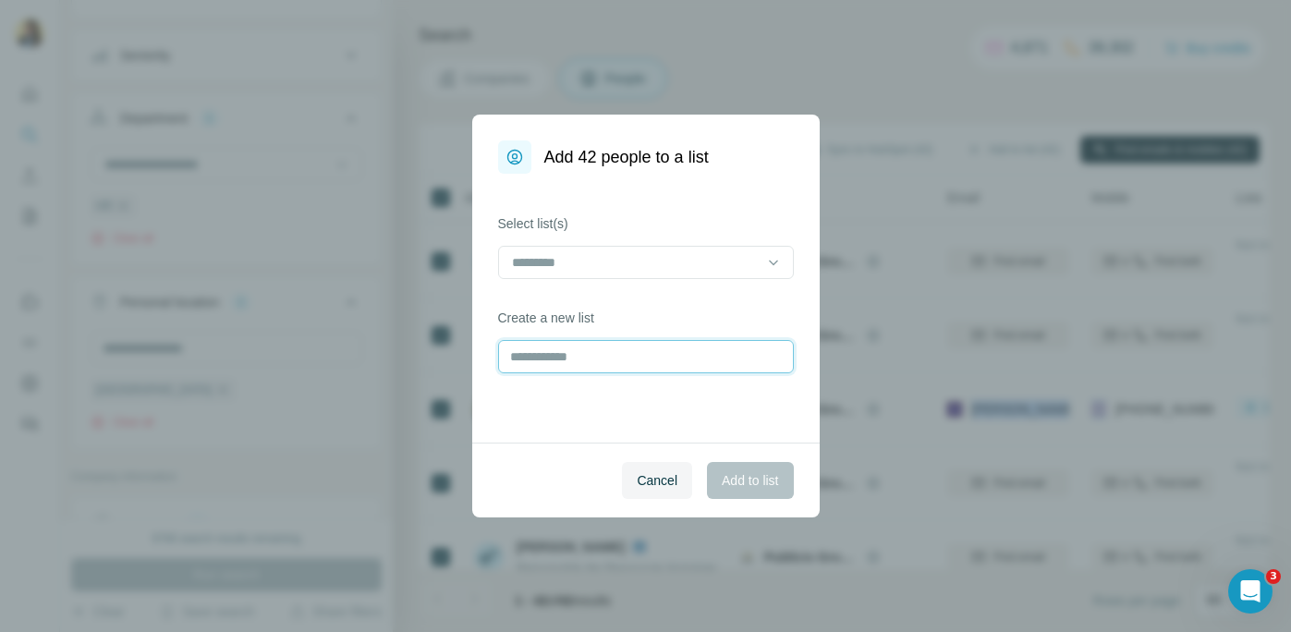
click at [605, 361] on input "text" at bounding box center [646, 356] width 296 height 33
click at [612, 361] on input "text" at bounding box center [646, 356] width 296 height 33
type input "**********"
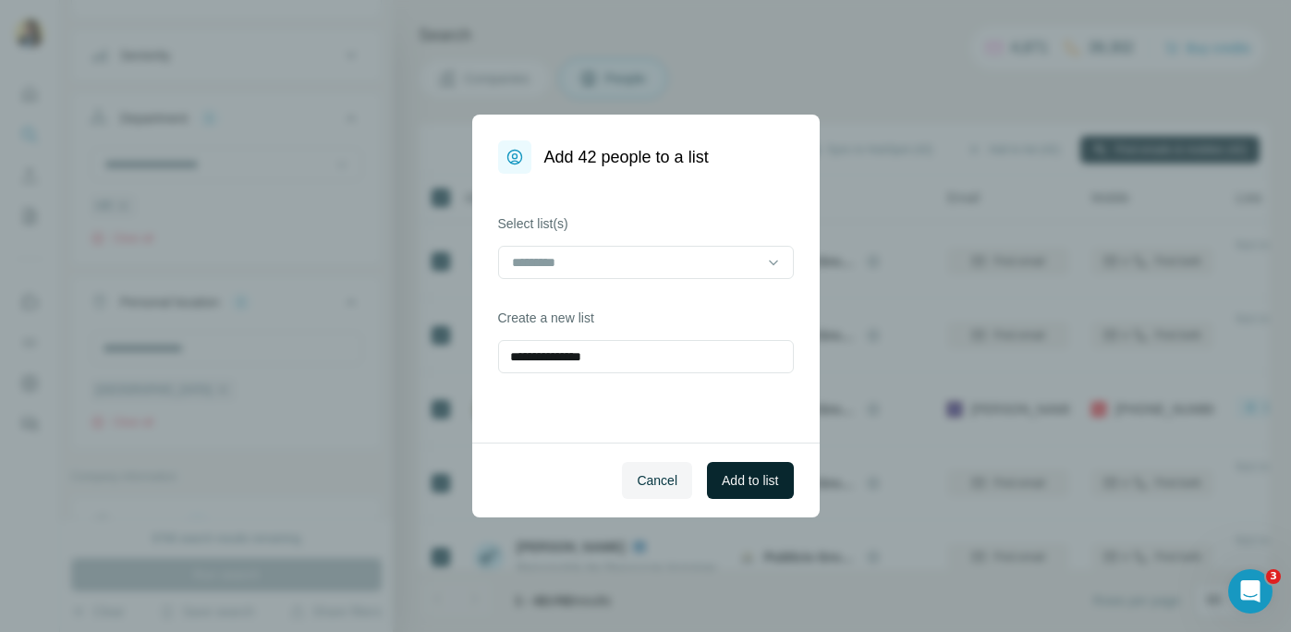
click at [779, 481] on button "Add to list" at bounding box center [750, 480] width 86 height 37
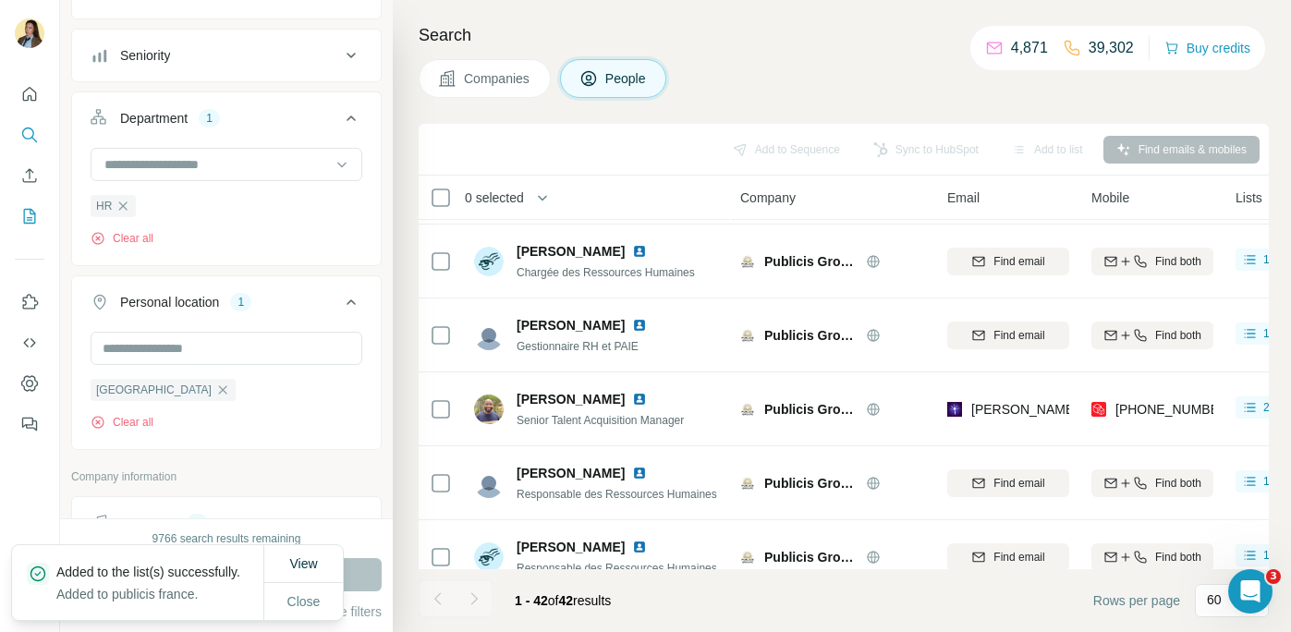
click at [29, 222] on icon "My lists" at bounding box center [29, 216] width 18 height 18
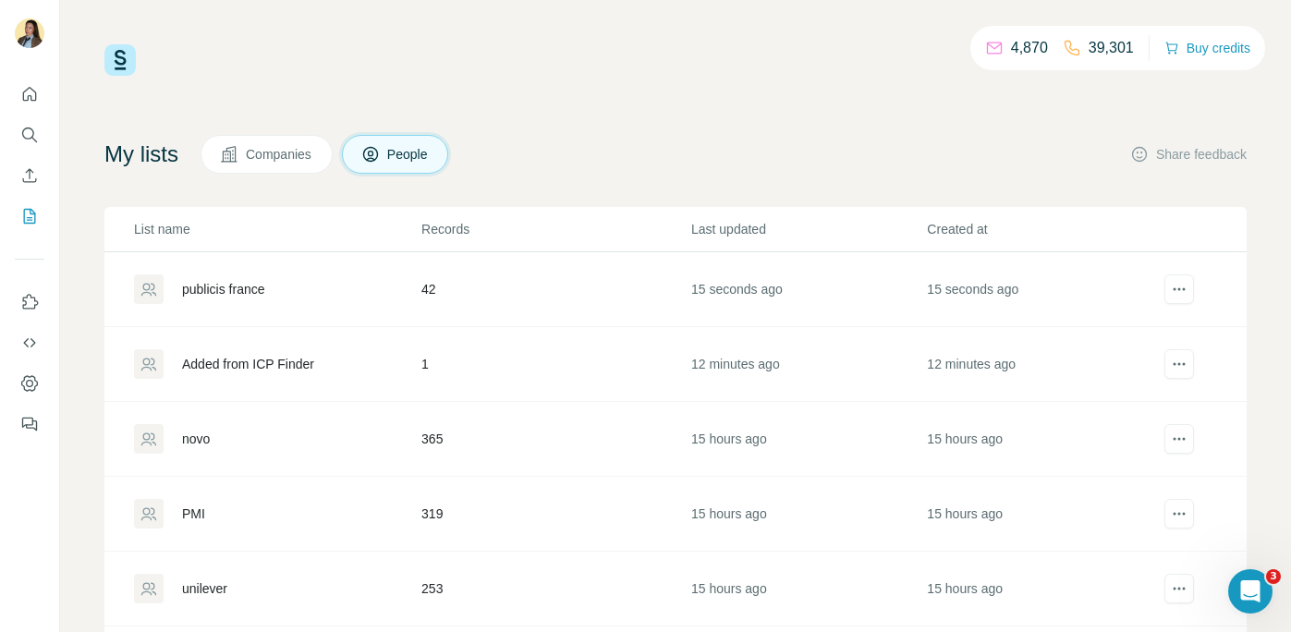
click at [248, 364] on div "Added from ICP Finder" at bounding box center [248, 364] width 132 height 18
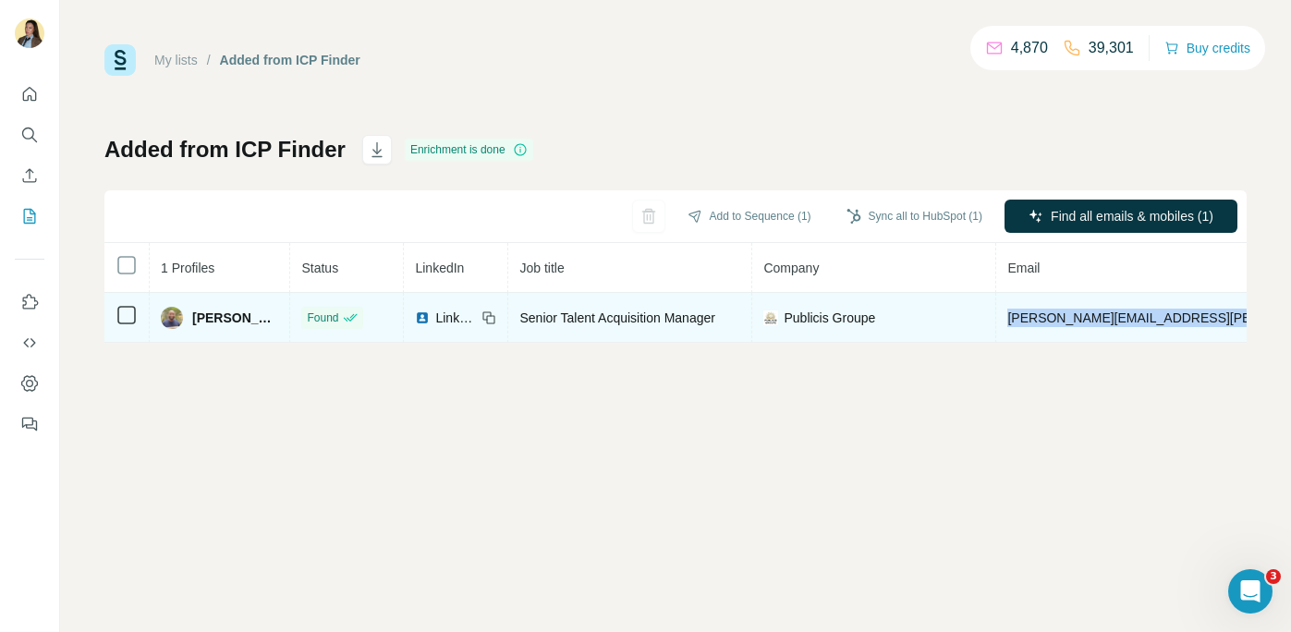
drag, startPoint x: 1228, startPoint y: 318, endPoint x: 957, endPoint y: 322, distance: 270.7
click at [957, 322] on tr "[PERSON_NAME] Found LinkedIn Senior Talent Acquisition Manager Publicis Groupe …" at bounding box center [1025, 318] width 1842 height 50
copy tr "[PERSON_NAME][EMAIL_ADDRESS][PERSON_NAME][DOMAIN_NAME]"
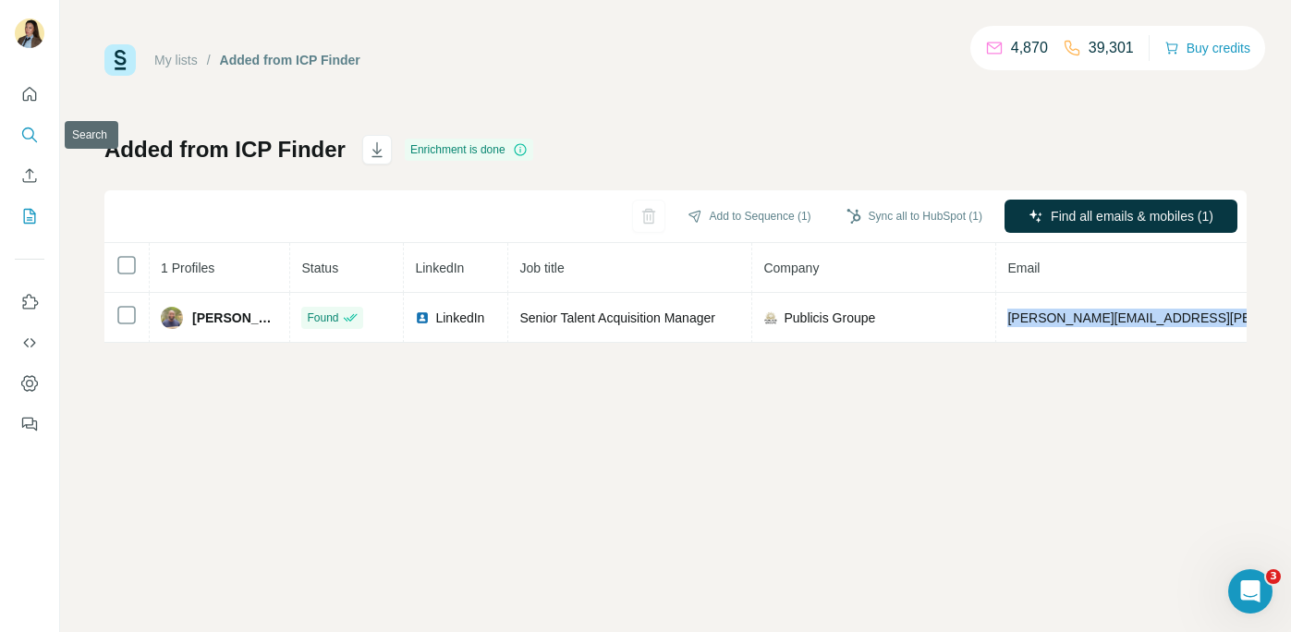
click at [24, 133] on icon "Search" at bounding box center [29, 135] width 18 height 18
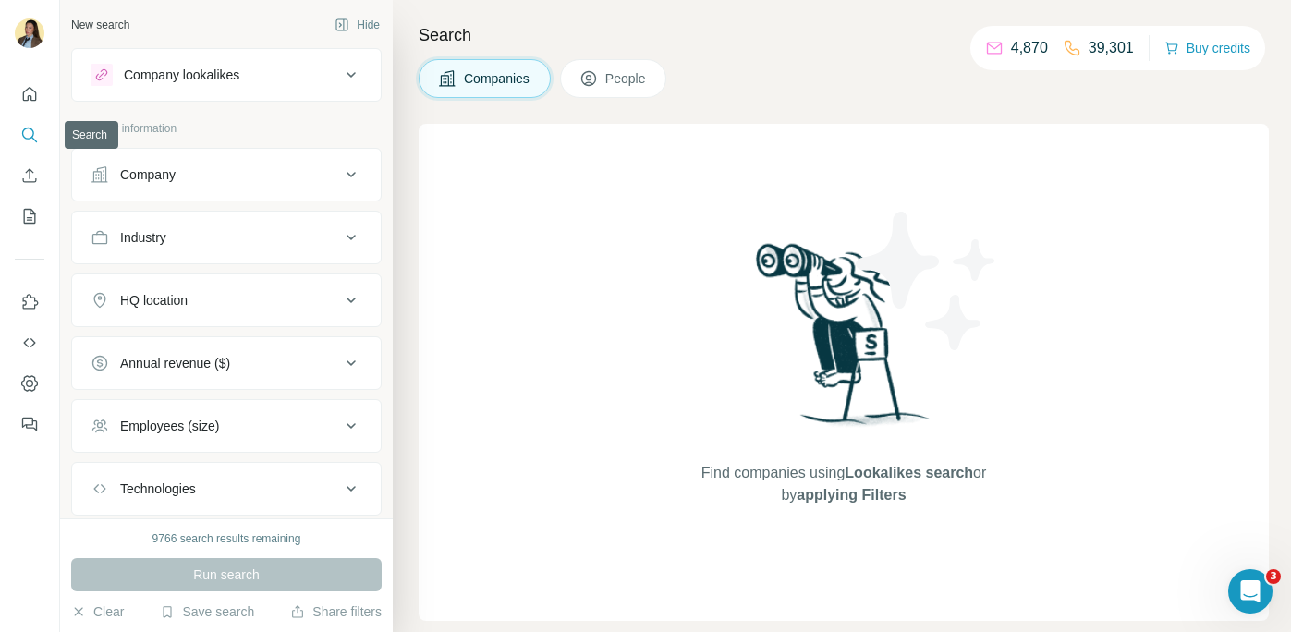
click at [215, 185] on button "Company" at bounding box center [226, 174] width 309 height 44
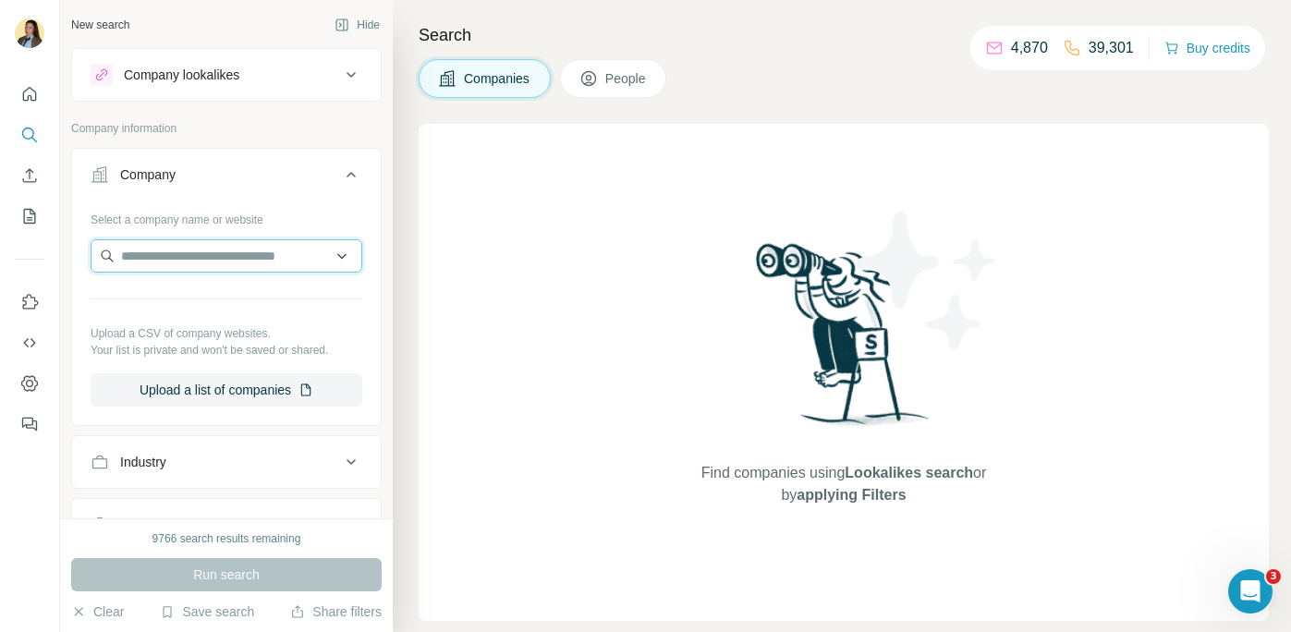
click at [201, 256] on input "text" at bounding box center [227, 255] width 272 height 33
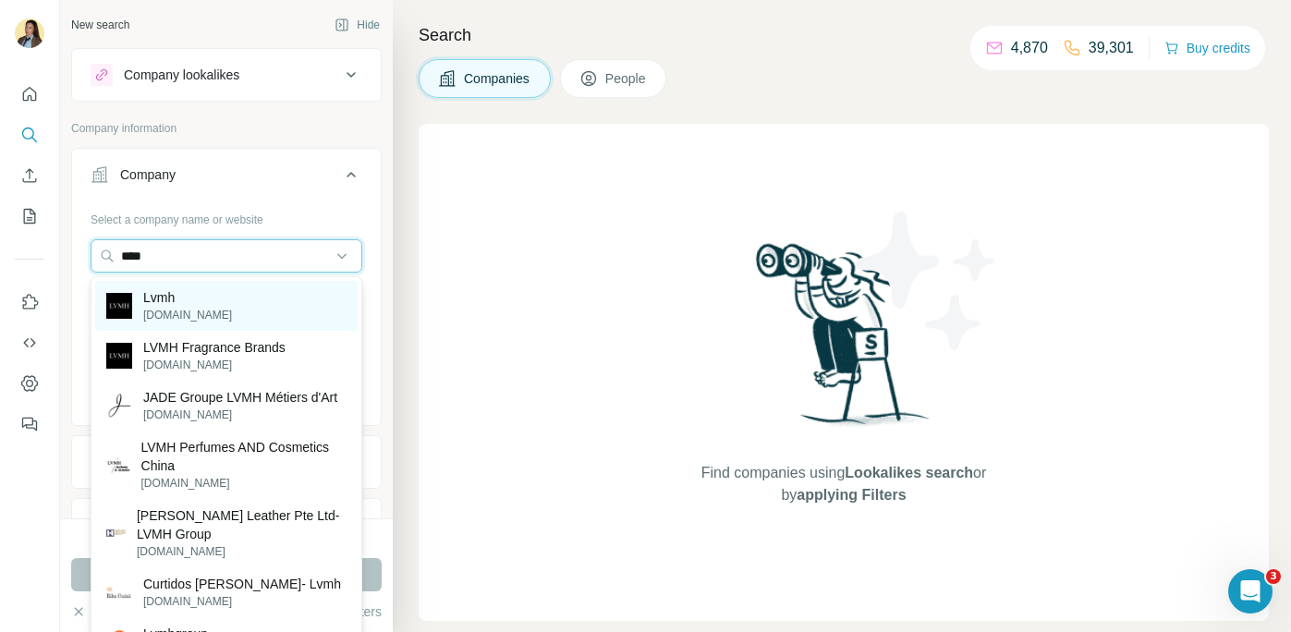
type input "****"
click at [222, 311] on div "Lvmh [DOMAIN_NAME]" at bounding box center [226, 306] width 262 height 50
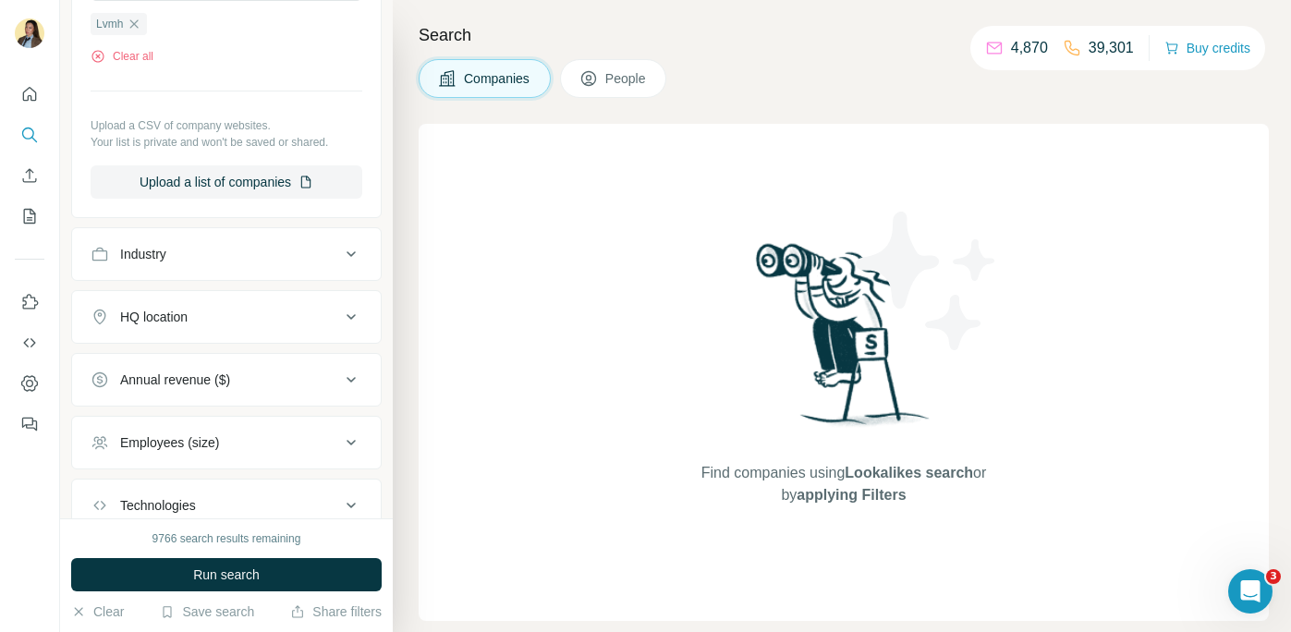
scroll to position [268, 0]
click at [617, 81] on span "People" at bounding box center [626, 78] width 42 height 18
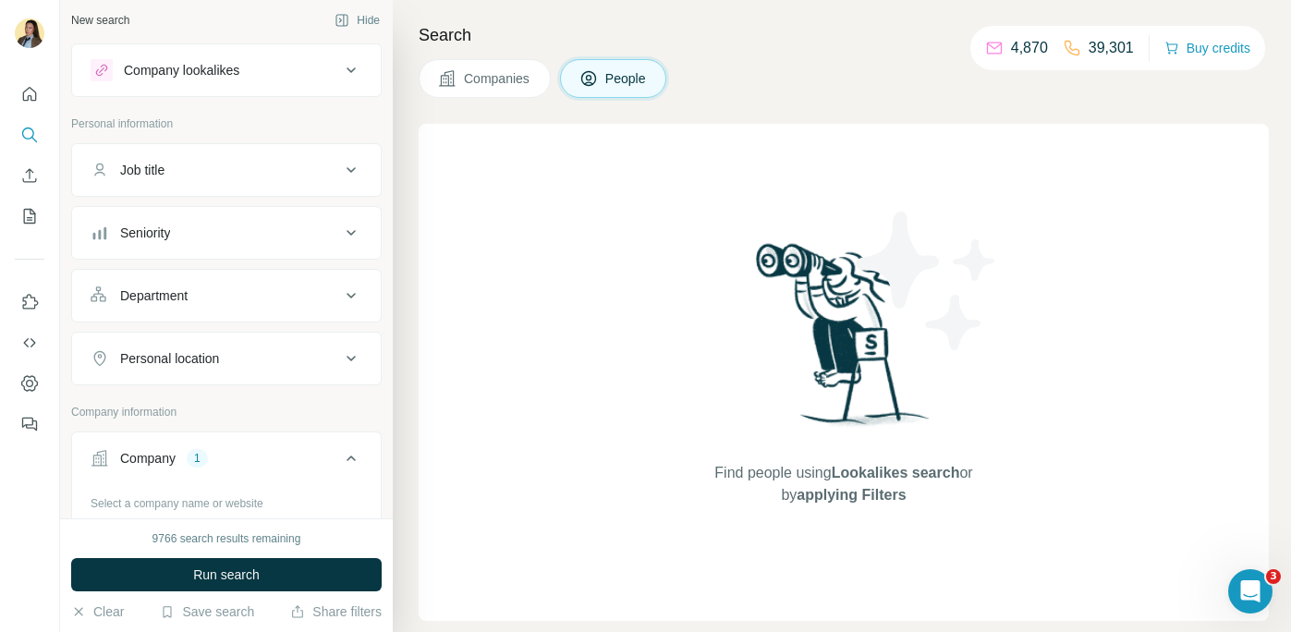
scroll to position [3, 0]
click at [252, 295] on div "Department" at bounding box center [215, 297] width 249 height 18
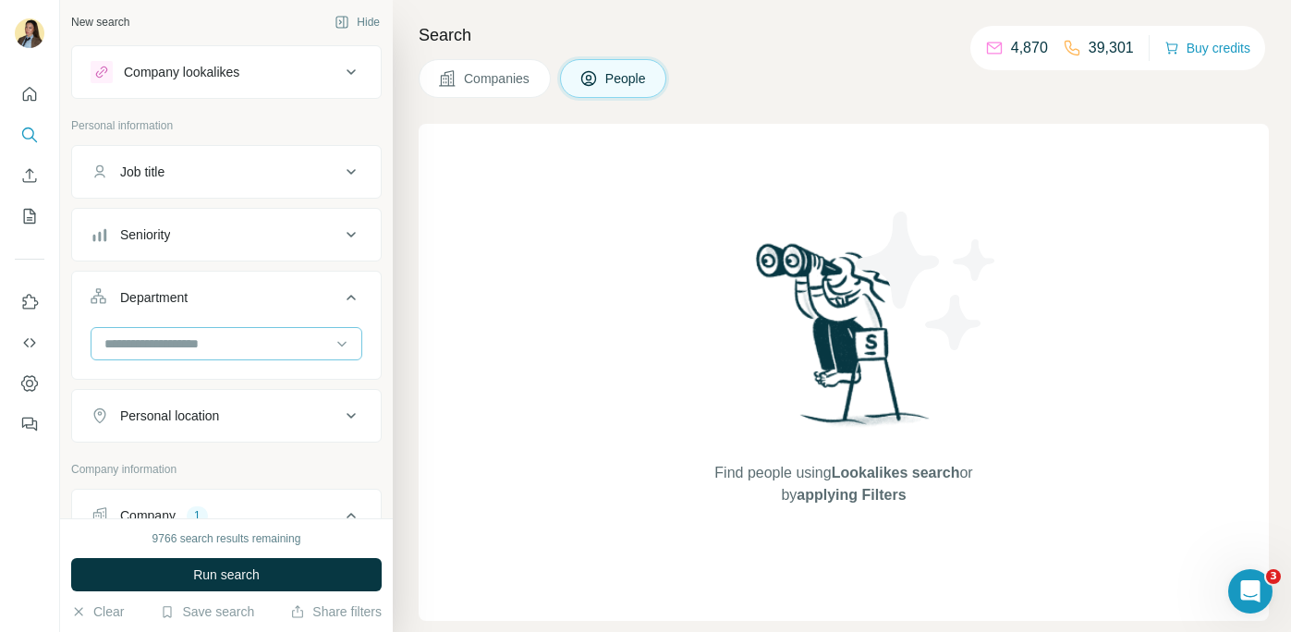
click at [223, 340] on input at bounding box center [217, 344] width 228 height 20
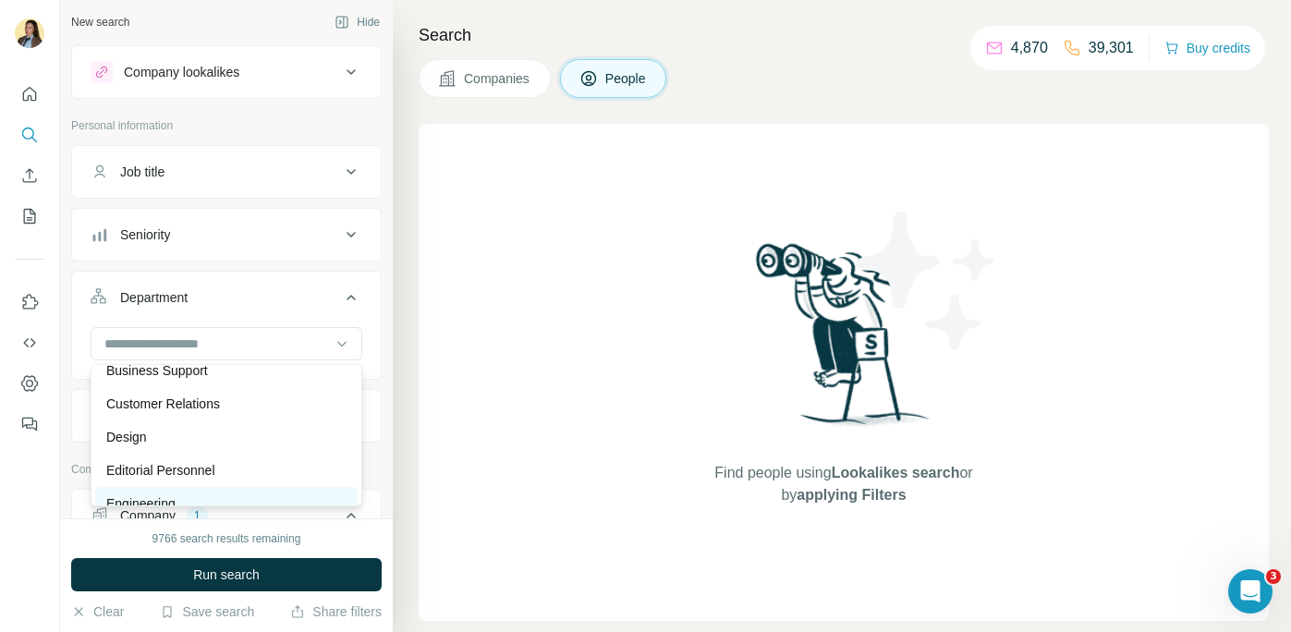
scroll to position [77, 0]
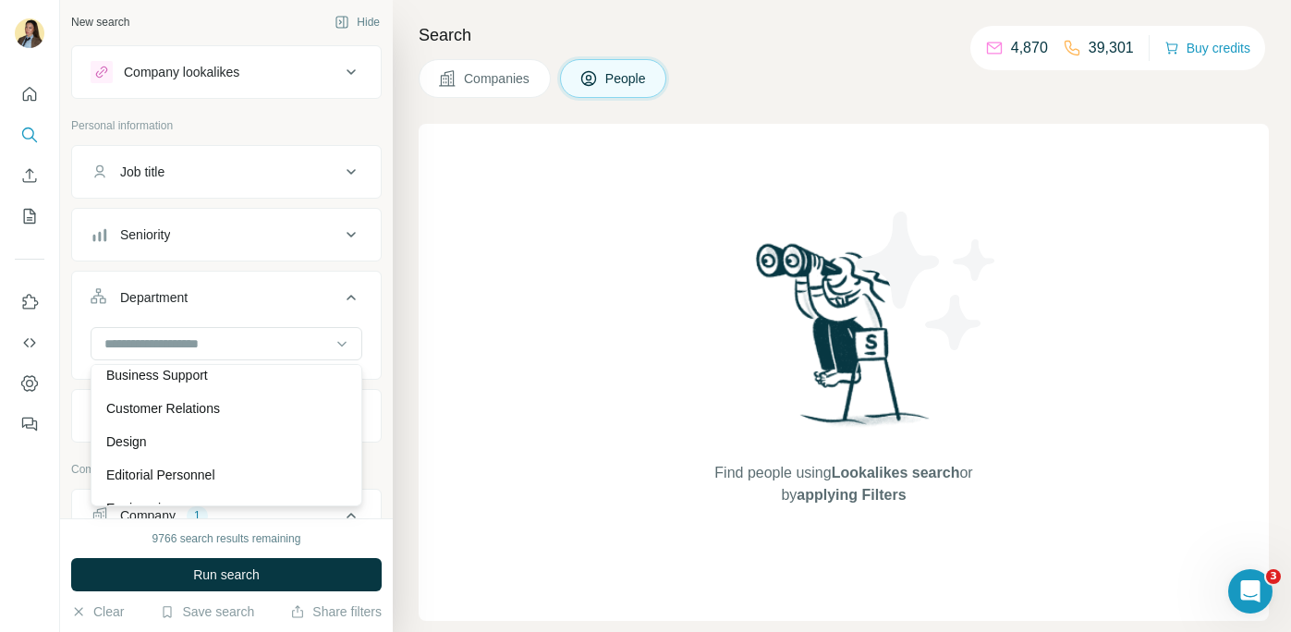
click at [244, 176] on div "Job title" at bounding box center [215, 172] width 249 height 18
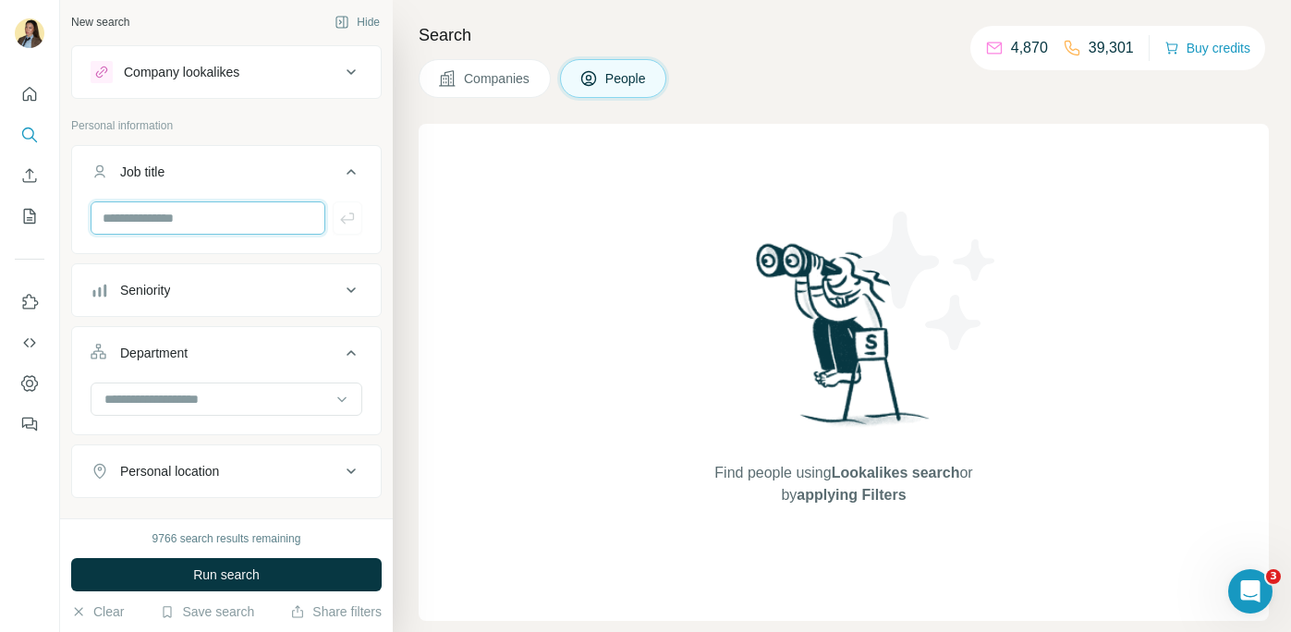
click at [249, 220] on input "text" at bounding box center [208, 217] width 235 height 33
paste input "**********"
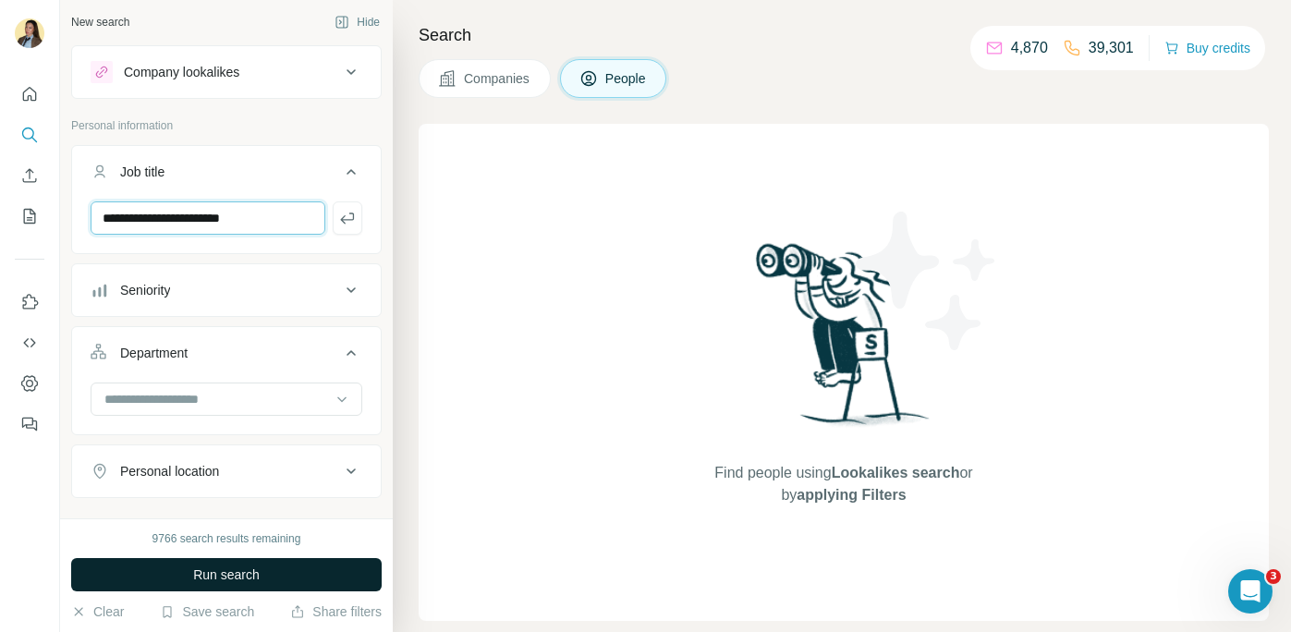
type input "**********"
click at [186, 581] on button "Run search" at bounding box center [226, 574] width 310 height 33
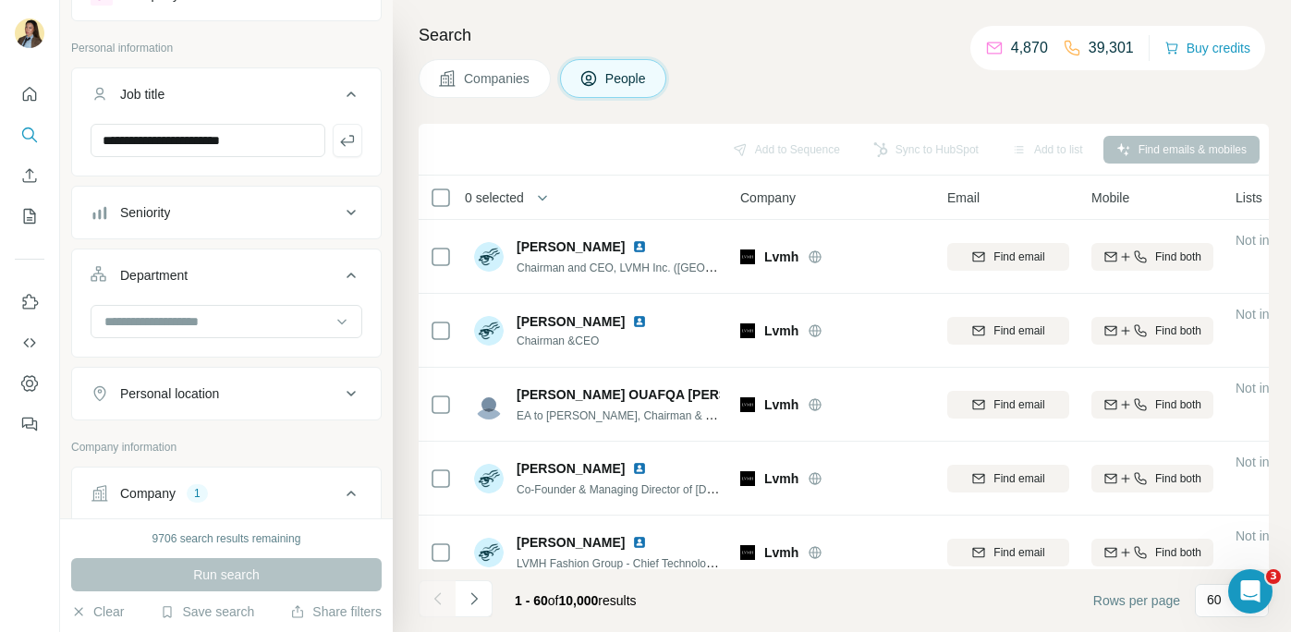
scroll to position [277, 0]
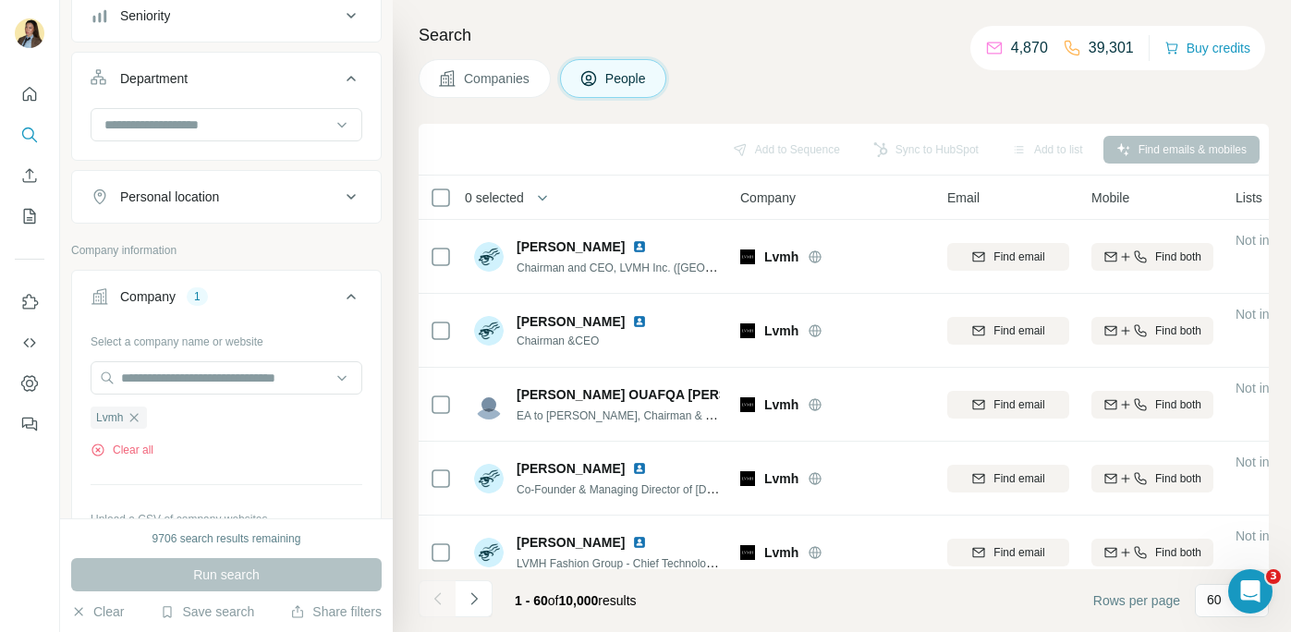
click at [265, 208] on button "Personal location" at bounding box center [226, 197] width 309 height 44
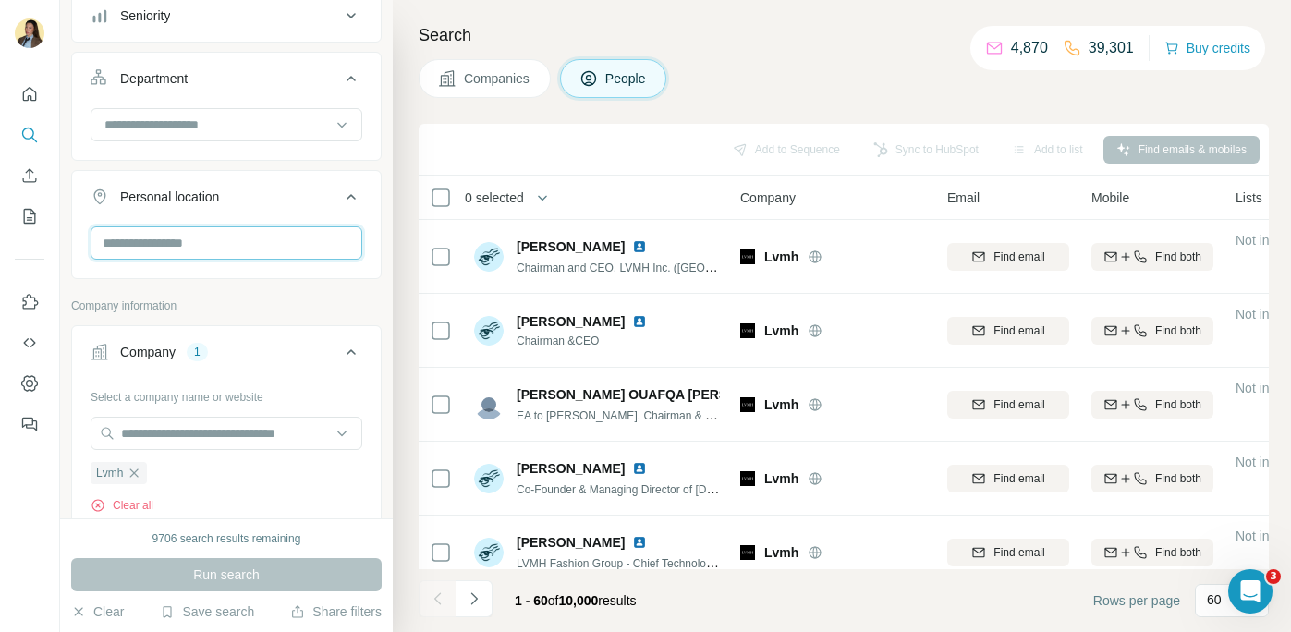
click at [275, 242] on input "text" at bounding box center [227, 242] width 272 height 33
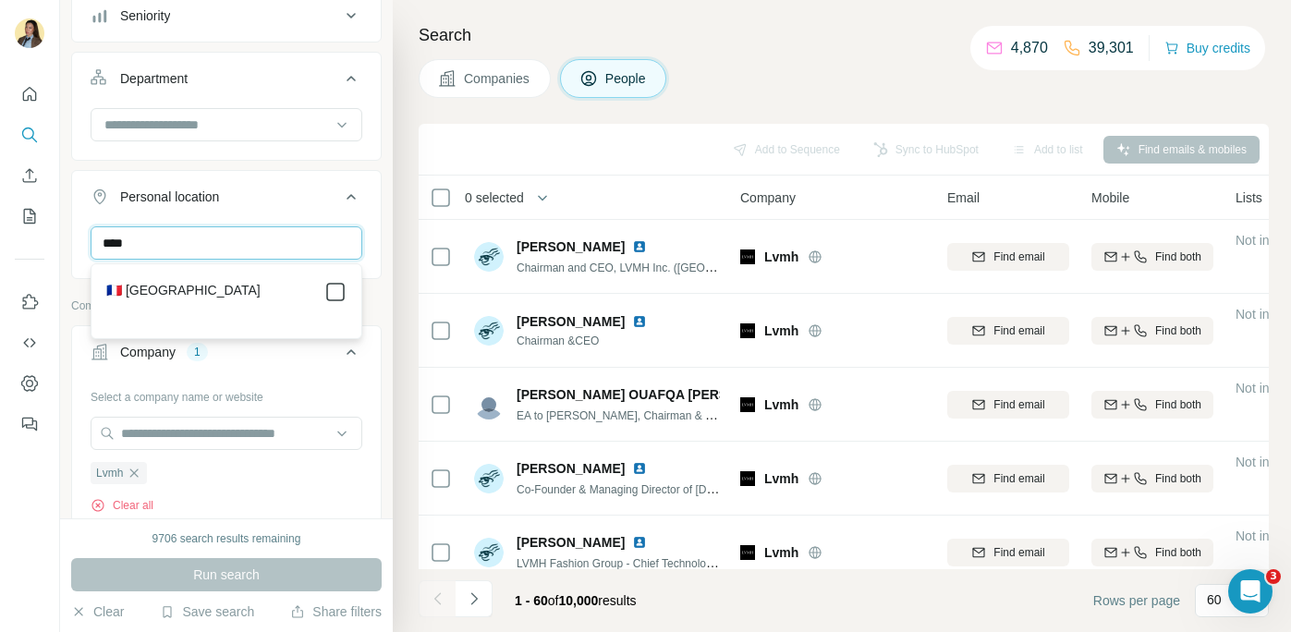
type input "****"
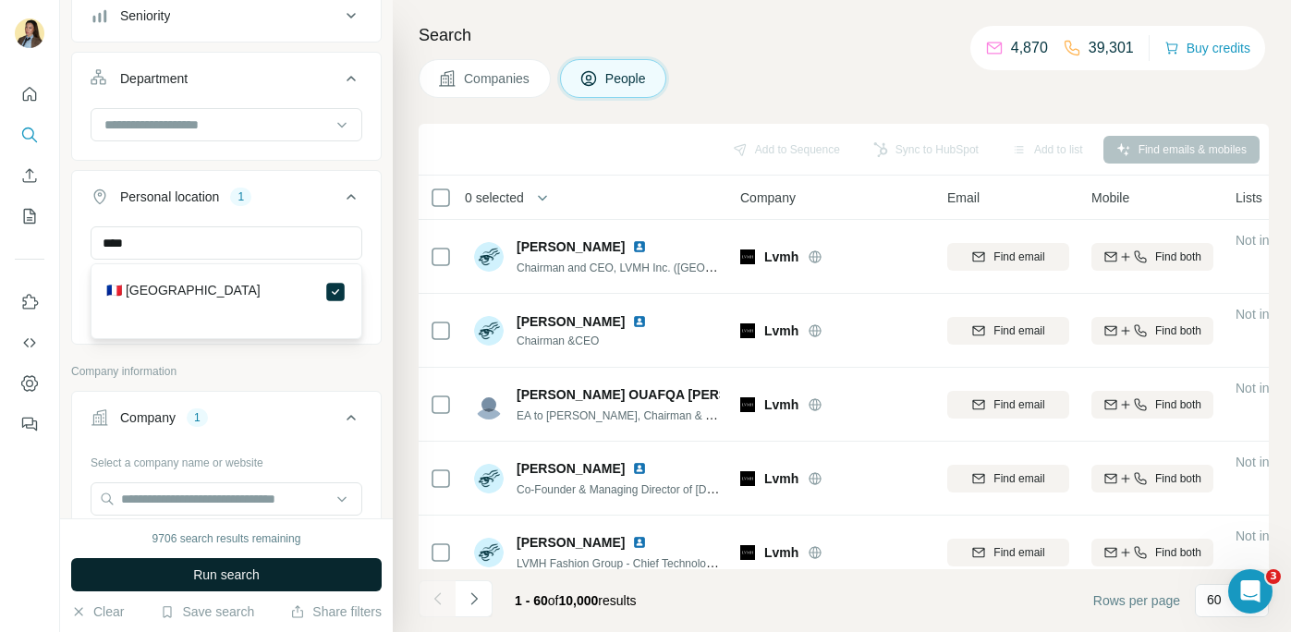
click at [290, 564] on button "Run search" at bounding box center [226, 574] width 310 height 33
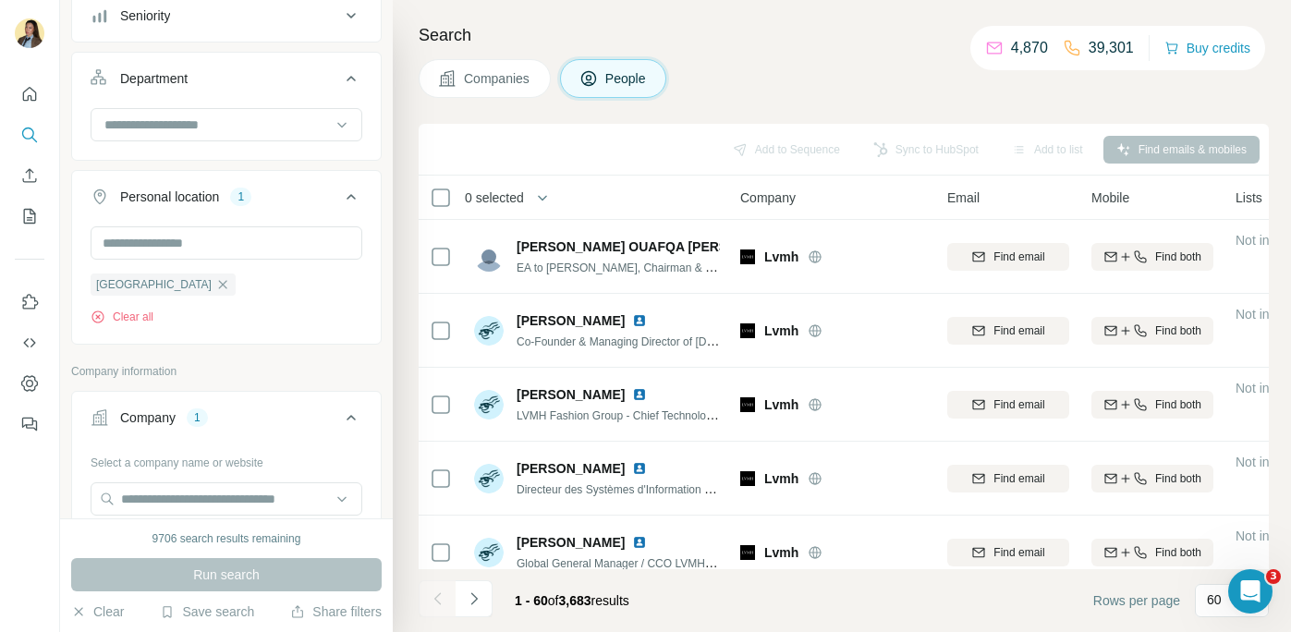
scroll to position [37, 0]
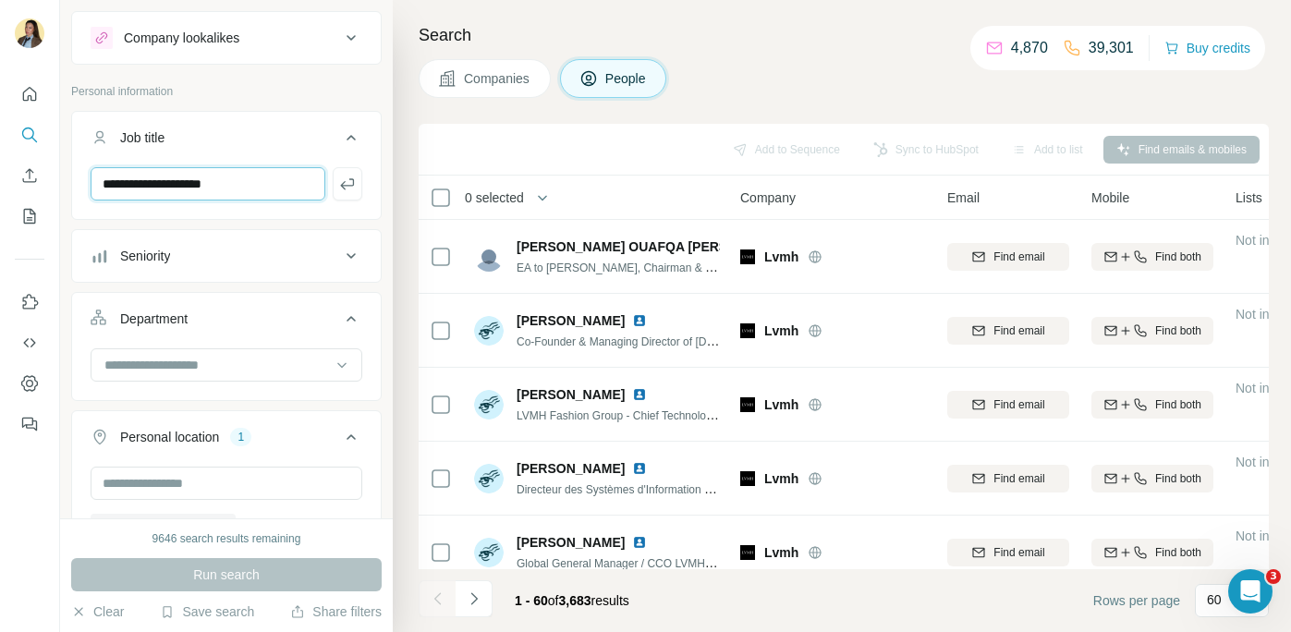
type input "**********"
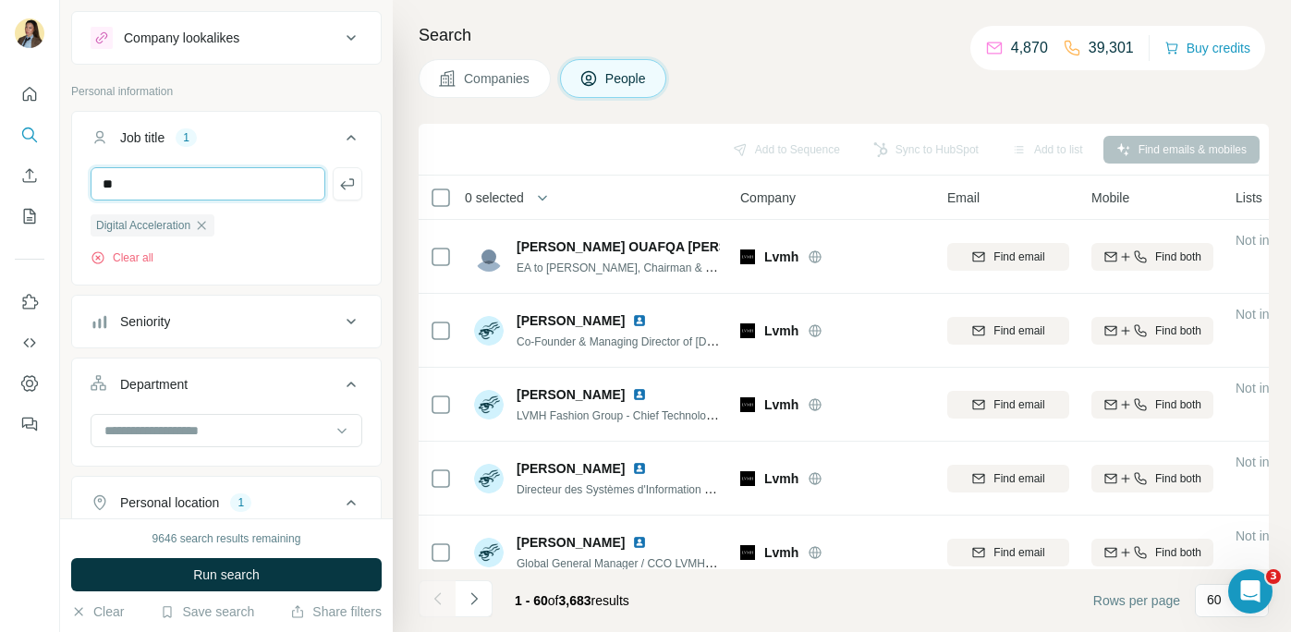
type input "*"
type input "*******"
type input "**"
type input "**********"
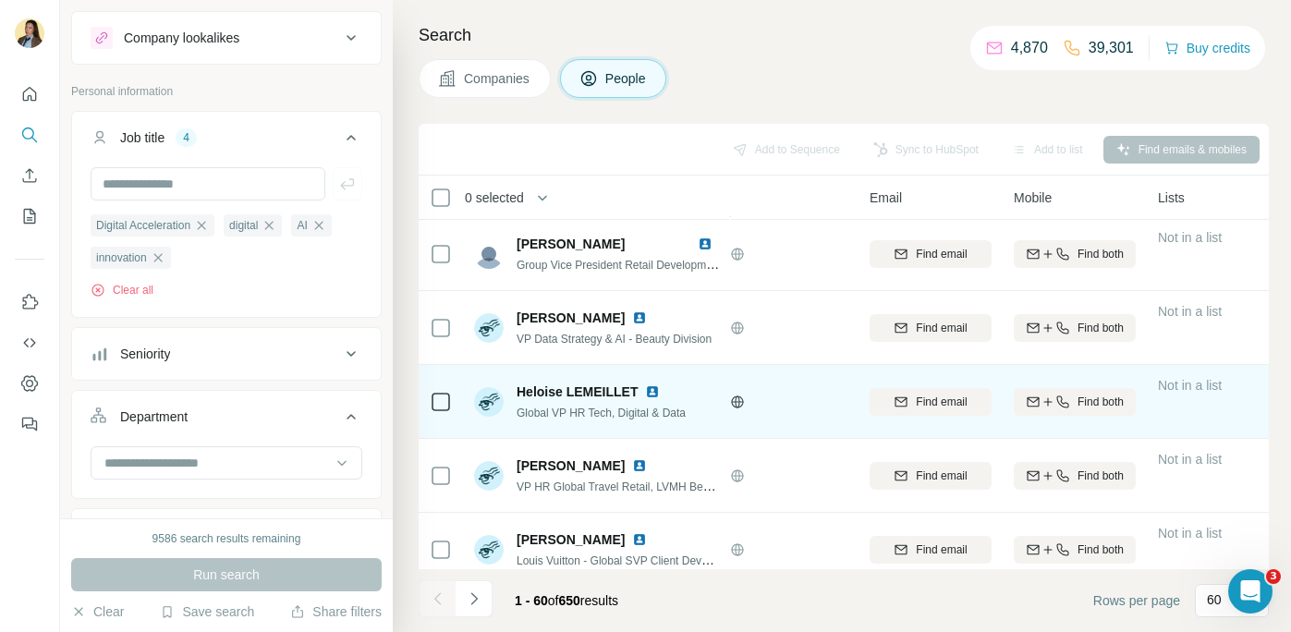
scroll to position [1407, 0]
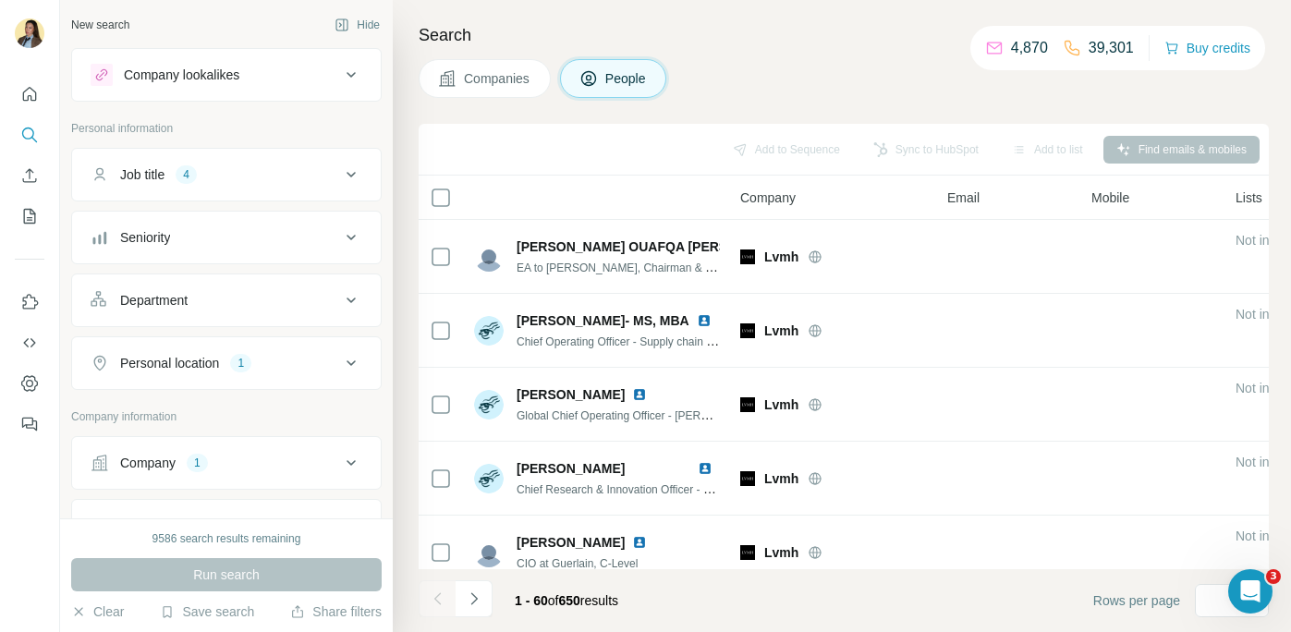
click at [224, 244] on div "Seniority" at bounding box center [215, 237] width 249 height 18
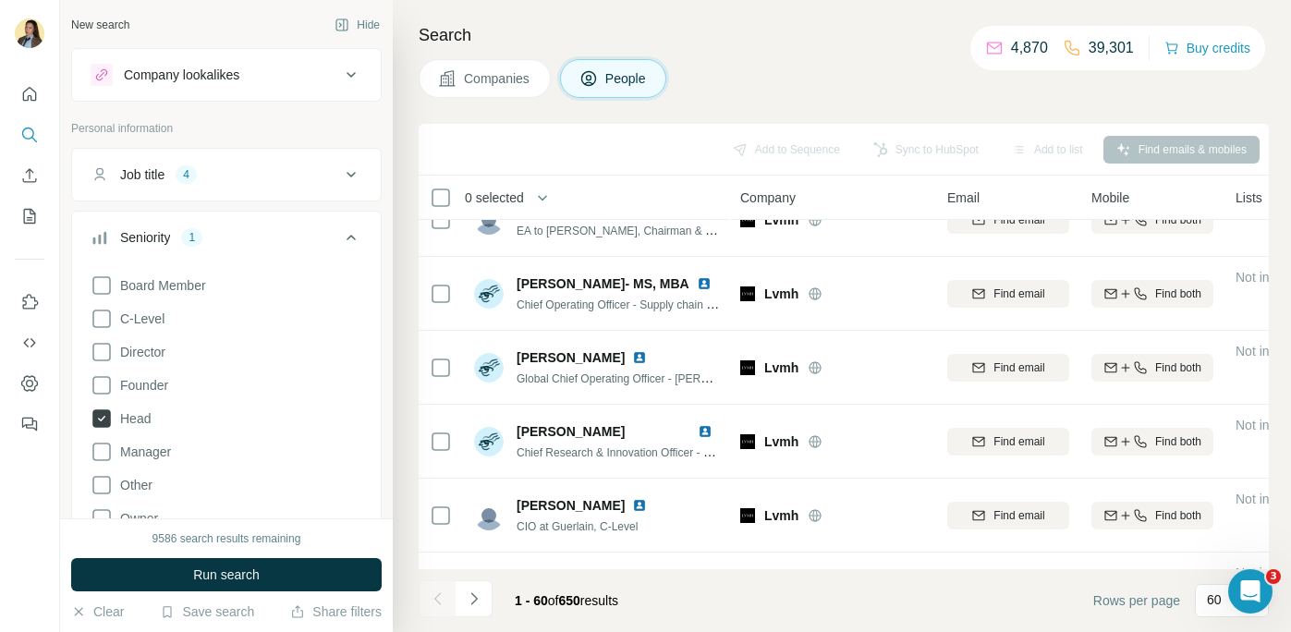
scroll to position [40, 0]
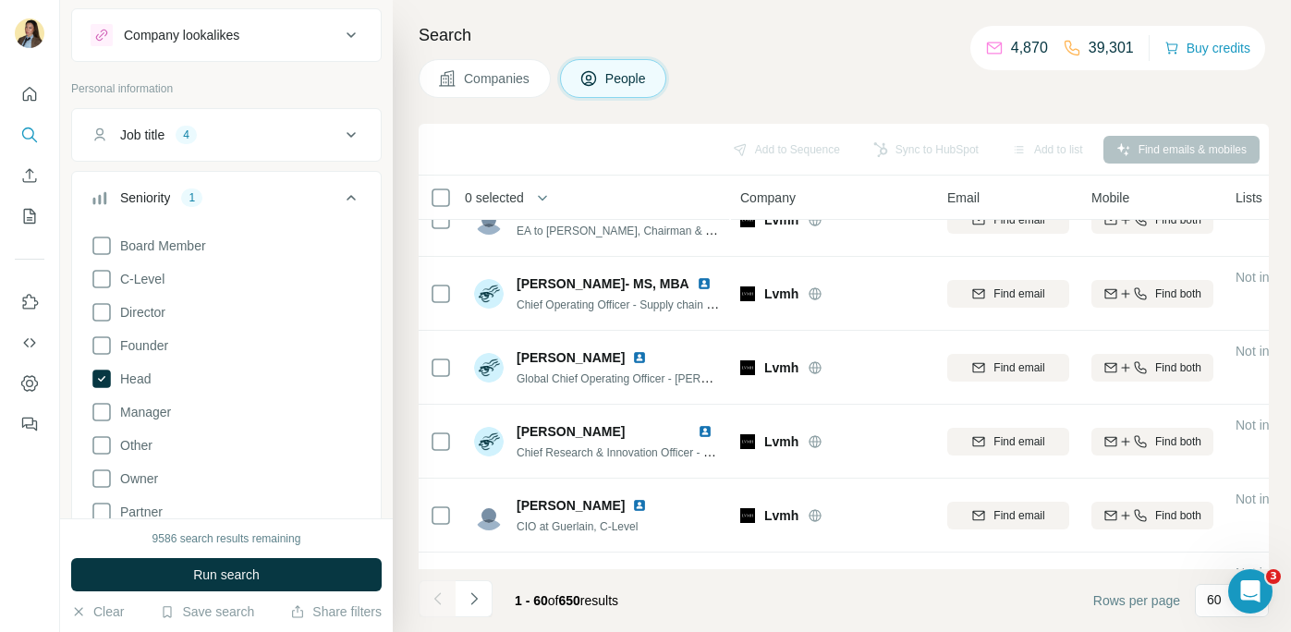
drag, startPoint x: 104, startPoint y: 419, endPoint x: 183, endPoint y: 337, distance: 113.7
click at [104, 419] on icon at bounding box center [102, 412] width 22 height 22
click at [103, 320] on icon at bounding box center [101, 312] width 18 height 18
click at [203, 576] on span "Run search" at bounding box center [226, 574] width 67 height 18
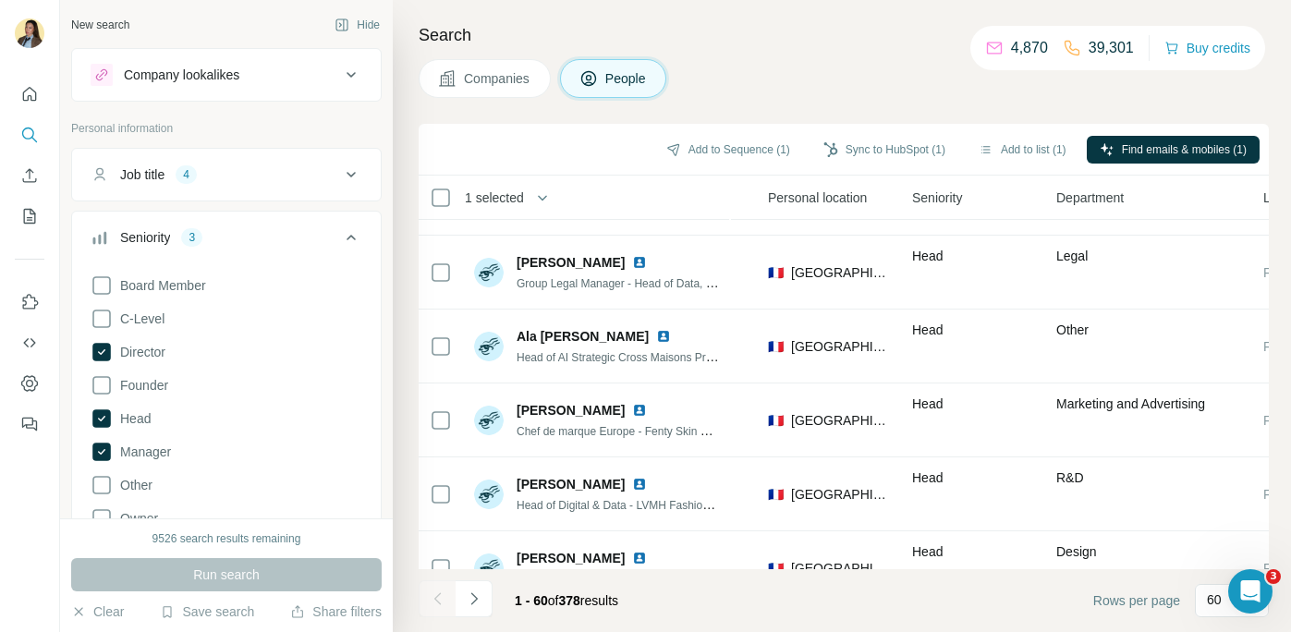
click at [252, 188] on button "Job title 4" at bounding box center [226, 174] width 309 height 44
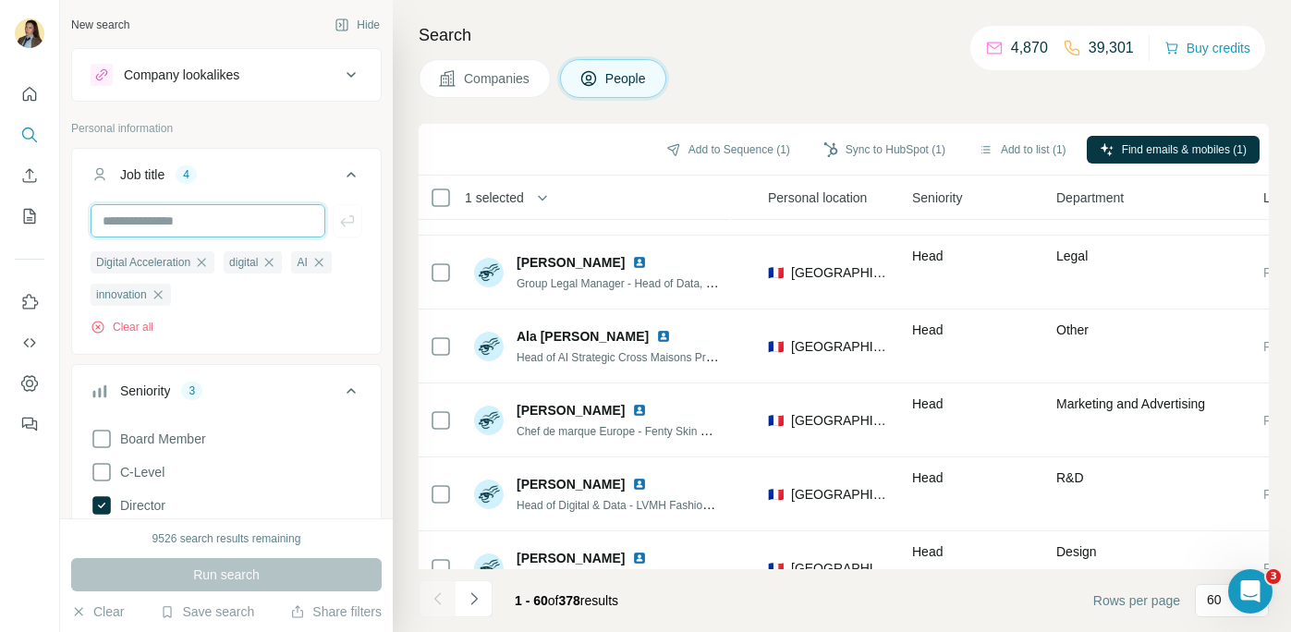
click at [222, 231] on input "text" at bounding box center [208, 220] width 235 height 33
type input "**"
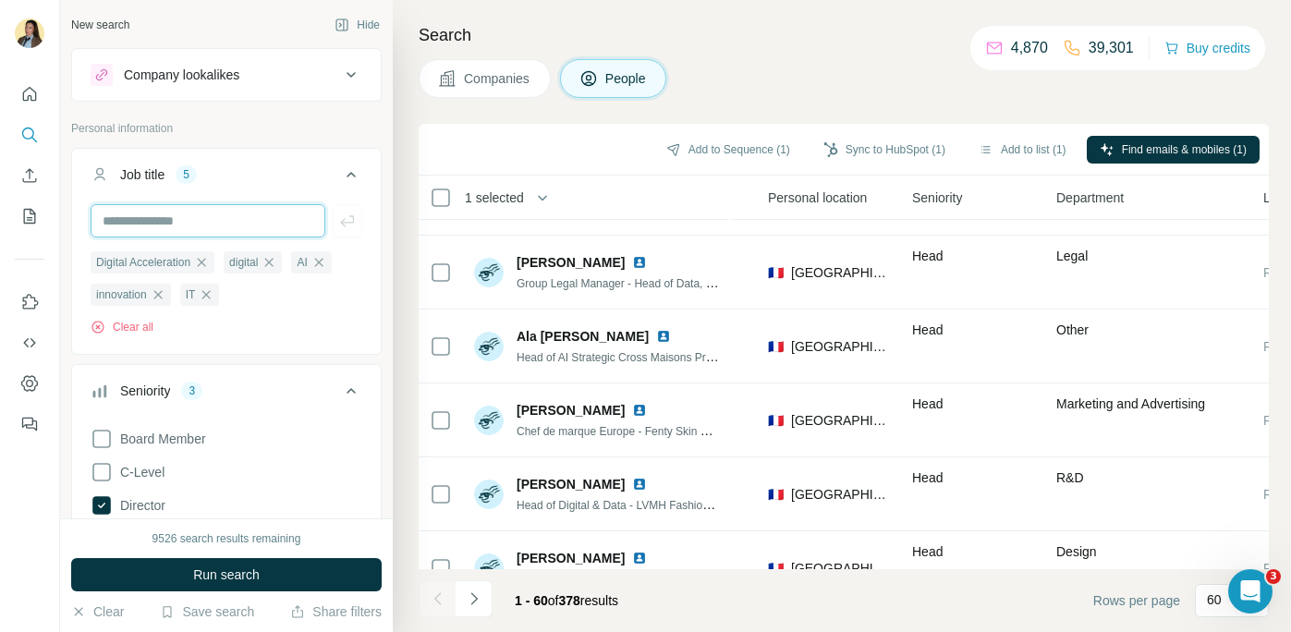
click at [211, 224] on input "text" at bounding box center [208, 220] width 235 height 33
type input "****"
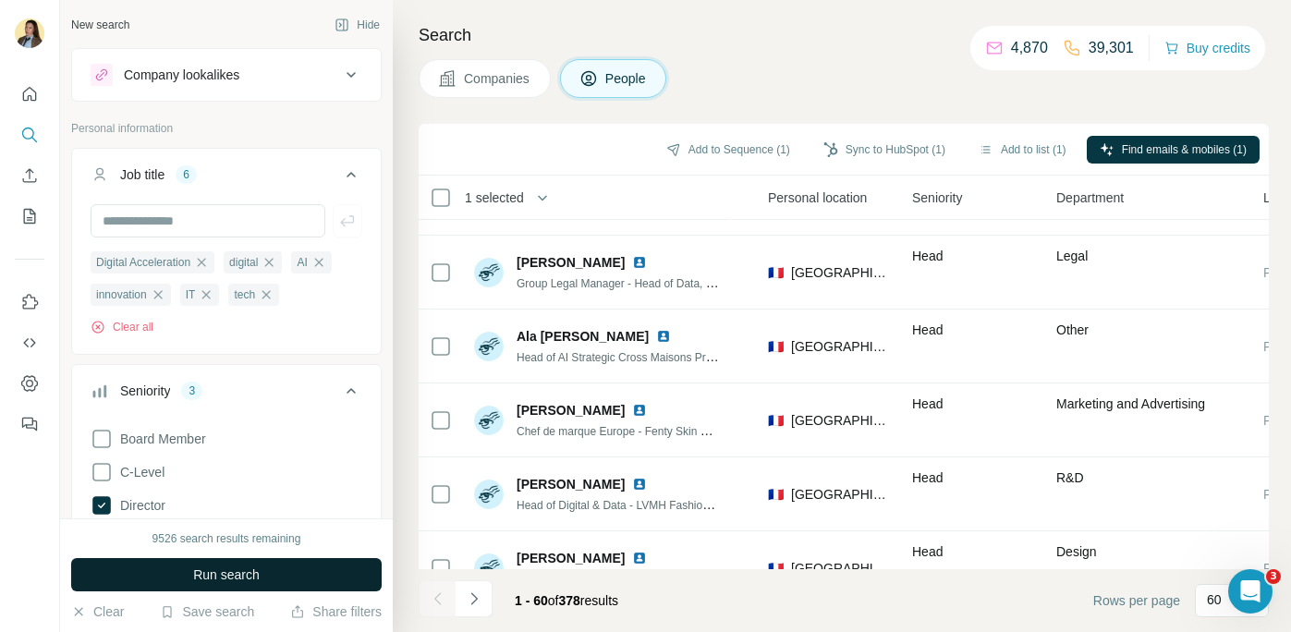
click at [215, 573] on span "Run search" at bounding box center [226, 574] width 67 height 18
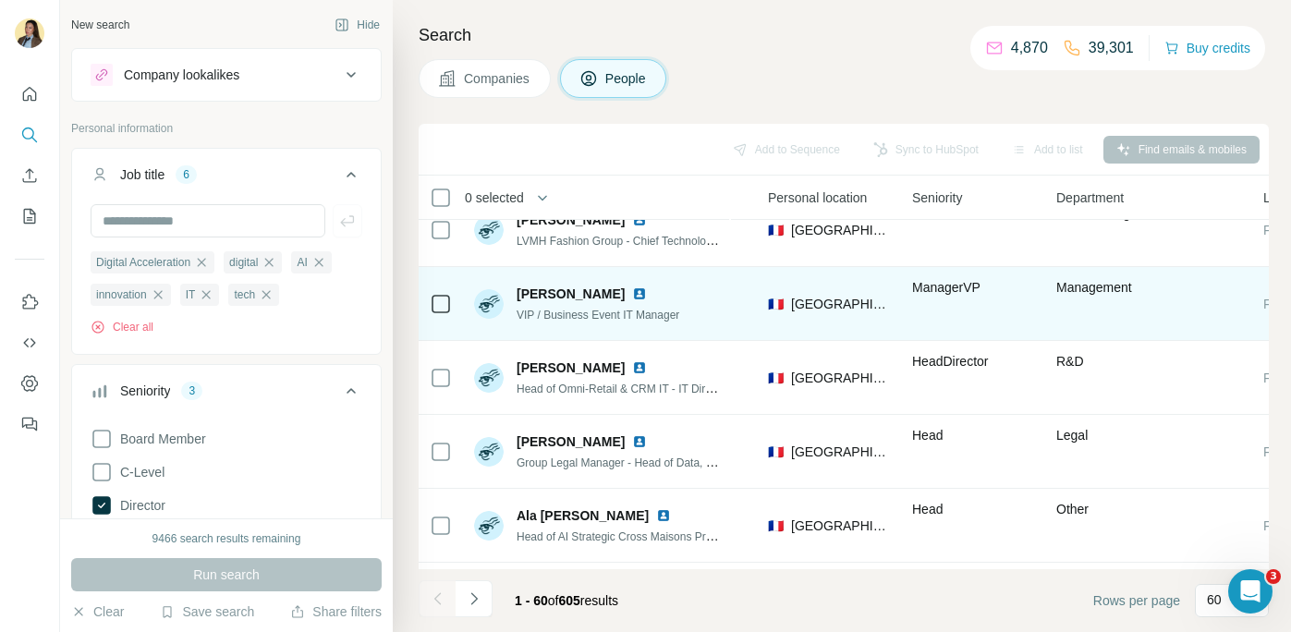
scroll to position [18, 612]
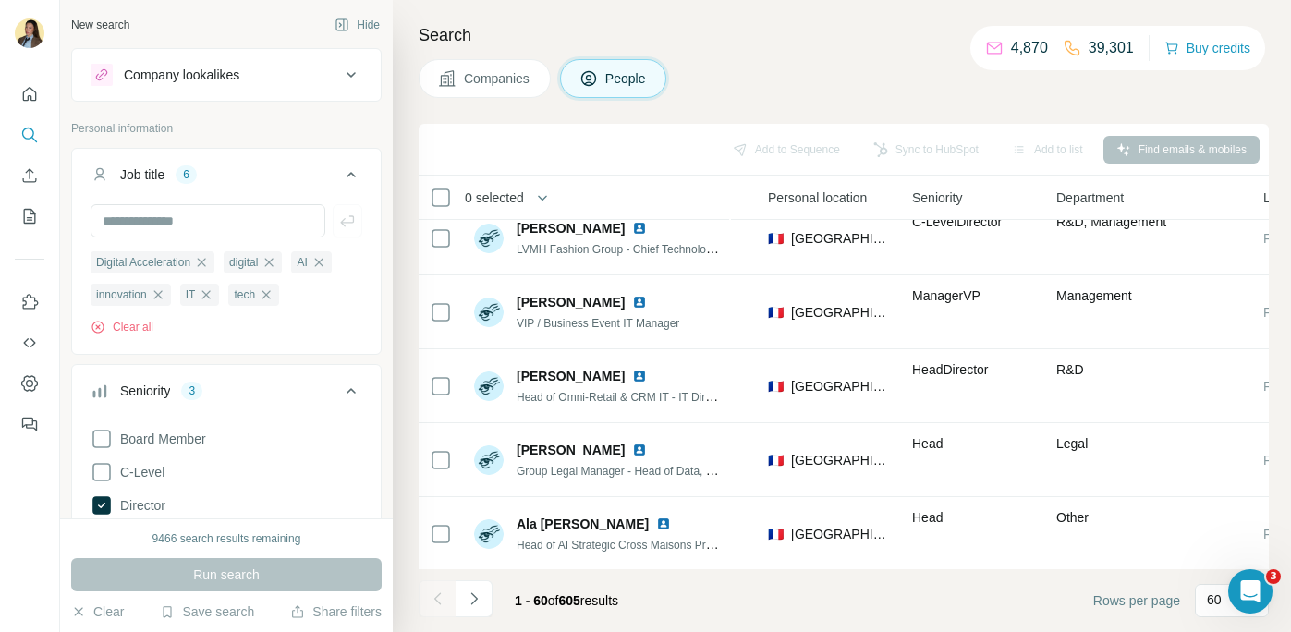
click at [210, 297] on icon "button" at bounding box center [206, 294] width 15 height 15
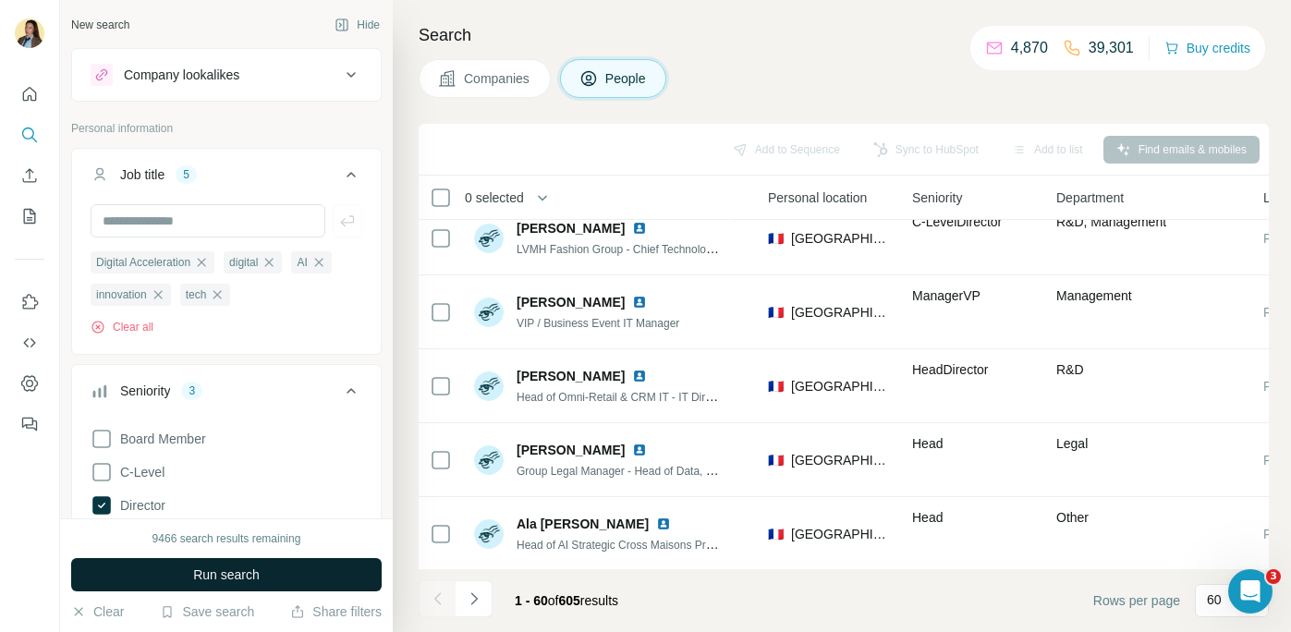
click at [297, 564] on button "Run search" at bounding box center [226, 574] width 310 height 33
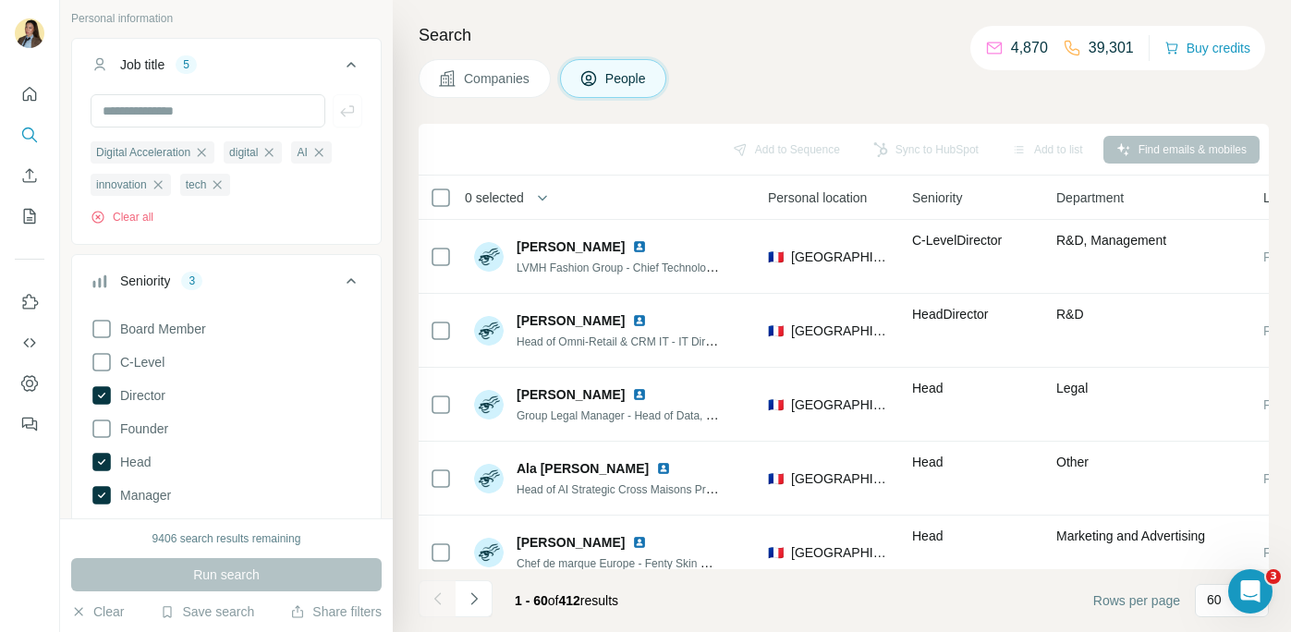
scroll to position [139, 0]
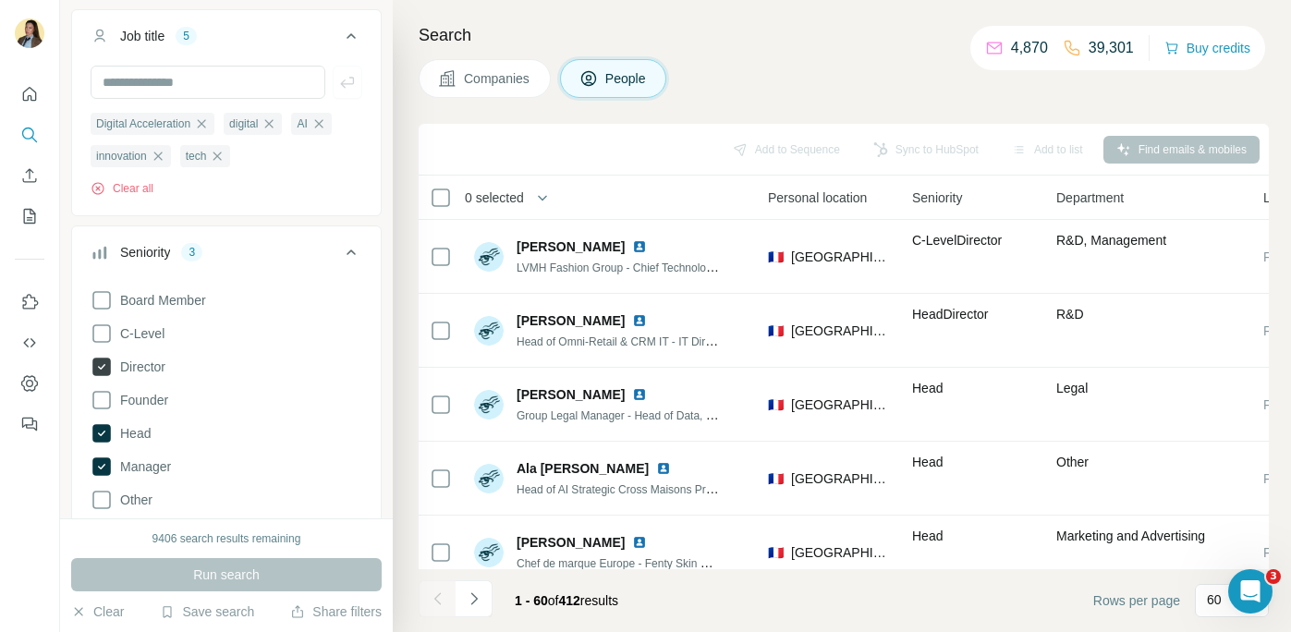
click at [103, 368] on icon at bounding box center [101, 367] width 18 height 18
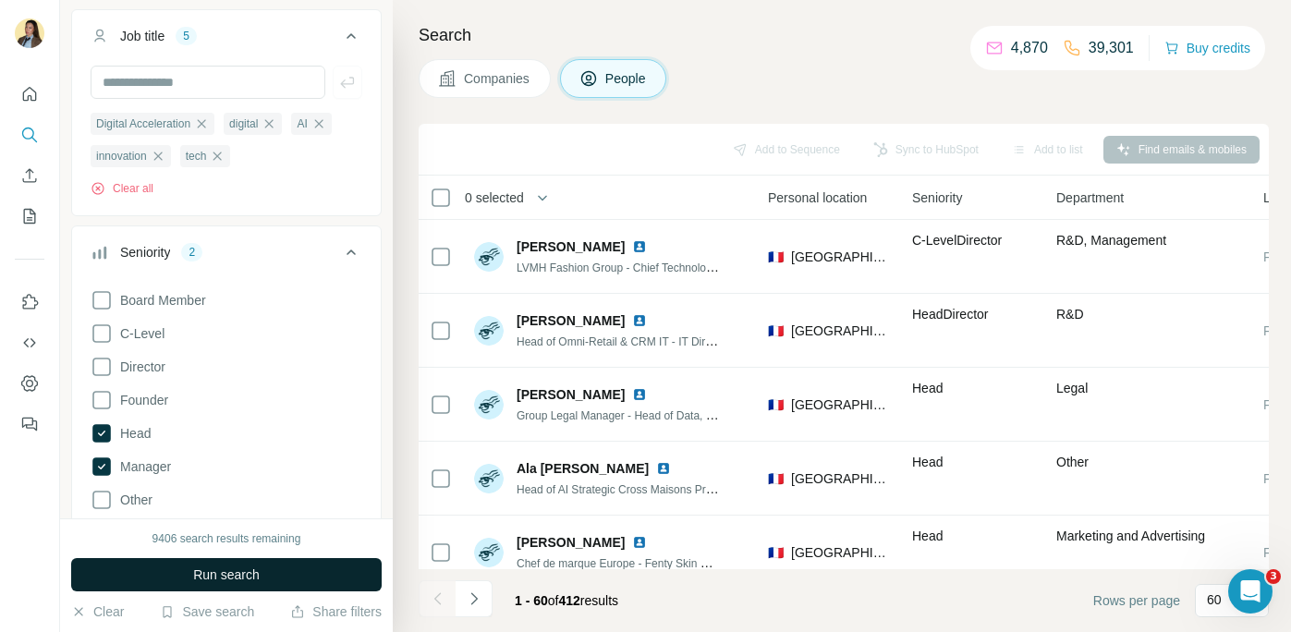
click at [252, 580] on span "Run search" at bounding box center [226, 574] width 67 height 18
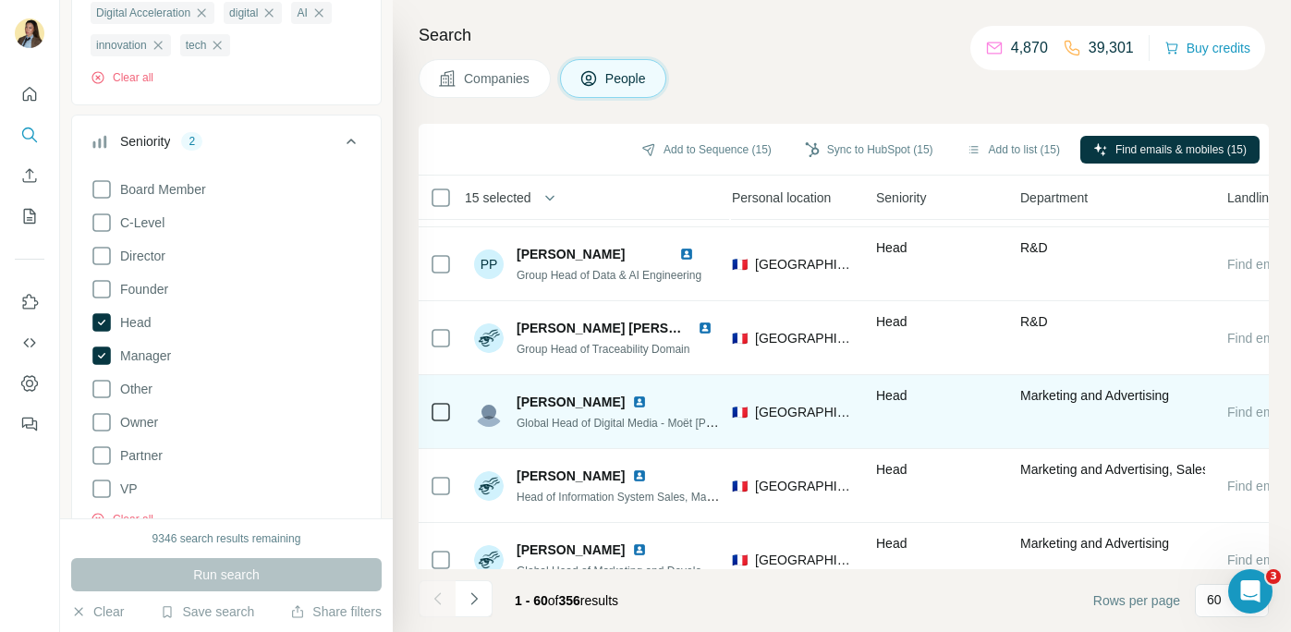
scroll to position [4085, 648]
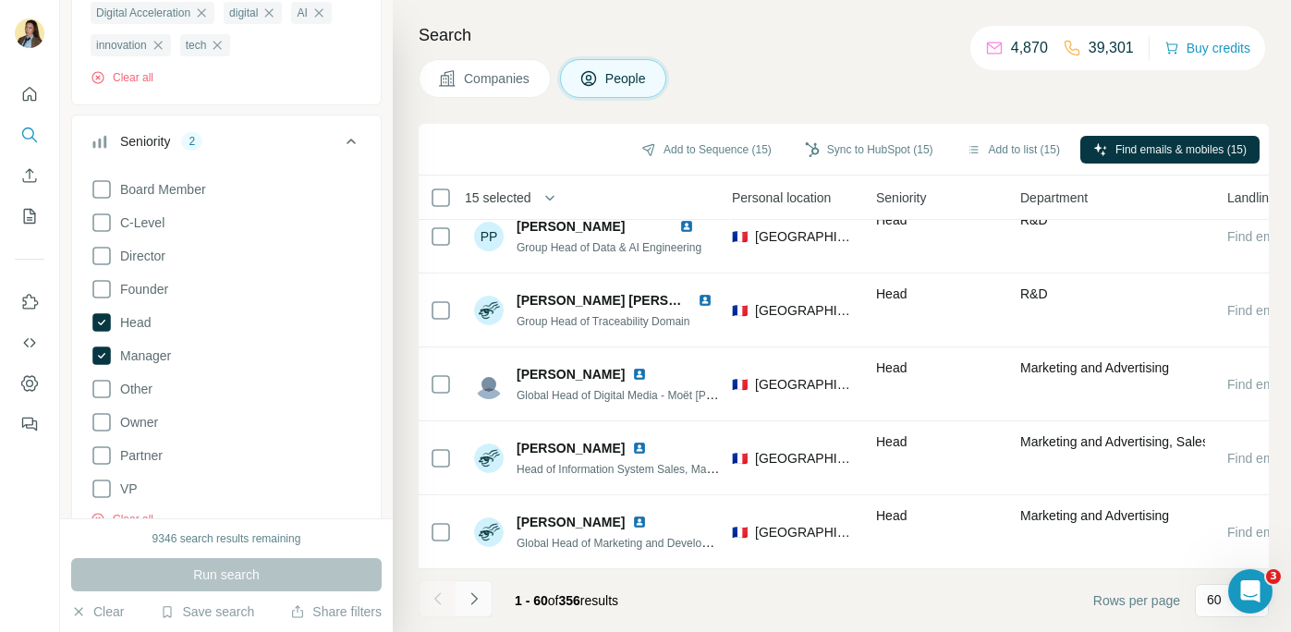
click at [483, 601] on button "Navigate to next page" at bounding box center [473, 598] width 37 height 37
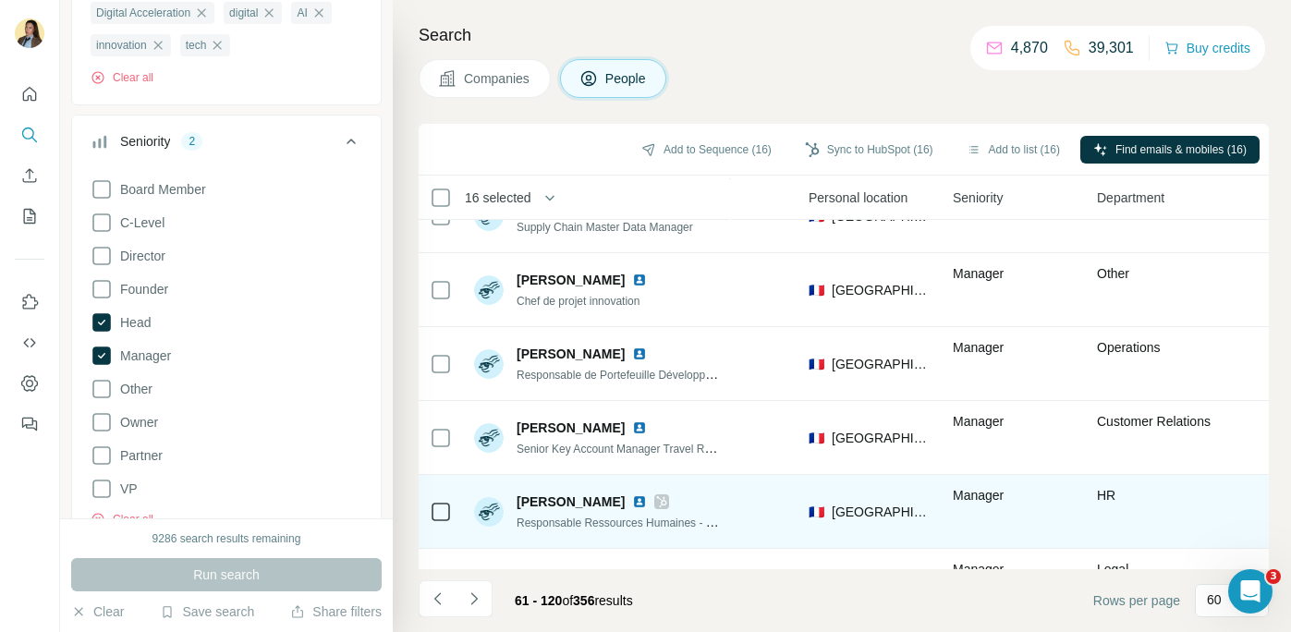
scroll to position [4085, 571]
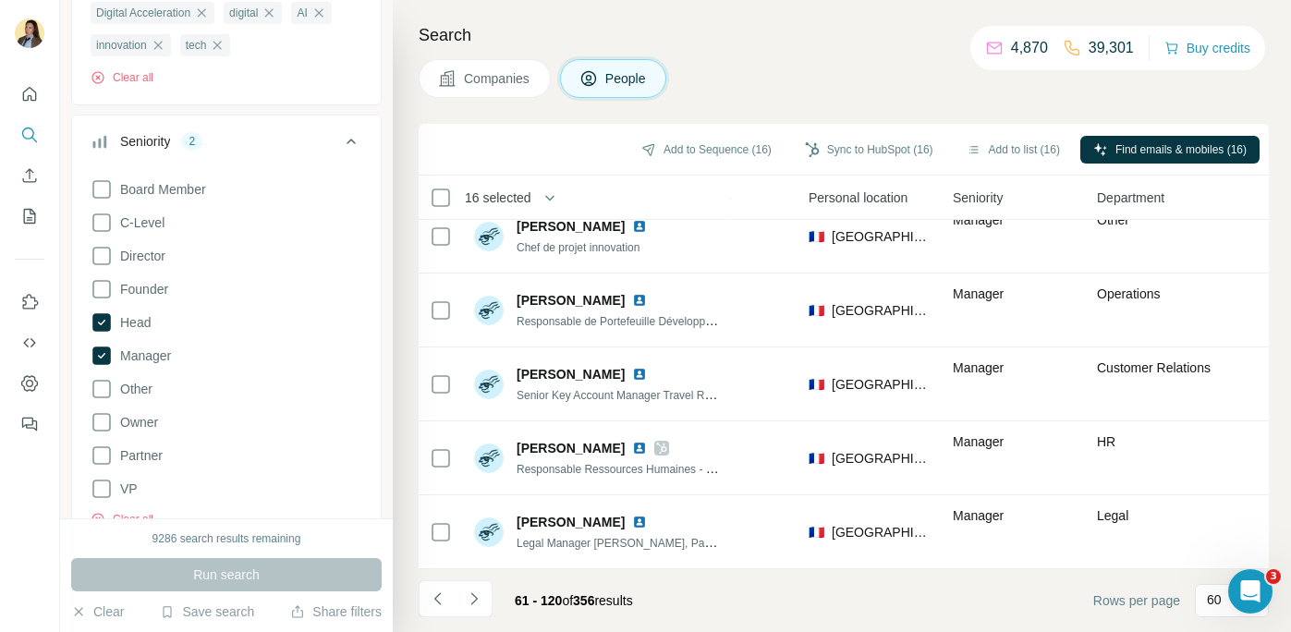
click at [475, 597] on icon "Navigate to next page" at bounding box center [473, 598] width 6 height 12
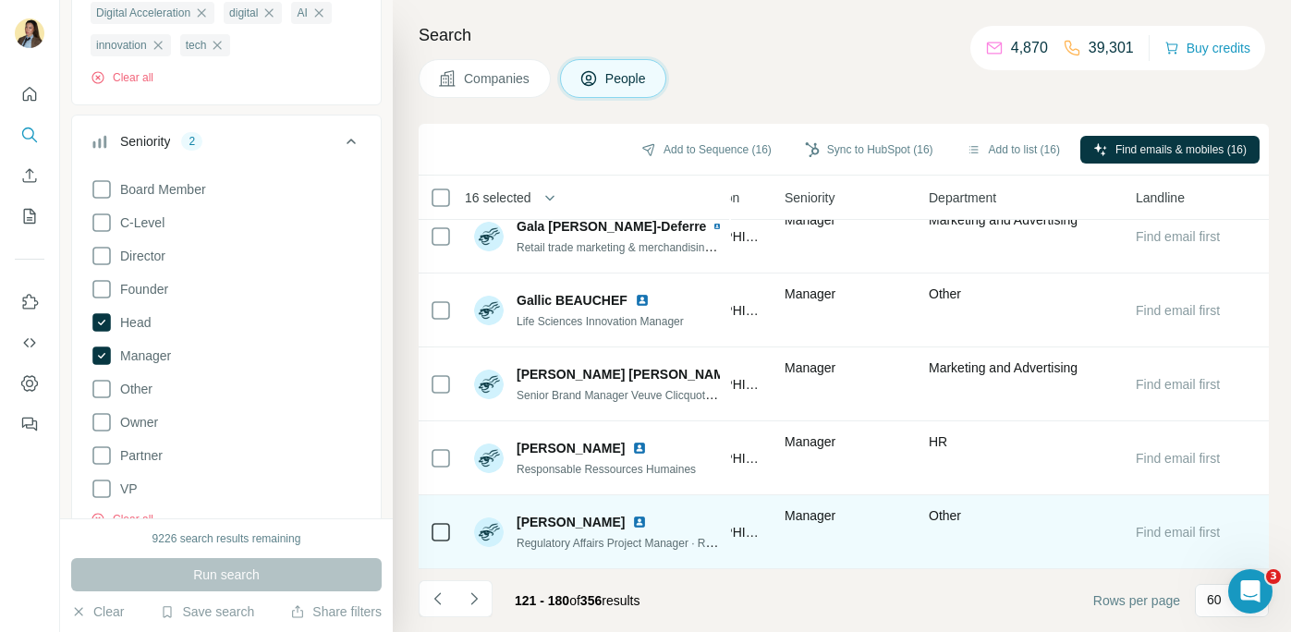
scroll to position [4081, 739]
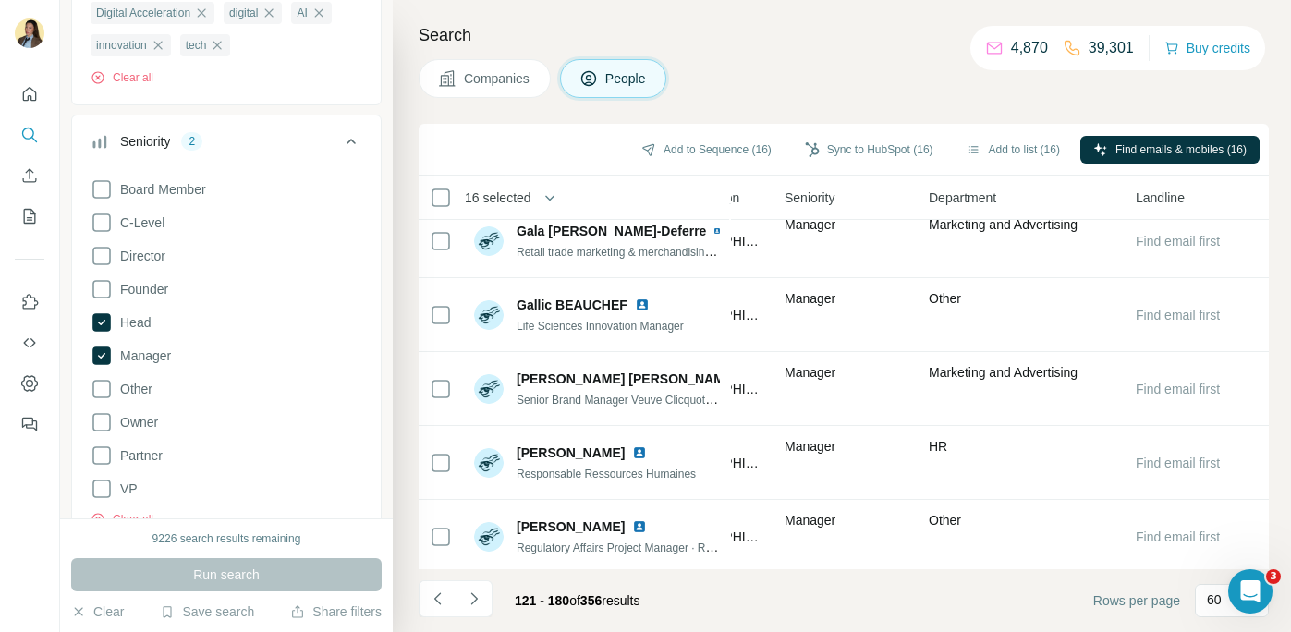
click at [478, 602] on icon "Navigate to next page" at bounding box center [474, 598] width 18 height 18
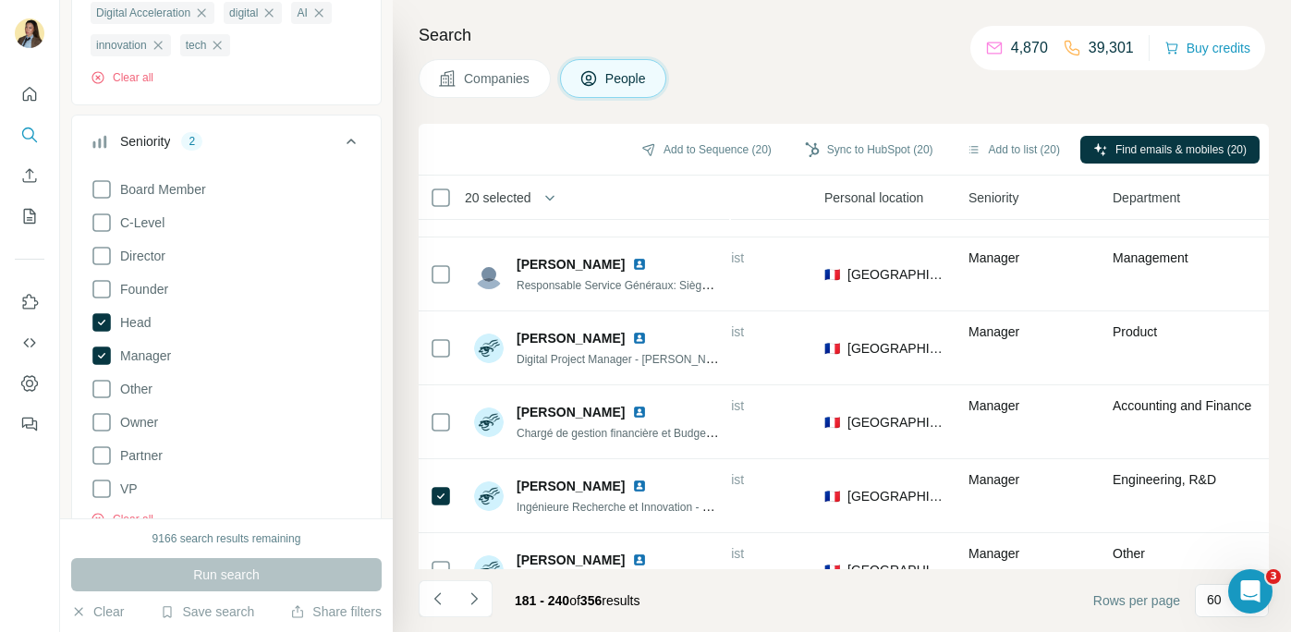
scroll to position [4085, 555]
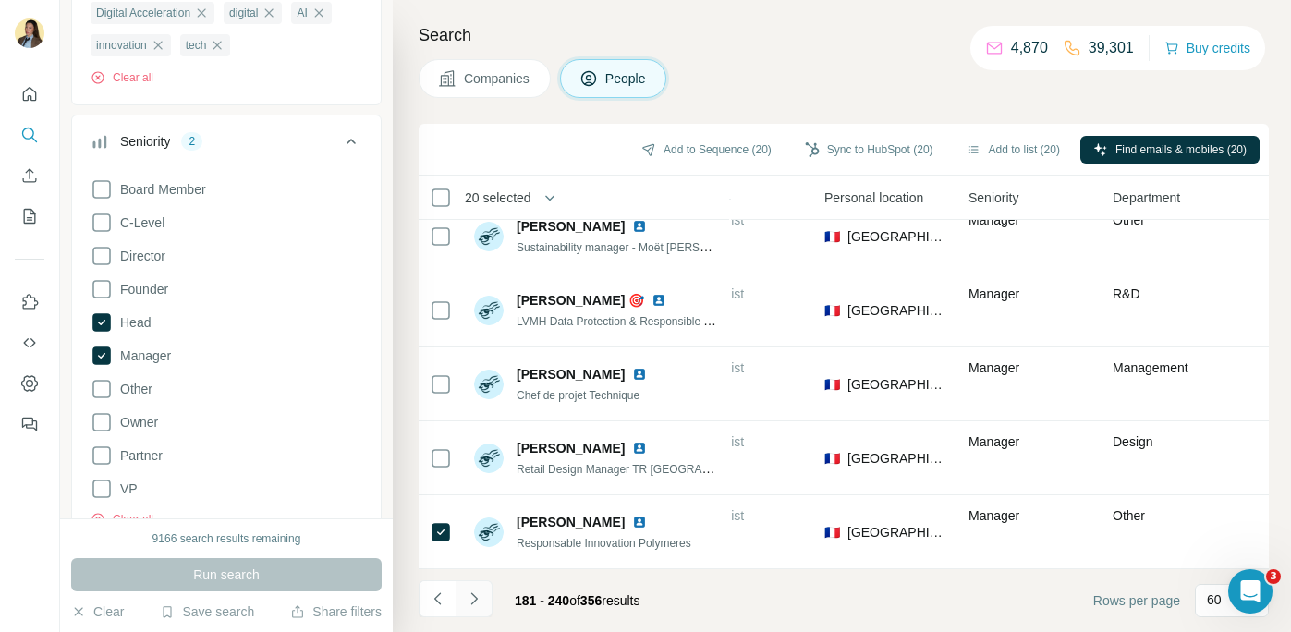
click at [467, 595] on icon "Navigate to next page" at bounding box center [474, 598] width 18 height 18
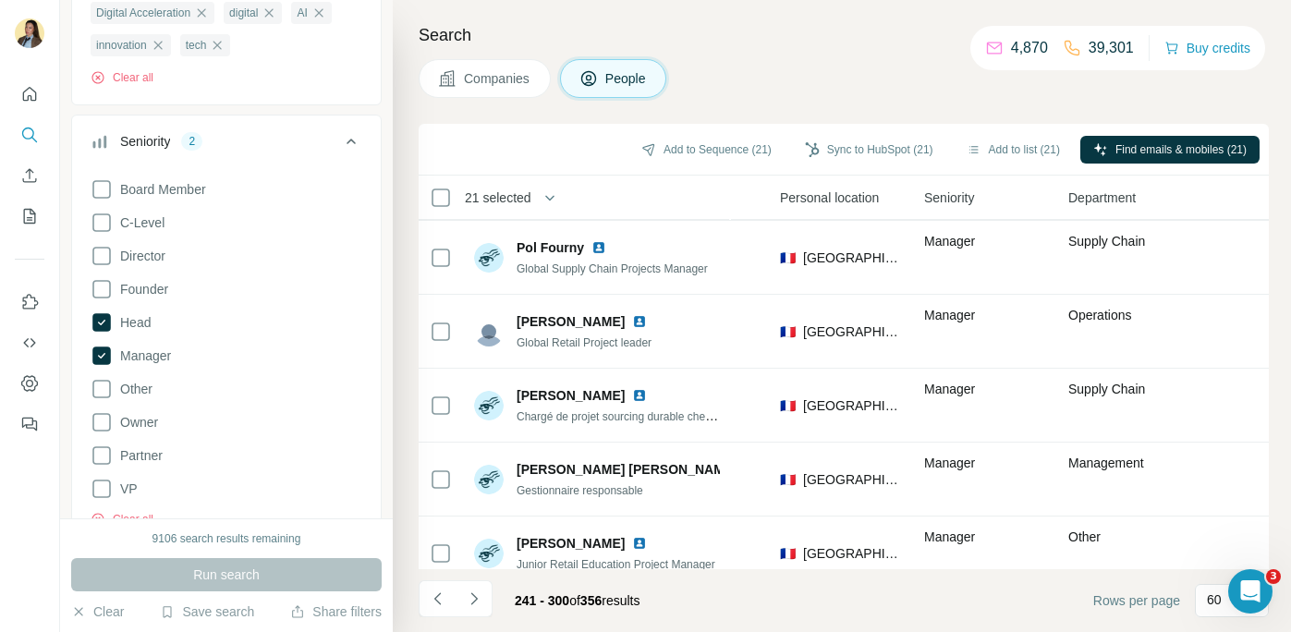
scroll to position [4085, 600]
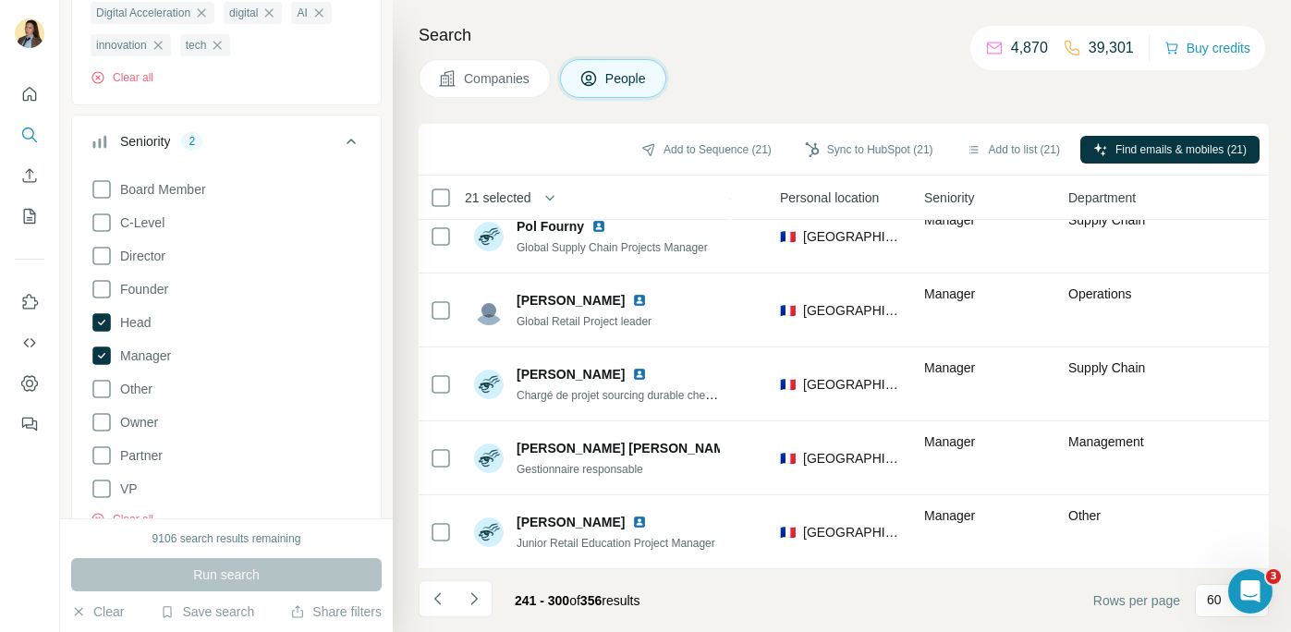
click at [476, 601] on icon "Navigate to next page" at bounding box center [474, 598] width 18 height 18
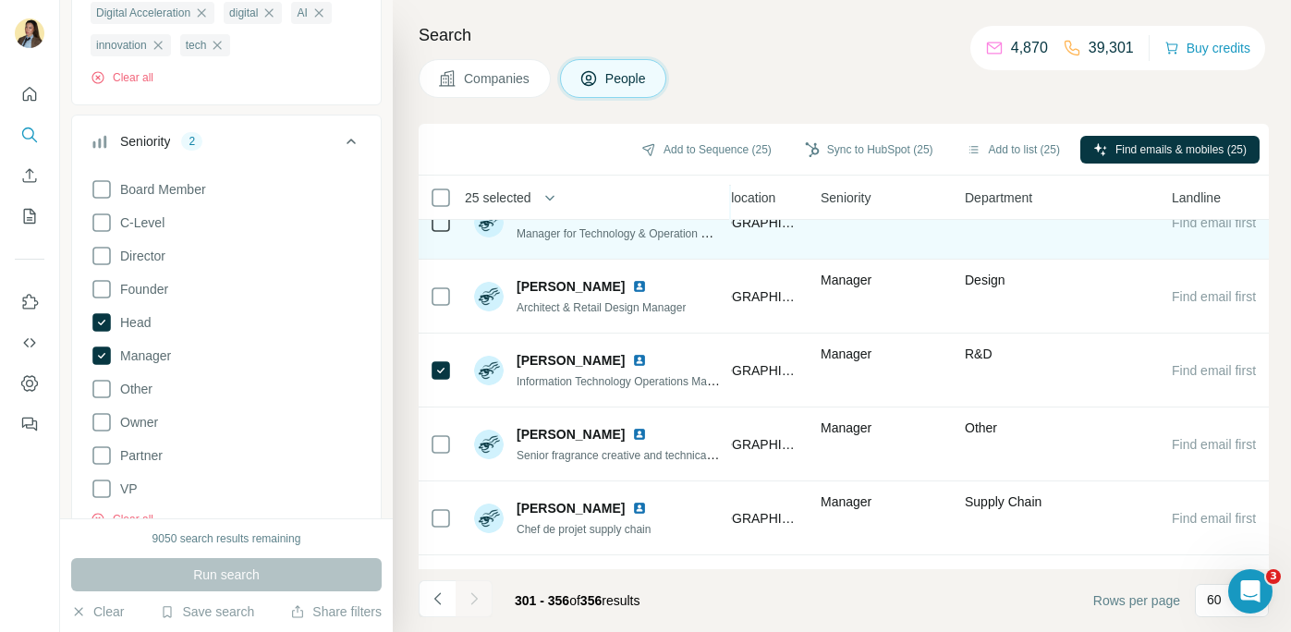
scroll to position [3790, 703]
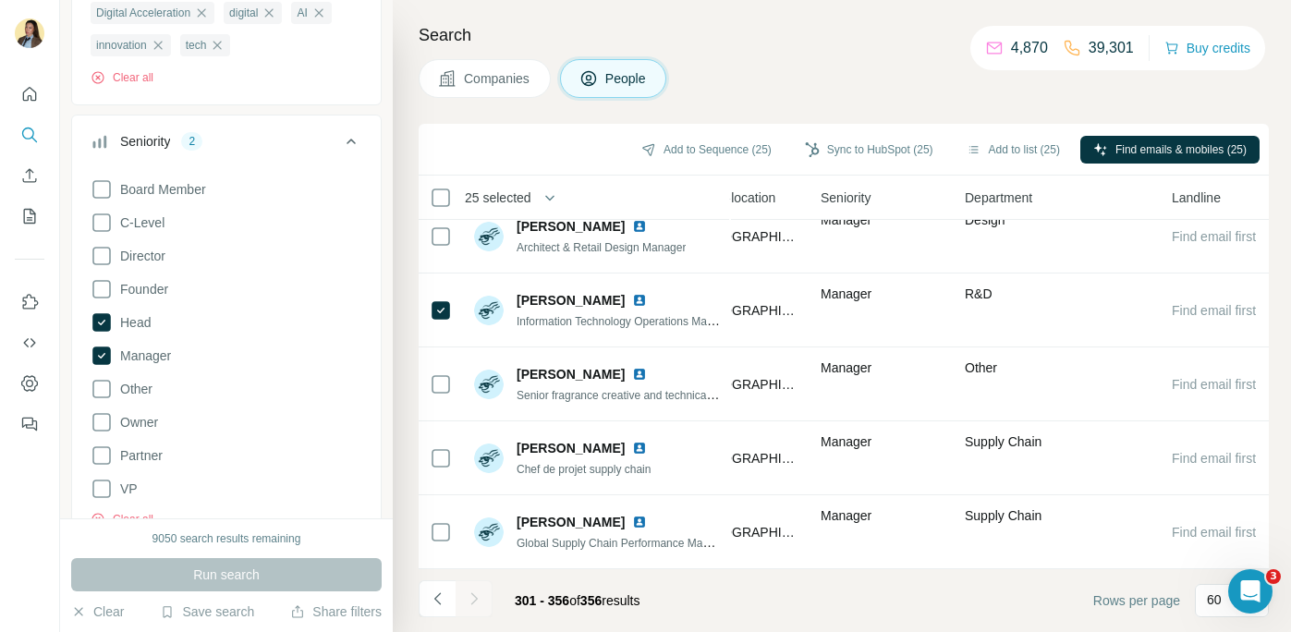
click at [1006, 144] on button "Add to list (25)" at bounding box center [1012, 150] width 119 height 28
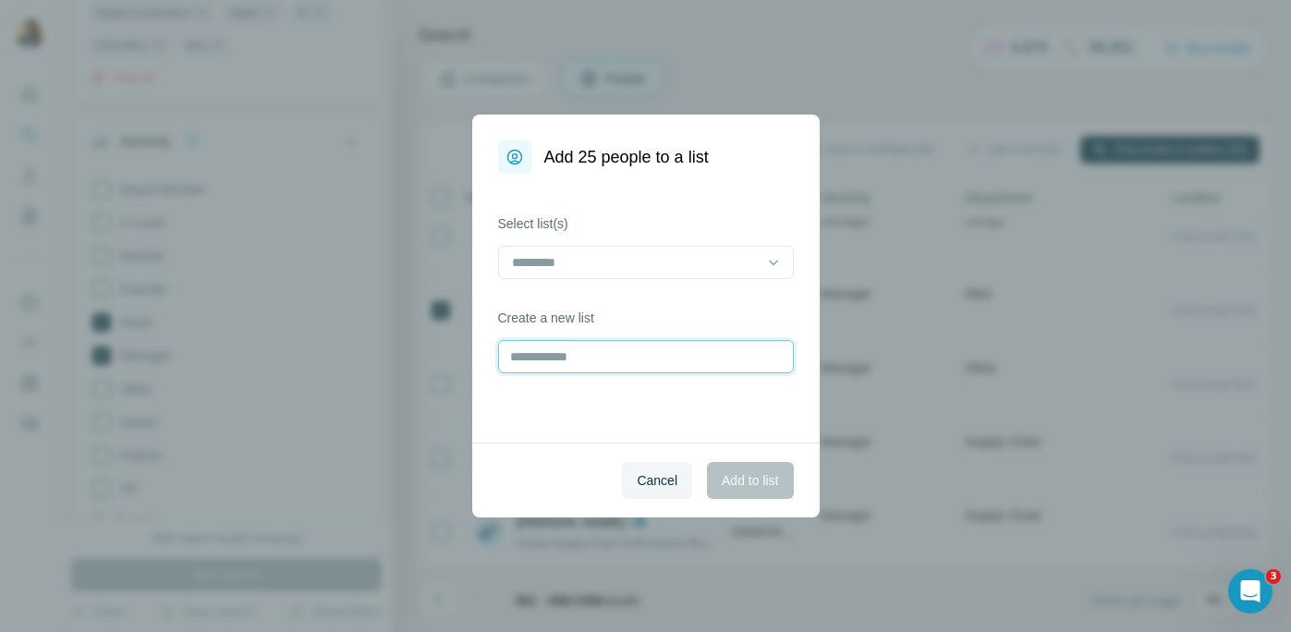
click at [565, 370] on input "text" at bounding box center [646, 356] width 296 height 33
type input "**********"
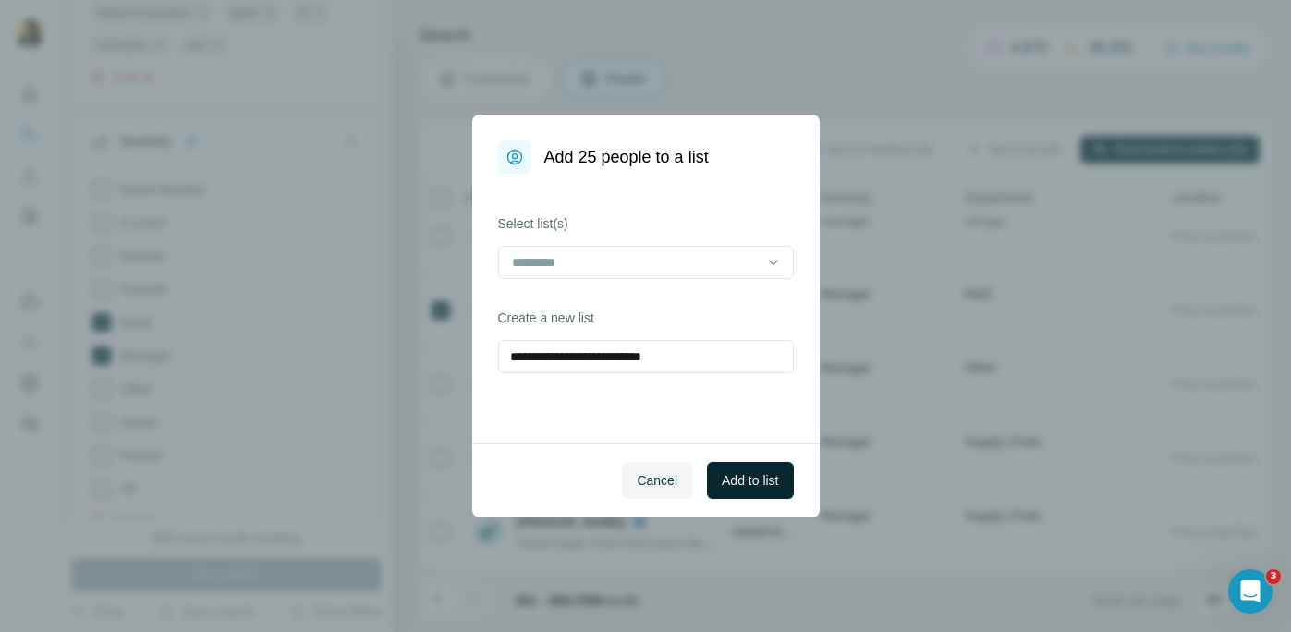
click at [758, 490] on button "Add to list" at bounding box center [750, 480] width 86 height 37
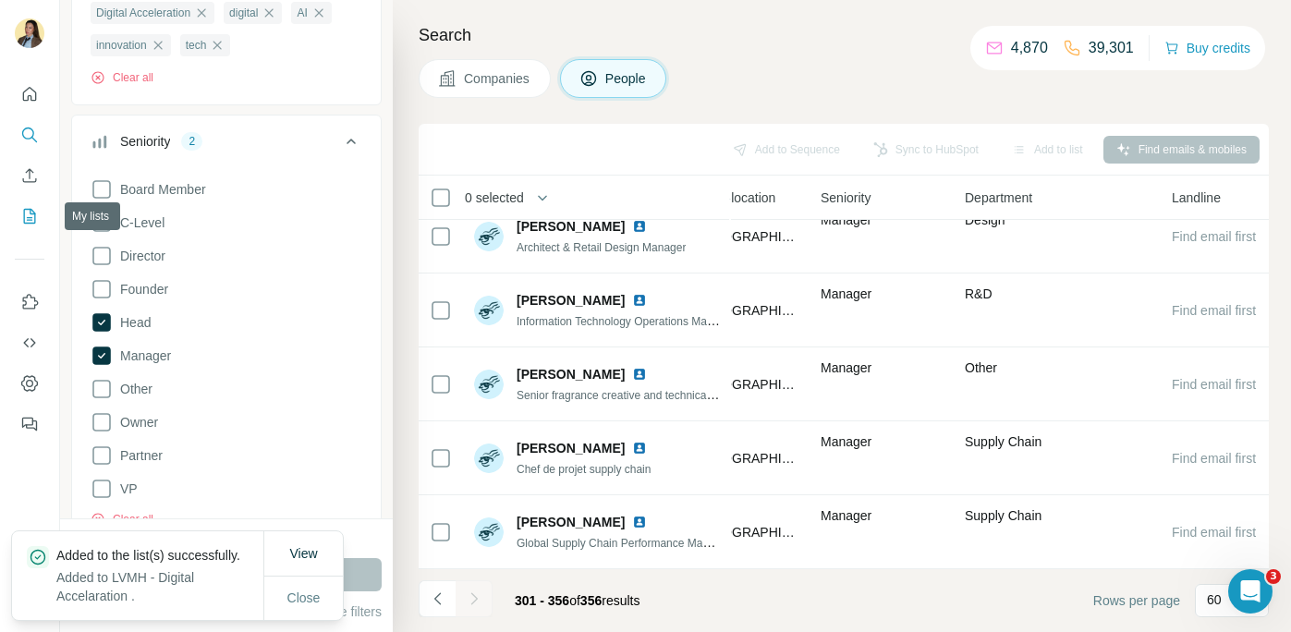
click at [30, 216] on icon "My lists" at bounding box center [29, 216] width 18 height 18
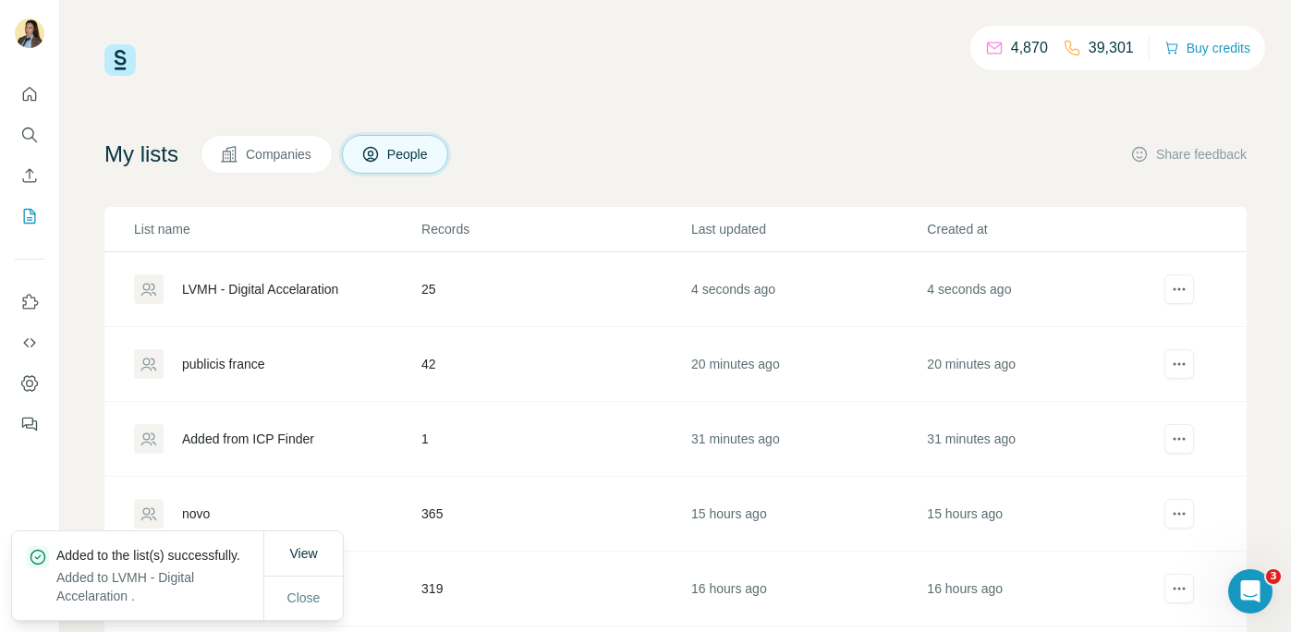
click at [304, 285] on div "LVMH - Digital Accelaration" at bounding box center [260, 289] width 156 height 18
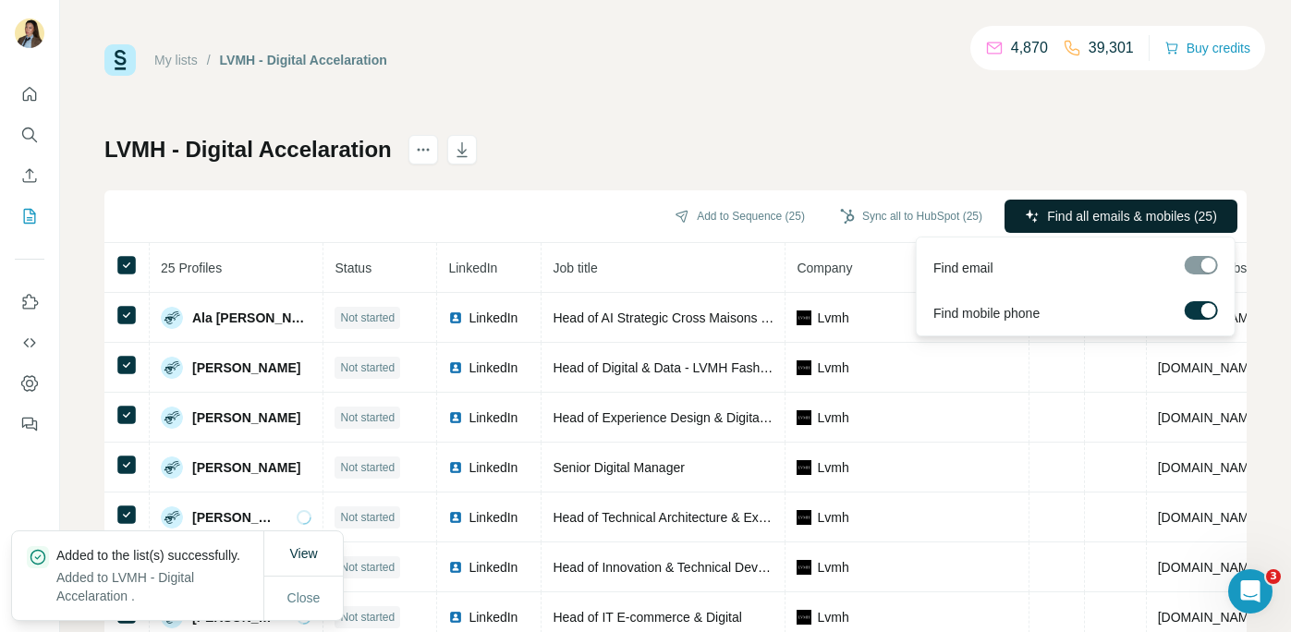
click at [1067, 223] on span "Find all emails & mobiles (25)" at bounding box center [1132, 216] width 170 height 18
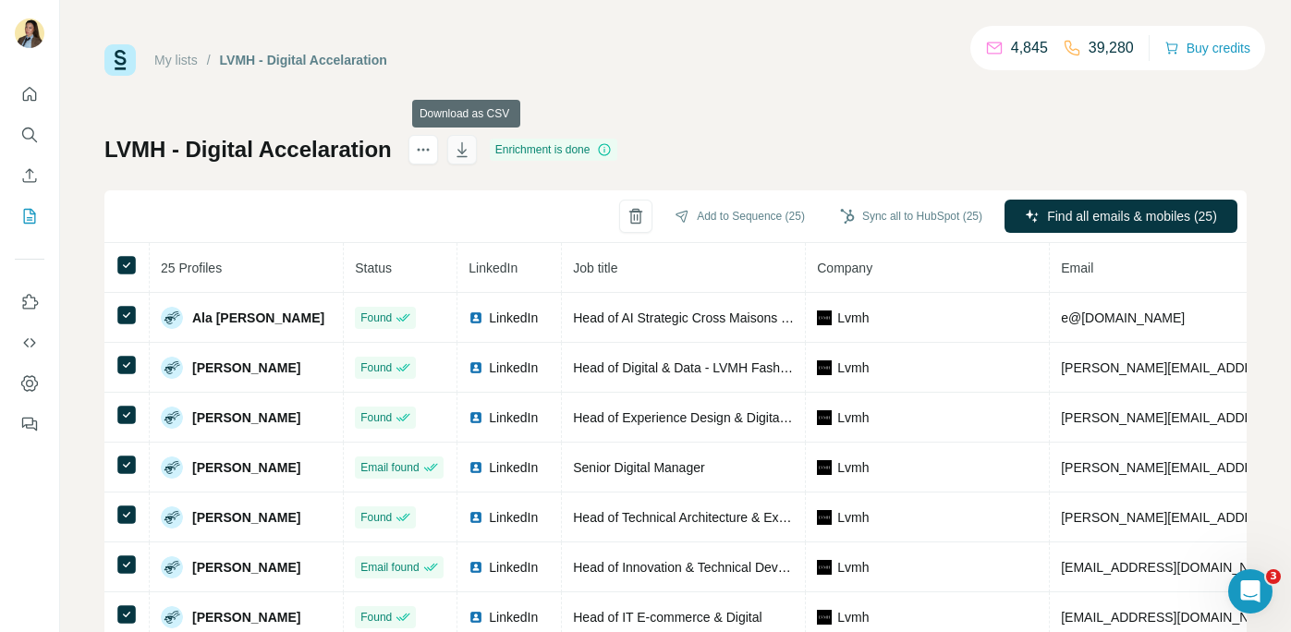
click at [462, 149] on icon "button" at bounding box center [462, 149] width 18 height 18
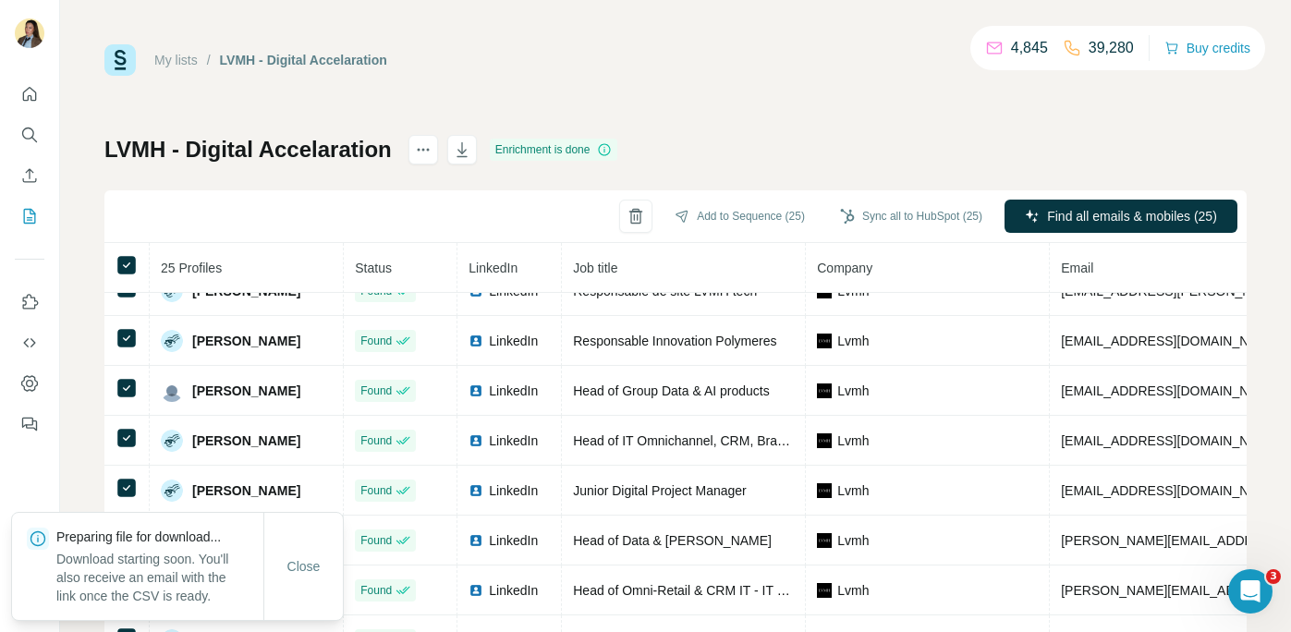
scroll to position [809, 0]
